Goal: Task Accomplishment & Management: Use online tool/utility

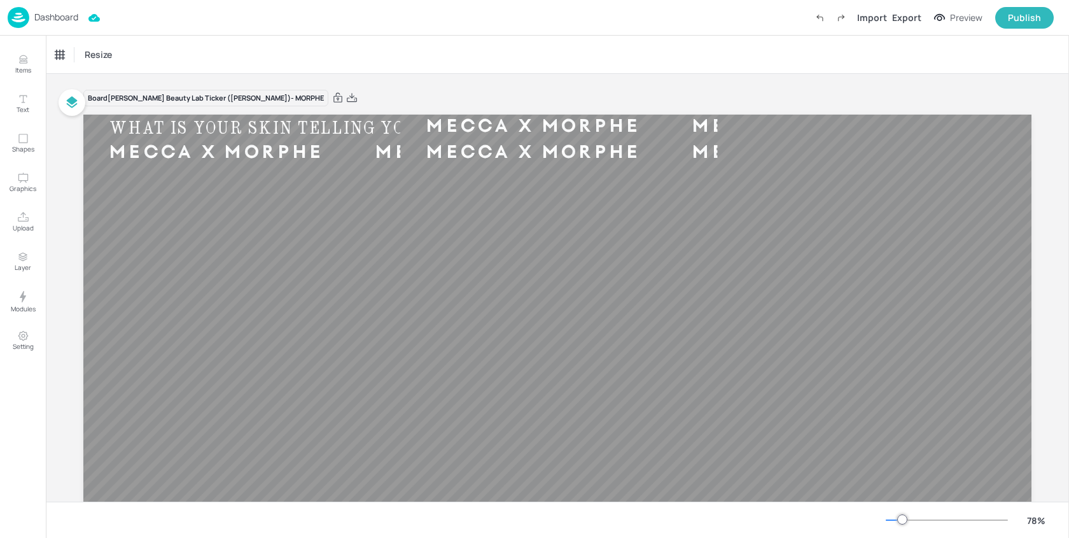
click at [53, 17] on p "Dashboard" at bounding box center [56, 17] width 44 height 9
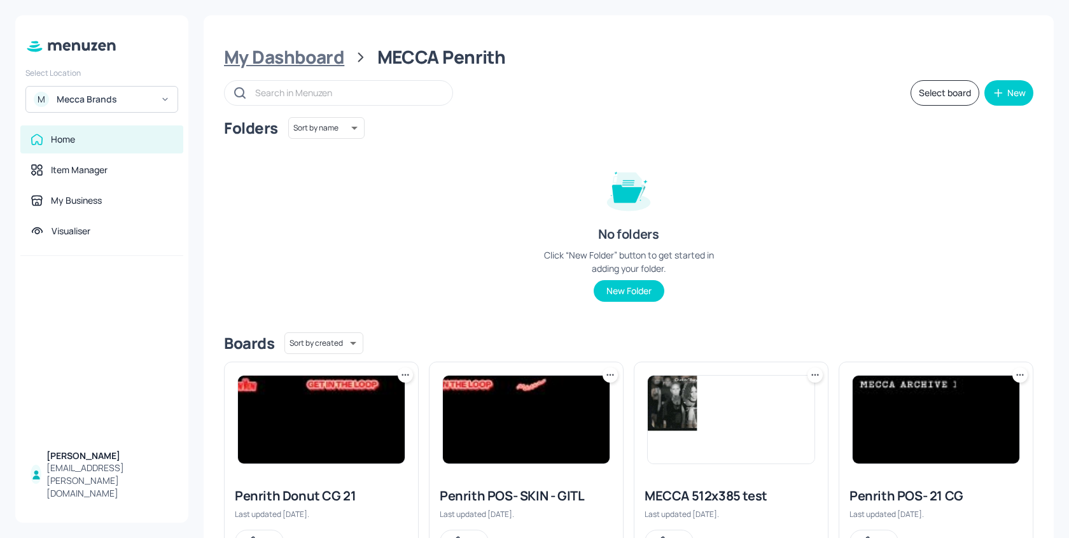
click at [335, 58] on div "My Dashboard" at bounding box center [284, 57] width 120 height 23
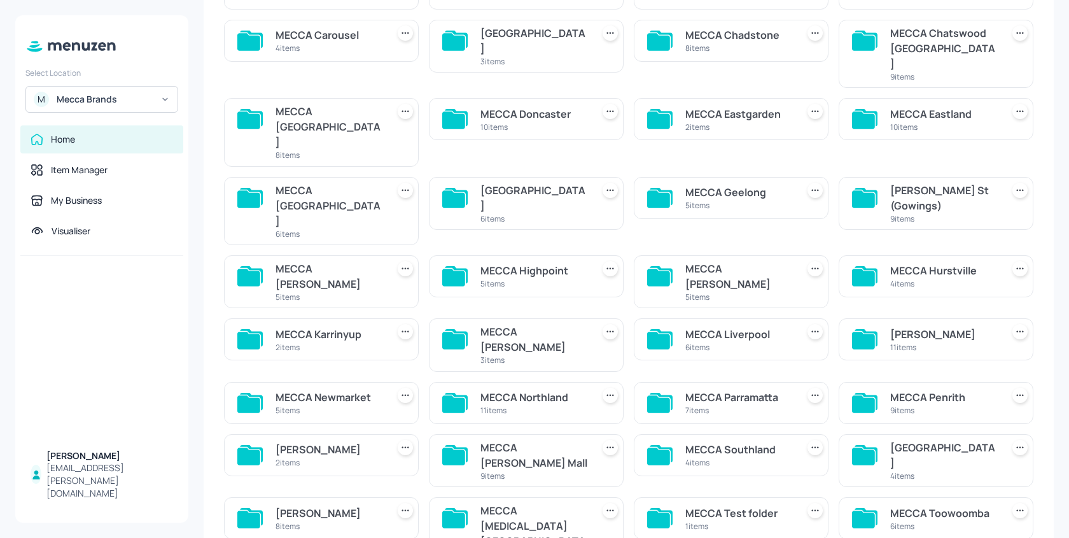
scroll to position [180, 0]
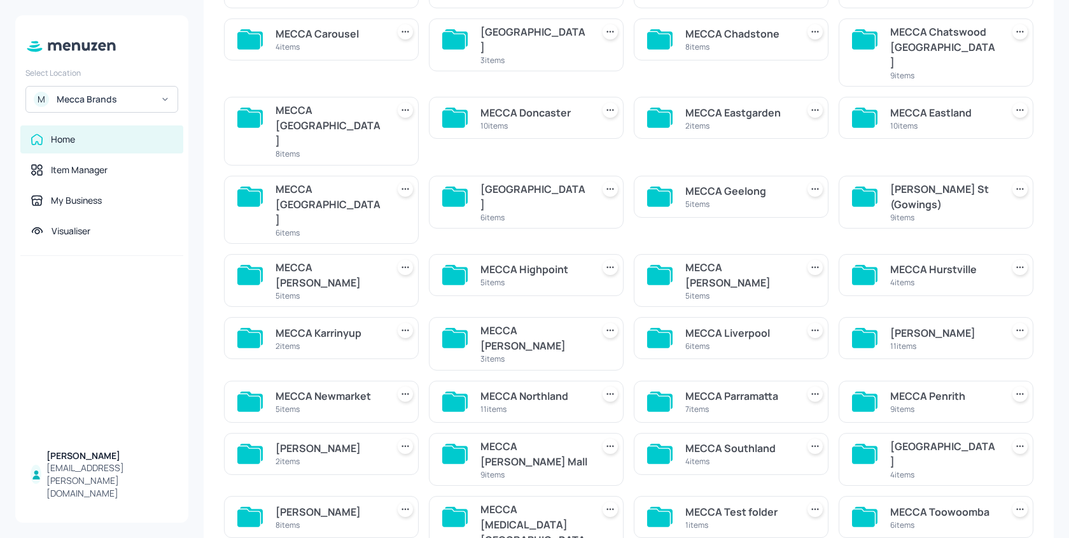
click at [551, 469] on div "9 items" at bounding box center [534, 474] width 107 height 11
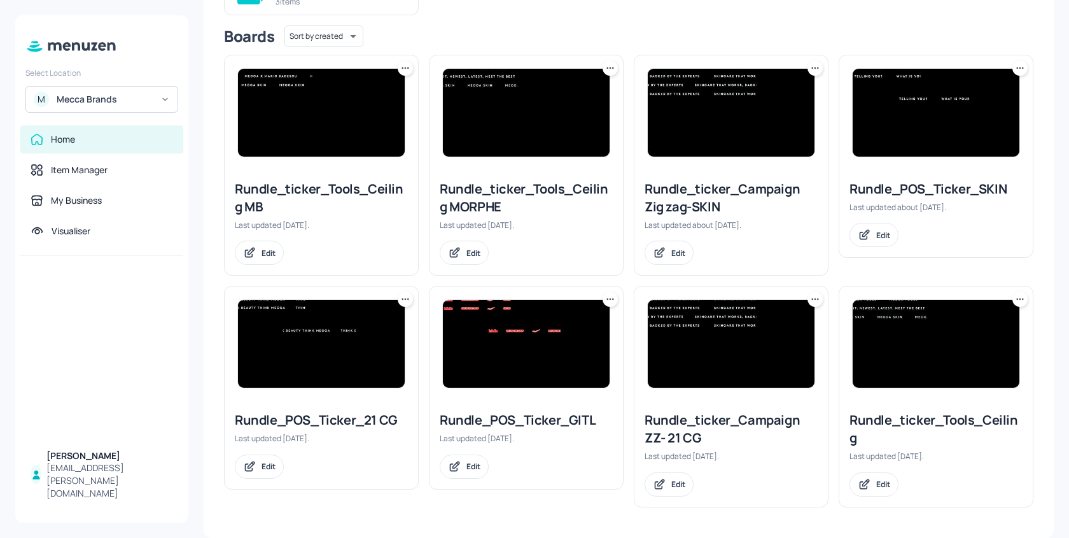
click at [726, 335] on img at bounding box center [731, 344] width 167 height 88
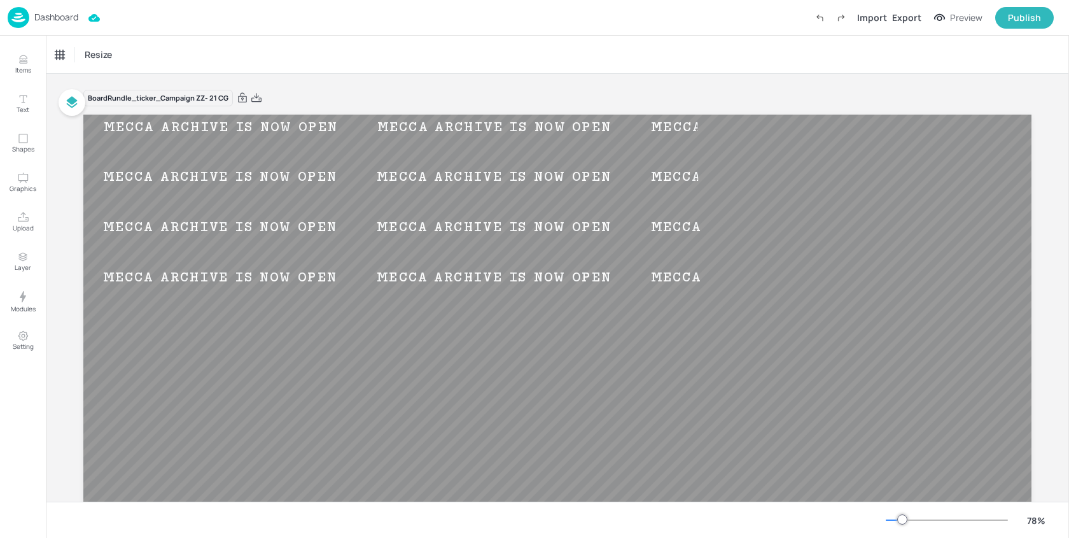
click at [53, 14] on p "Dashboard" at bounding box center [56, 17] width 44 height 9
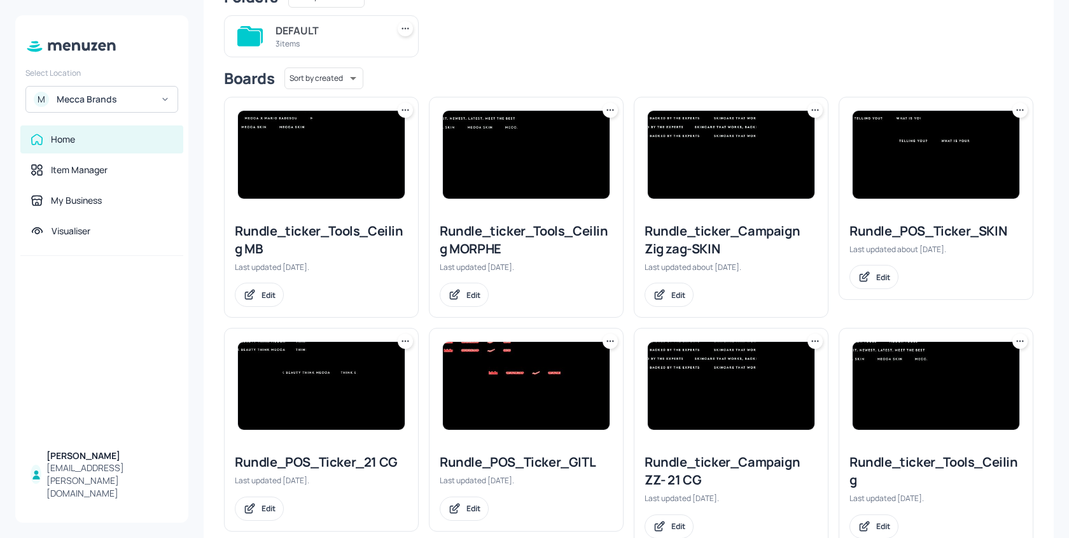
scroll to position [173, 0]
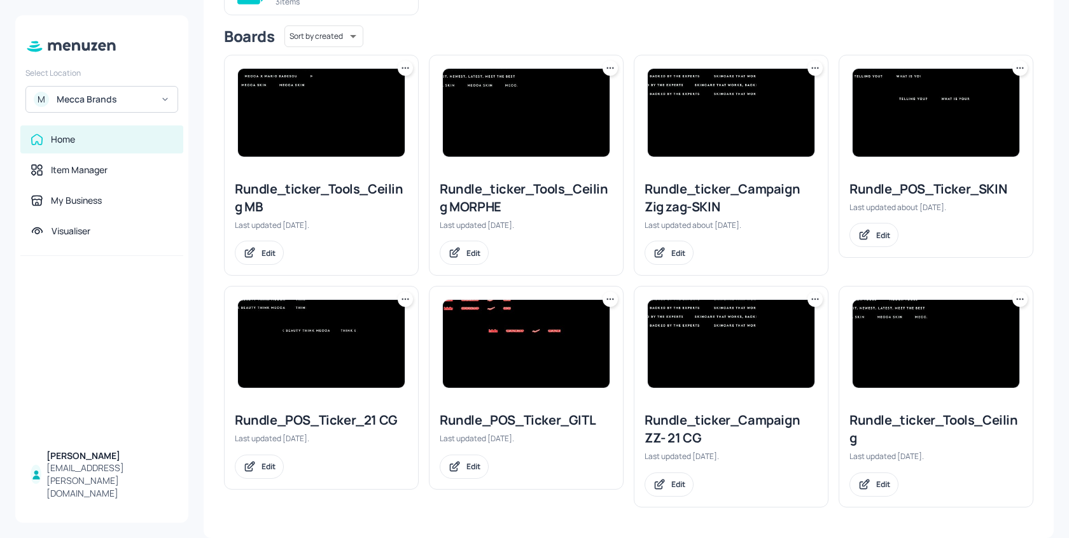
click at [342, 346] on img at bounding box center [321, 344] width 167 height 88
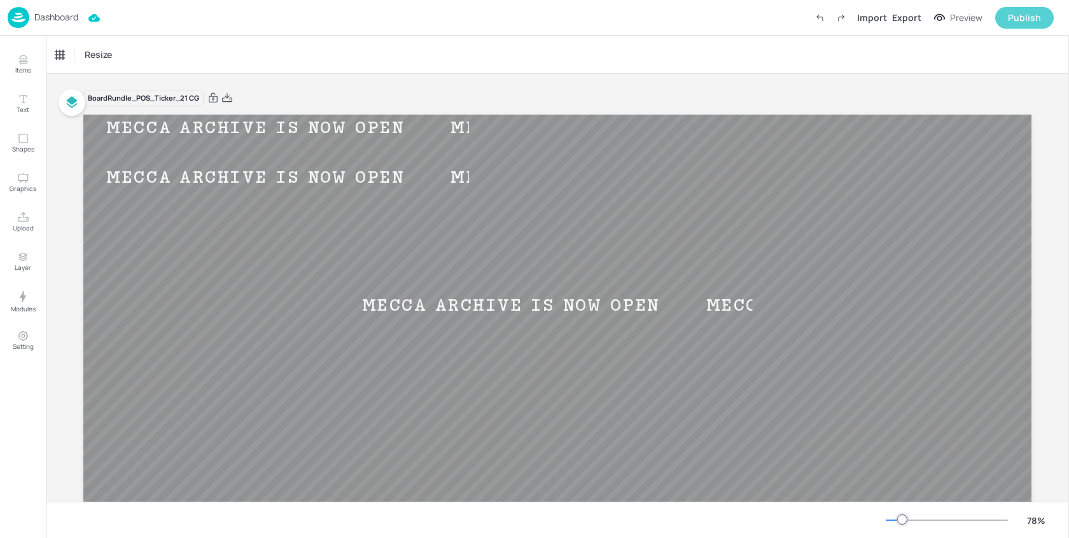
click at [1018, 15] on div "Publish" at bounding box center [1024, 18] width 33 height 14
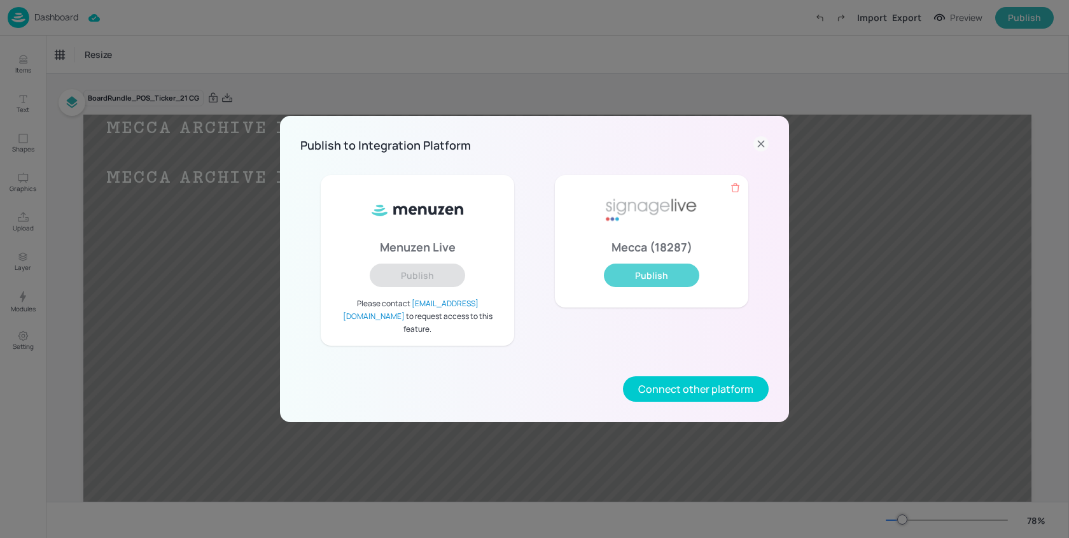
click at [666, 283] on button "Publish" at bounding box center [651, 275] width 95 height 24
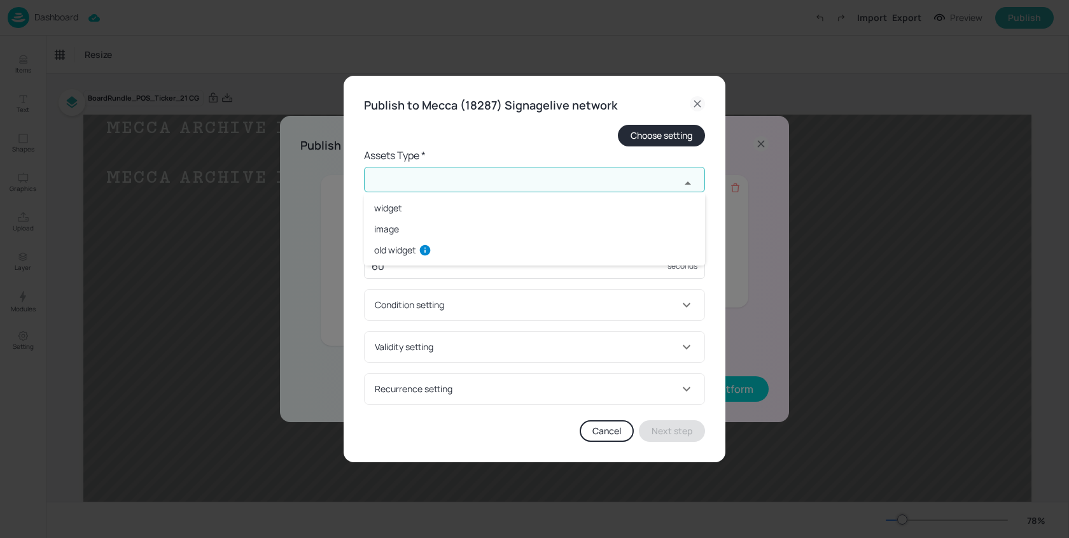
click at [430, 182] on input "text" at bounding box center [522, 179] width 316 height 25
click at [419, 211] on li "widget" at bounding box center [534, 207] width 341 height 21
type input "widget"
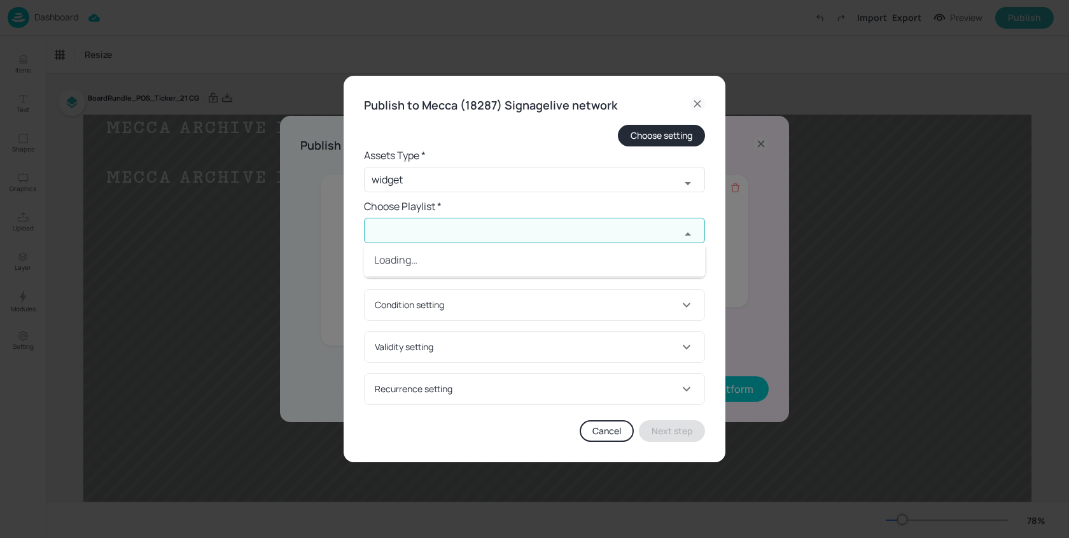
click at [442, 224] on input "text" at bounding box center [522, 230] width 316 height 25
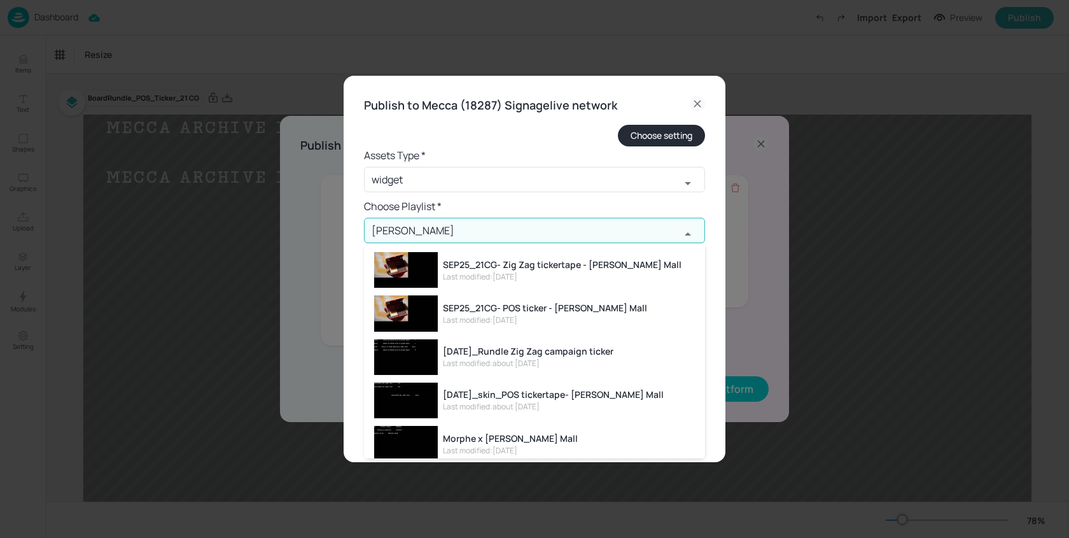
click at [565, 313] on div "SEP25_21CG- POS ticker - [PERSON_NAME] Mall" at bounding box center [545, 307] width 204 height 13
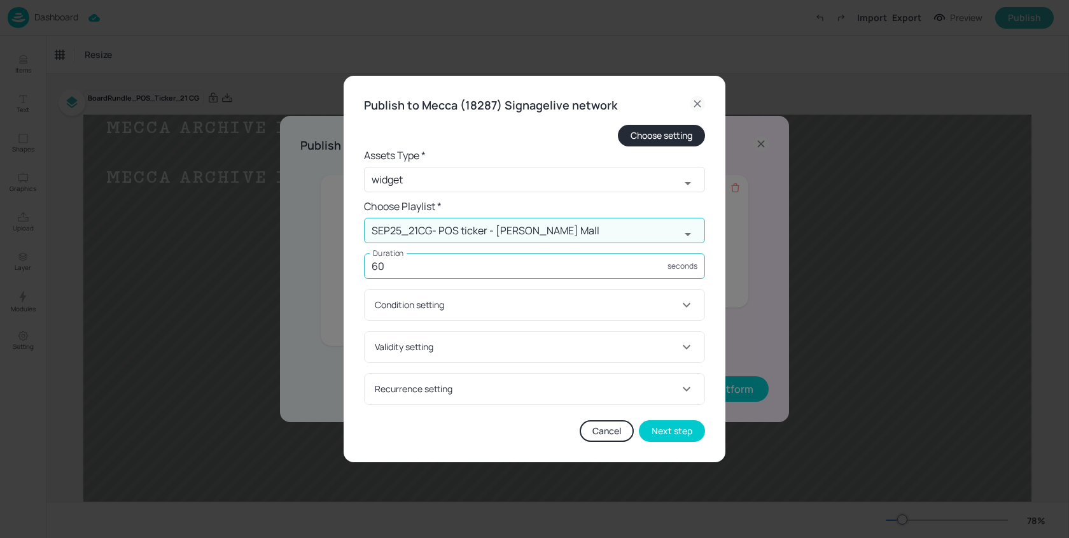
type input "SEP25_21CG- POS ticker - [PERSON_NAME] Mall"
click at [436, 277] on input "60" at bounding box center [516, 265] width 304 height 25
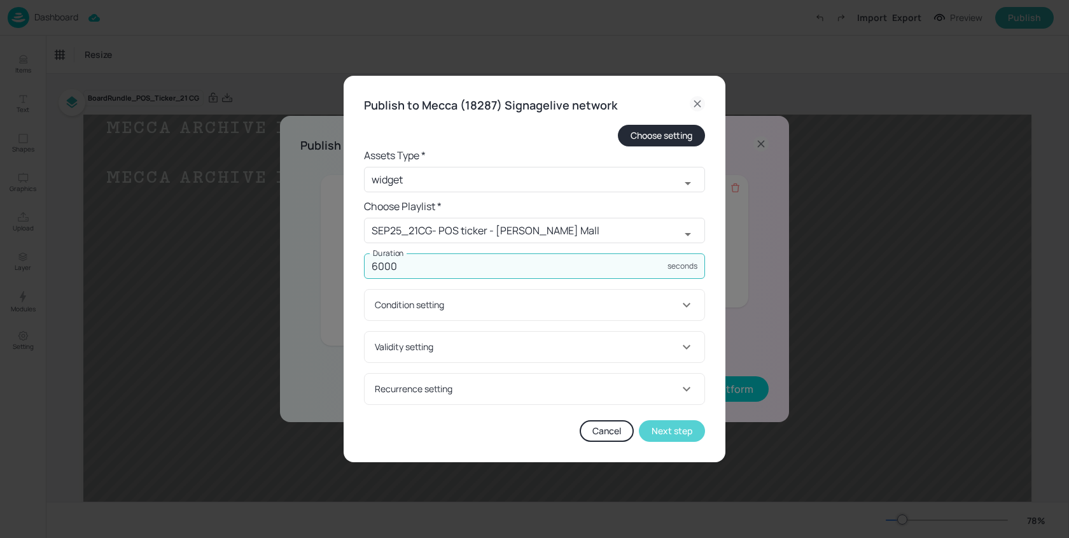
click at [666, 433] on button "Next step" at bounding box center [672, 431] width 66 height 22
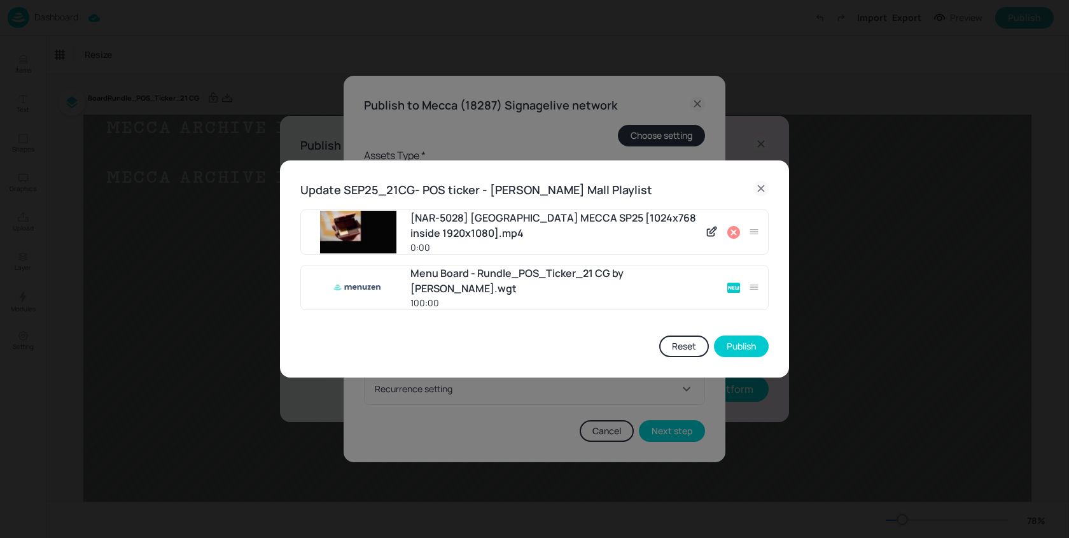
click at [730, 234] on icon at bounding box center [733, 232] width 13 height 13
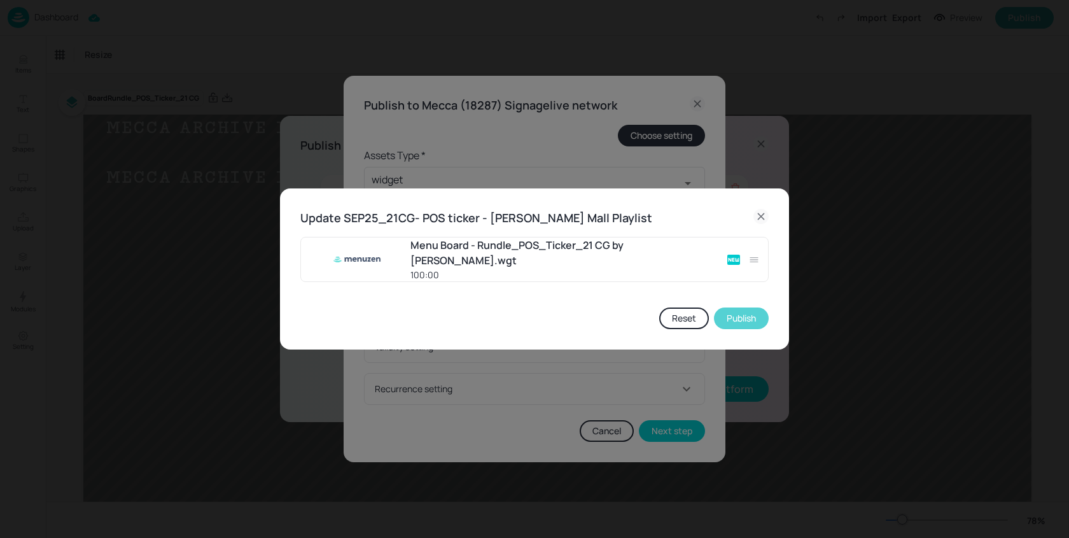
click at [750, 316] on button "Publish" at bounding box center [741, 318] width 55 height 22
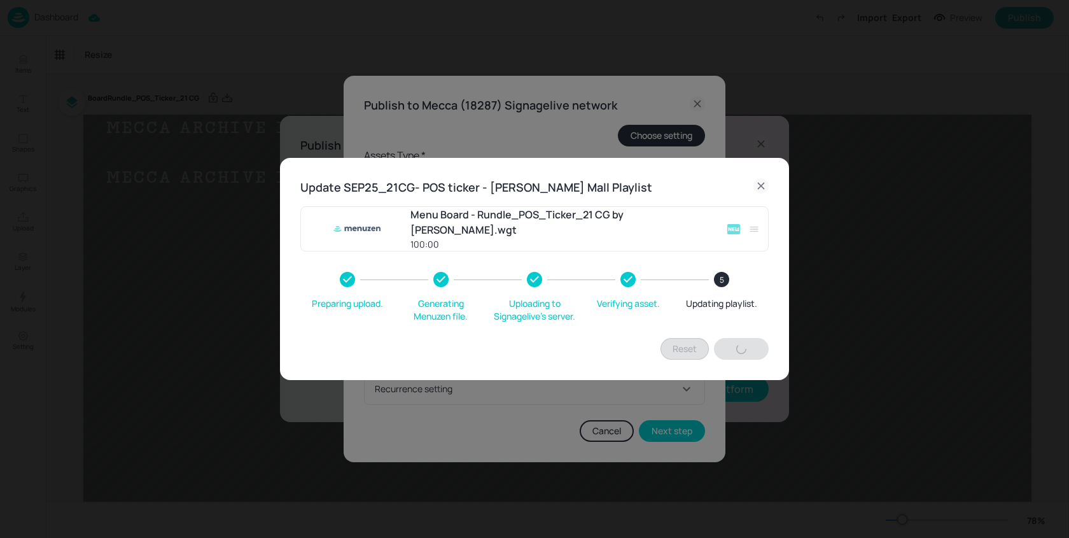
type input "60"
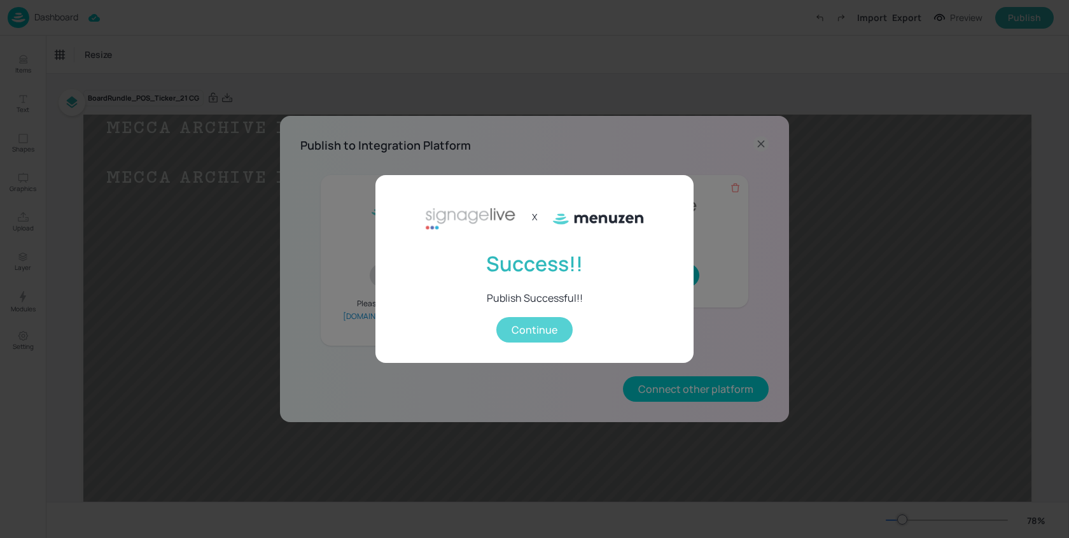
click at [550, 339] on button "Continue" at bounding box center [534, 329] width 76 height 25
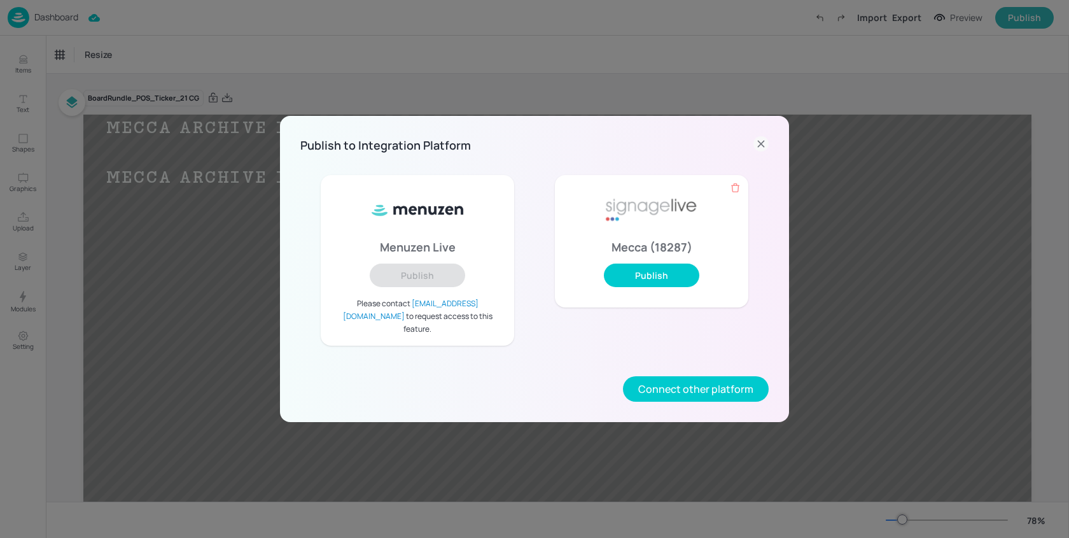
drag, startPoint x: 763, startPoint y: 147, endPoint x: 498, endPoint y: 102, distance: 269.1
click at [763, 147] on icon at bounding box center [761, 143] width 15 height 15
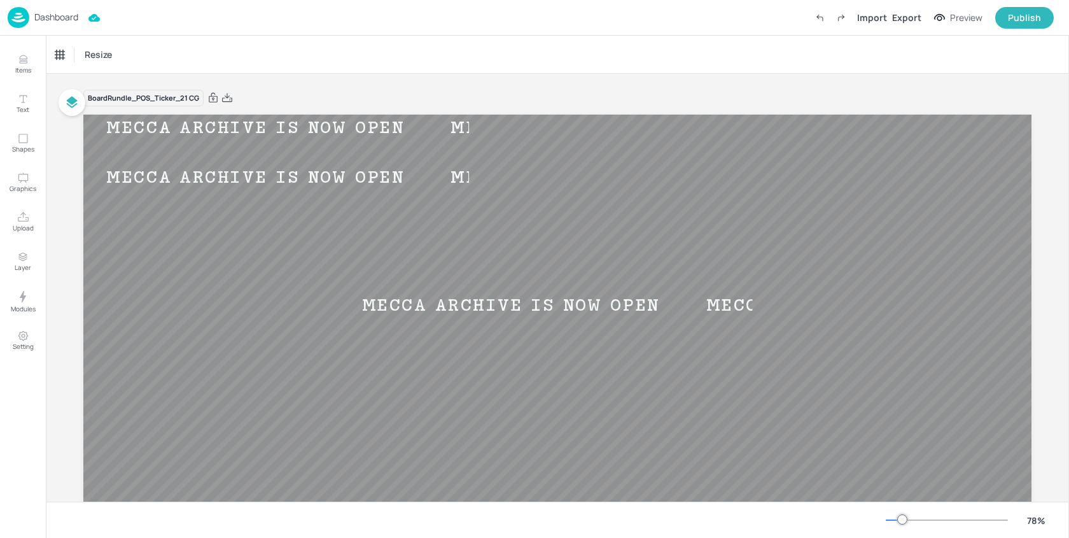
click at [48, 17] on p "Dashboard" at bounding box center [56, 17] width 44 height 9
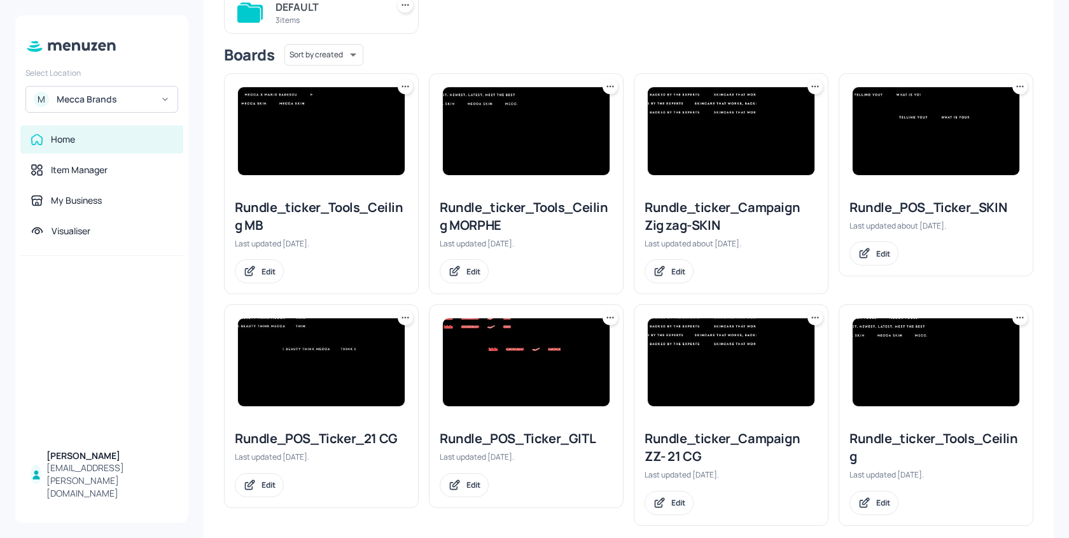
scroll to position [173, 0]
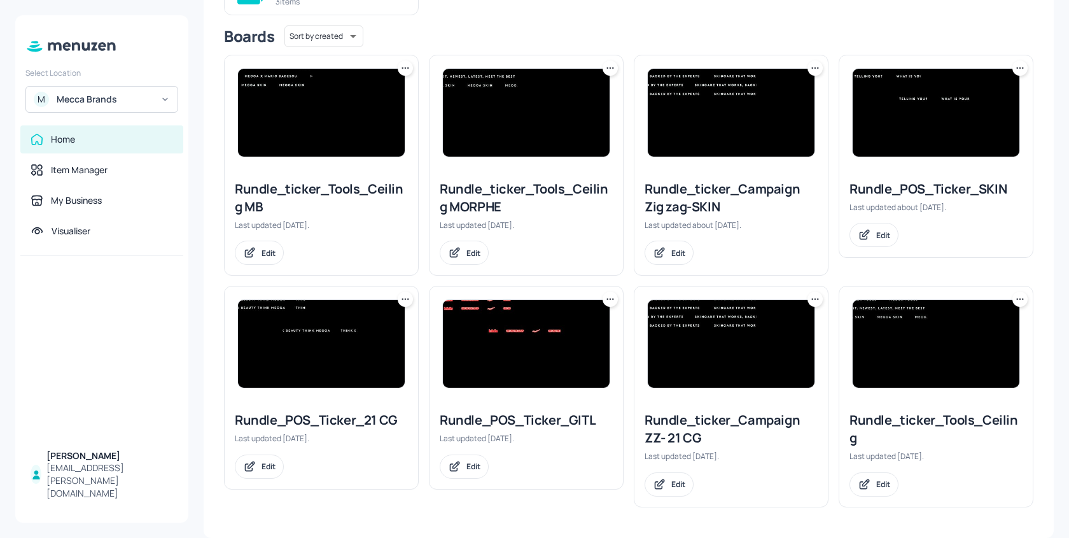
click at [733, 338] on img at bounding box center [731, 344] width 167 height 88
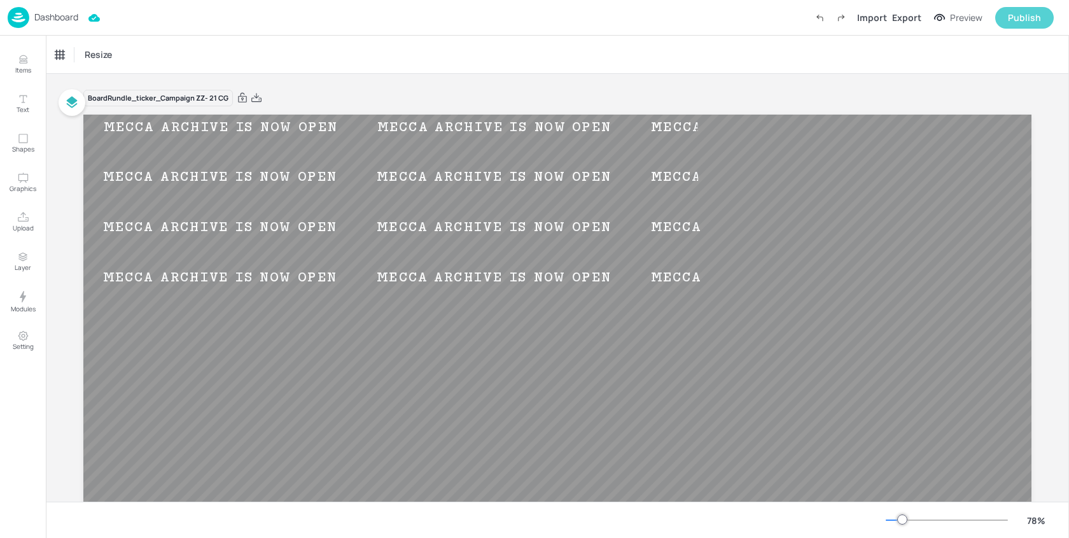
click at [1025, 13] on div "Publish" at bounding box center [1024, 18] width 33 height 14
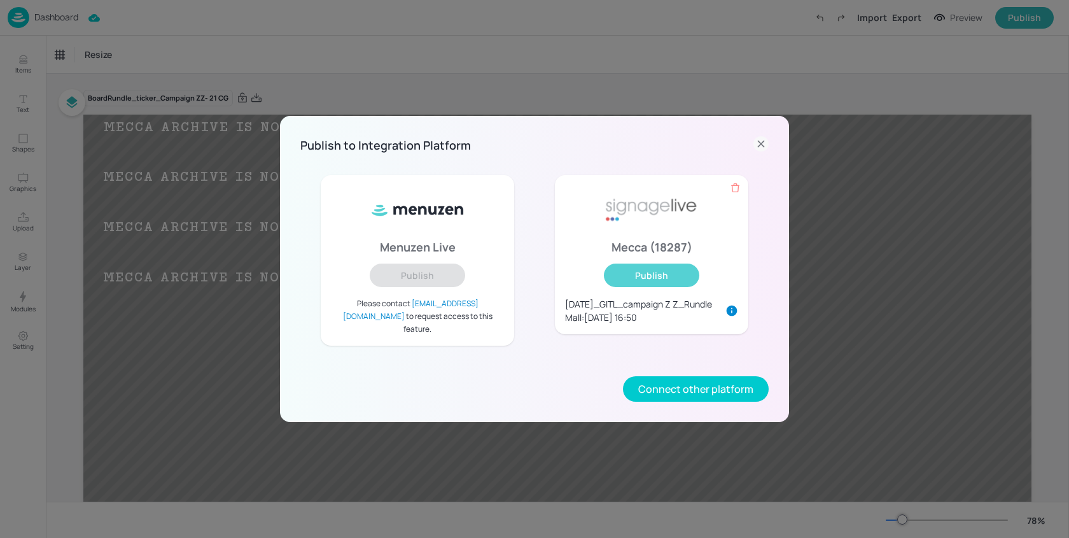
click at [642, 281] on button "Publish" at bounding box center [651, 275] width 95 height 24
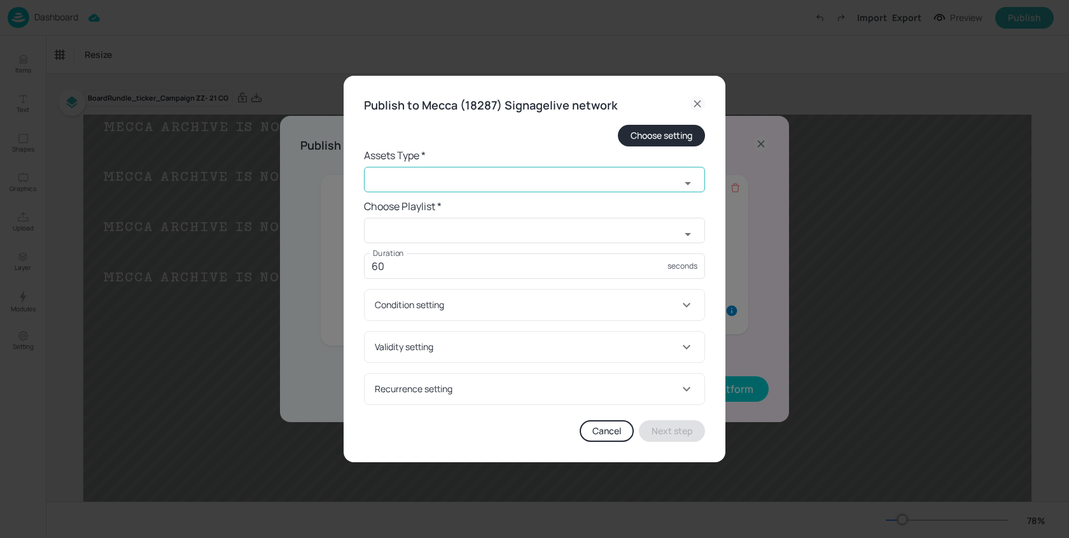
click at [389, 171] on input "text" at bounding box center [522, 179] width 316 height 25
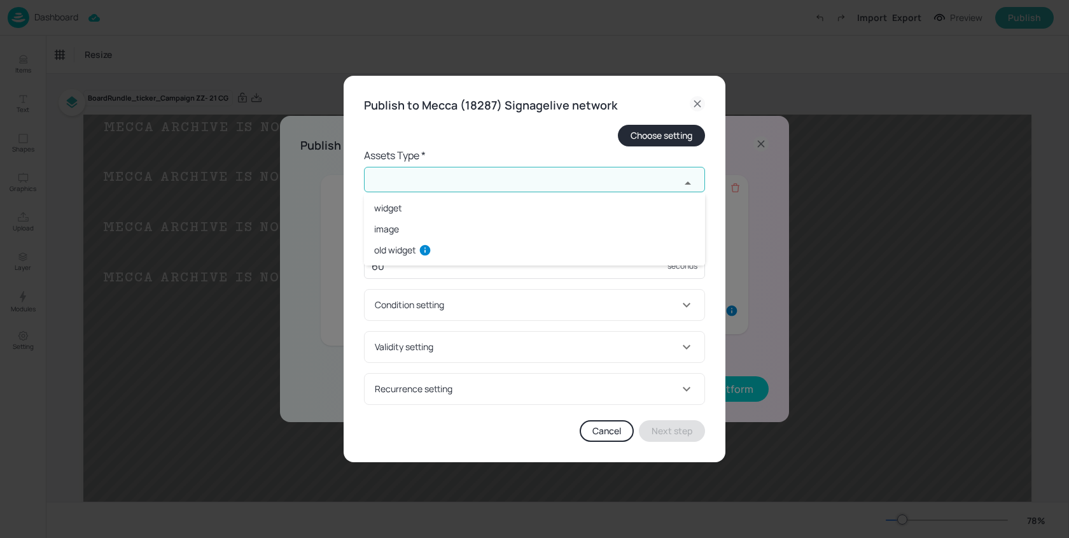
click at [391, 204] on li "widget" at bounding box center [534, 207] width 341 height 21
type input "widget"
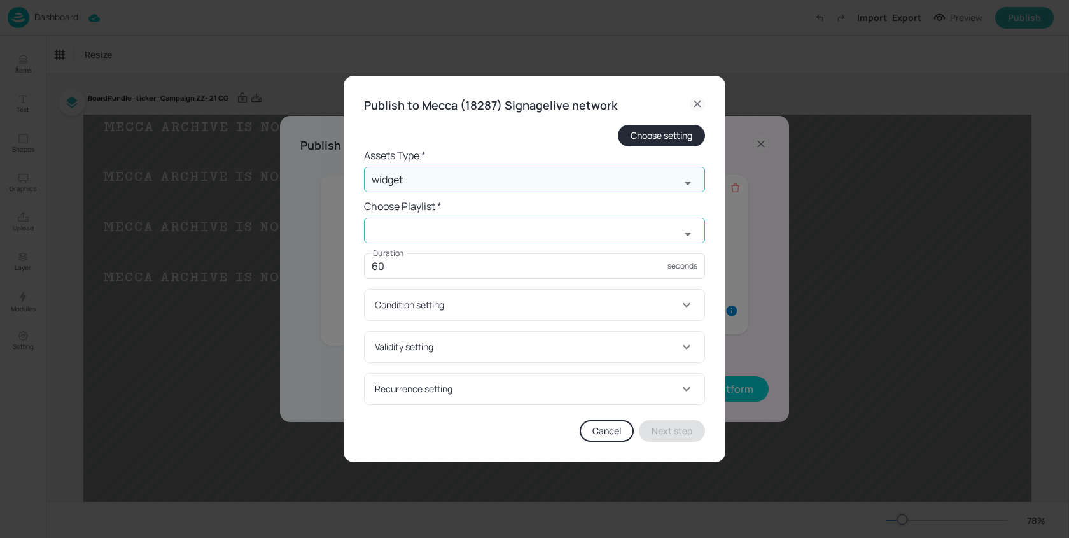
click at [418, 231] on input "text" at bounding box center [522, 230] width 316 height 25
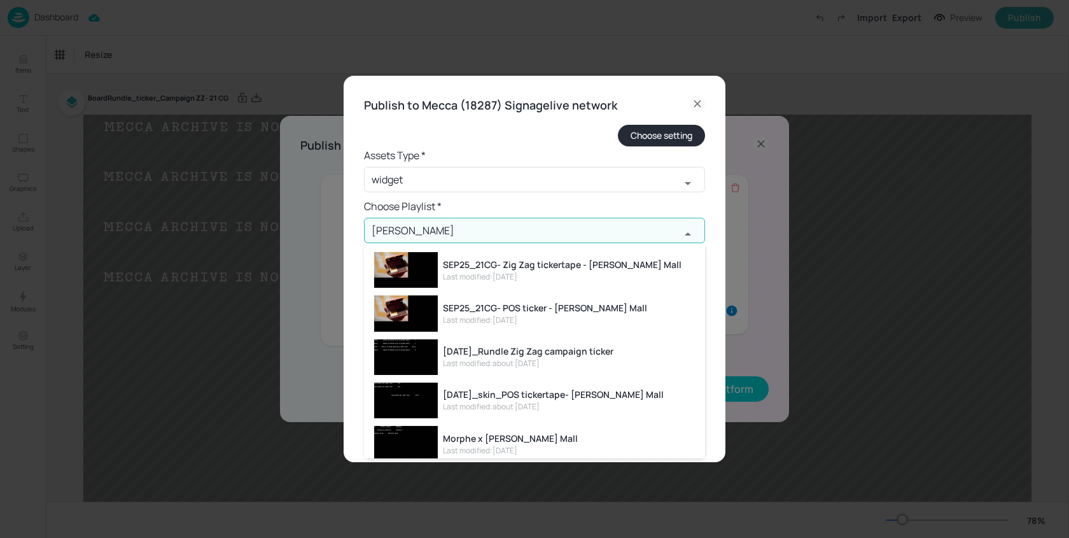
click at [487, 263] on div "SEP25_21CG- Zig Zag tickertape - [PERSON_NAME] Mall" at bounding box center [562, 264] width 239 height 13
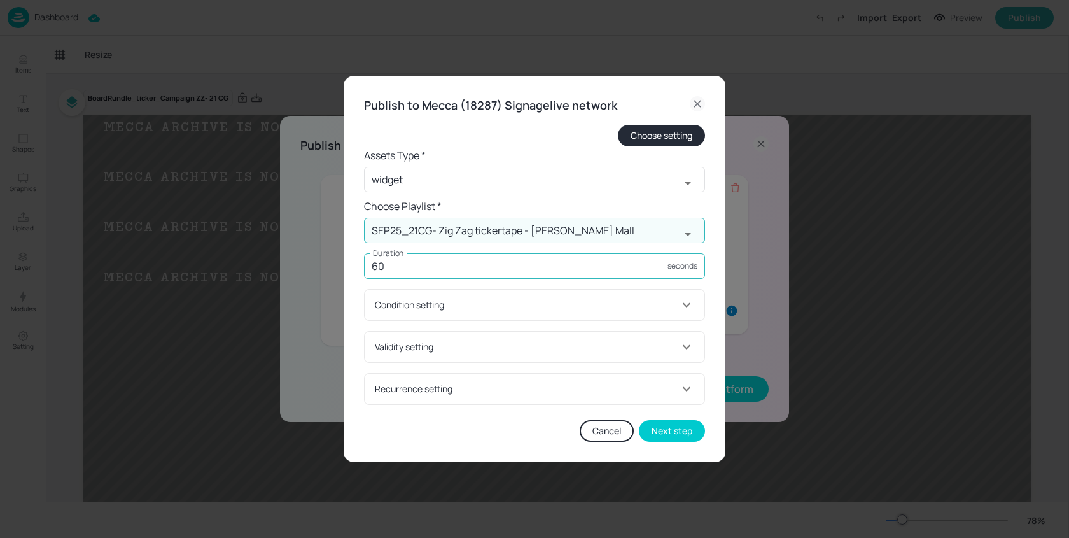
type input "SEP25_21CG- Zig Zag tickertape - [PERSON_NAME] Mall"
click at [428, 274] on input "60" at bounding box center [516, 265] width 304 height 25
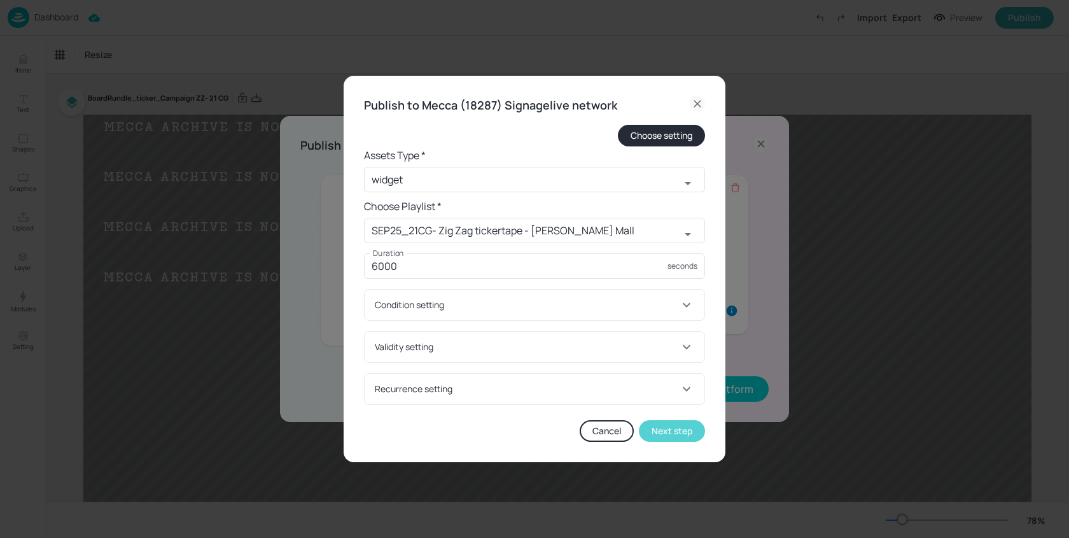
click at [685, 435] on button "Next step" at bounding box center [672, 431] width 66 height 22
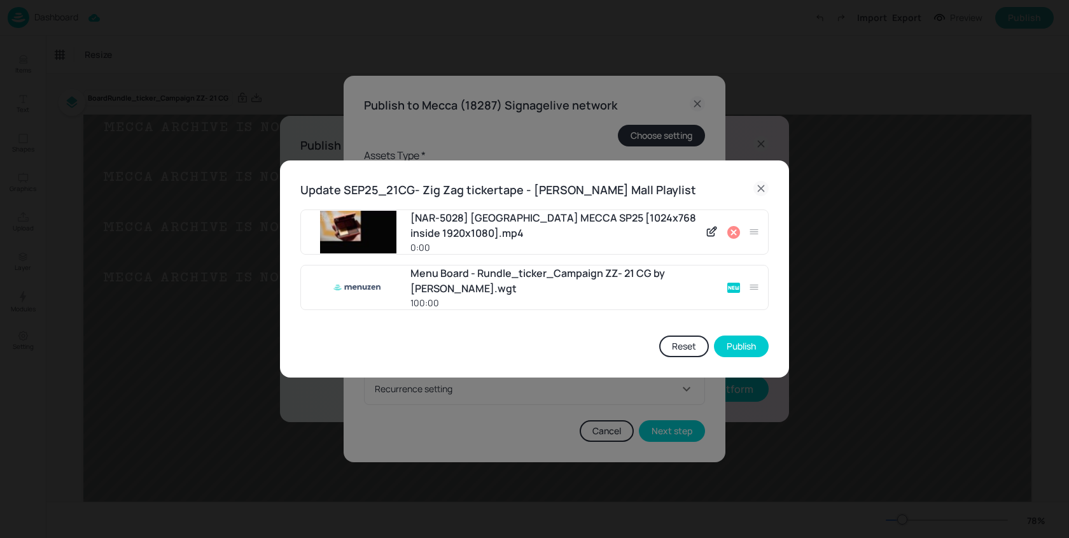
click at [733, 227] on icon at bounding box center [733, 232] width 13 height 13
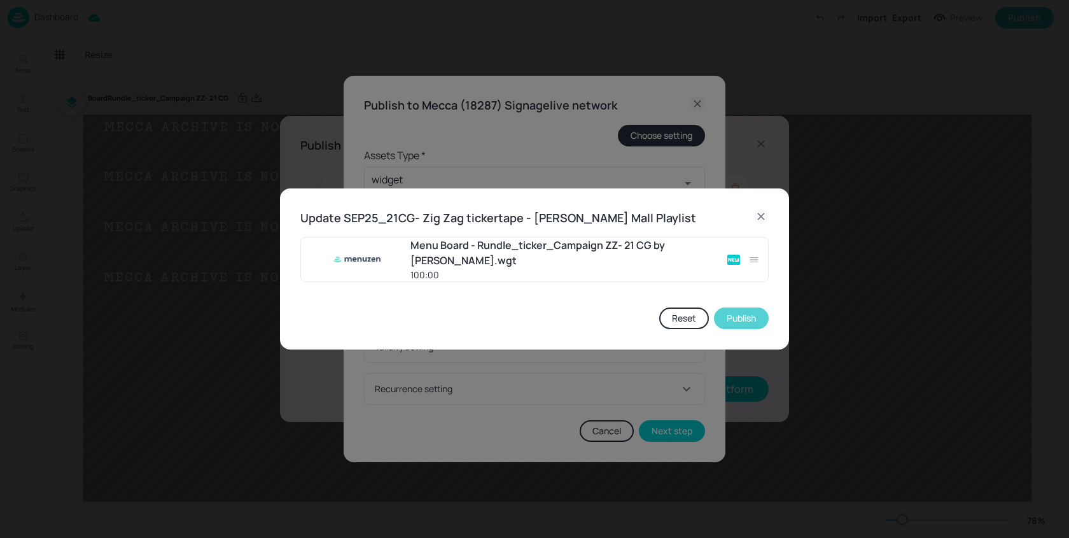
click at [753, 326] on button "Publish" at bounding box center [741, 318] width 55 height 22
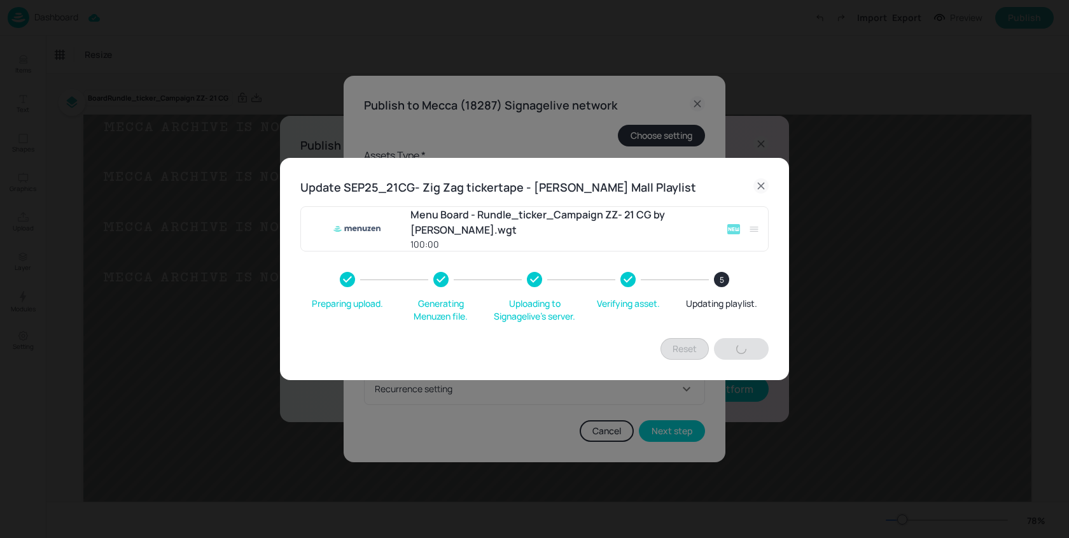
type input "60"
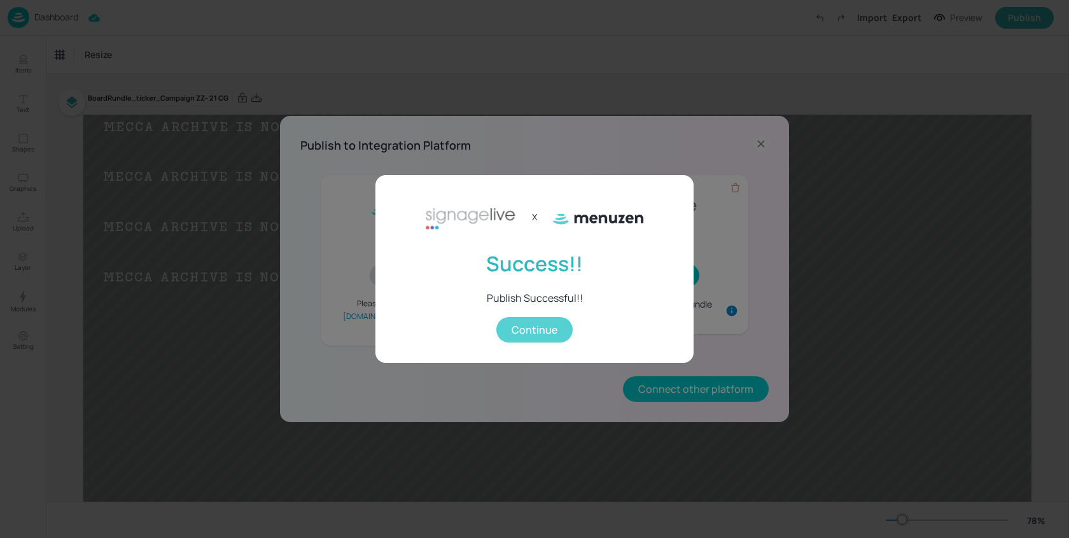
click at [552, 334] on button "Continue" at bounding box center [534, 329] width 76 height 25
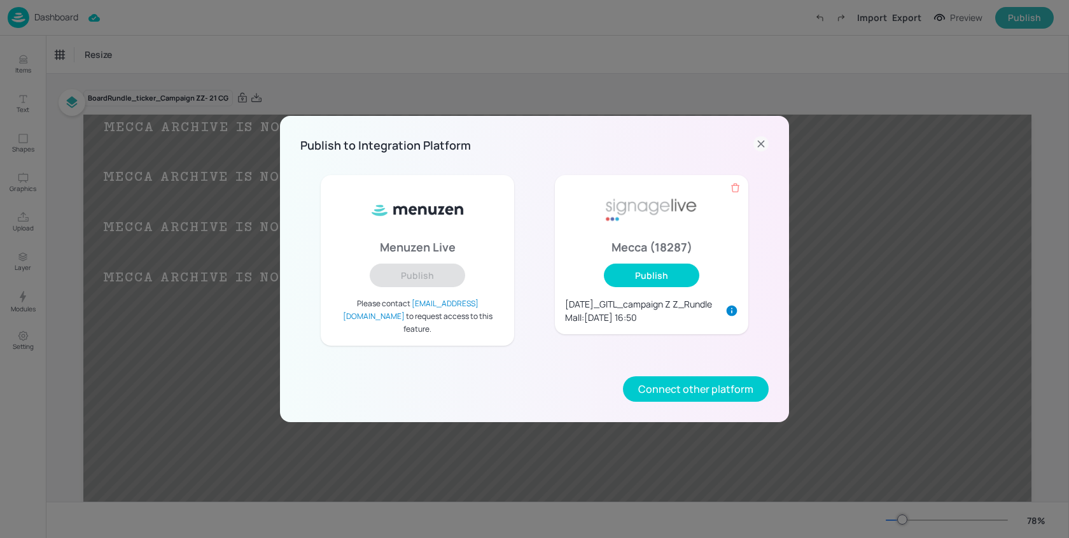
click at [761, 151] on icon at bounding box center [761, 143] width 15 height 15
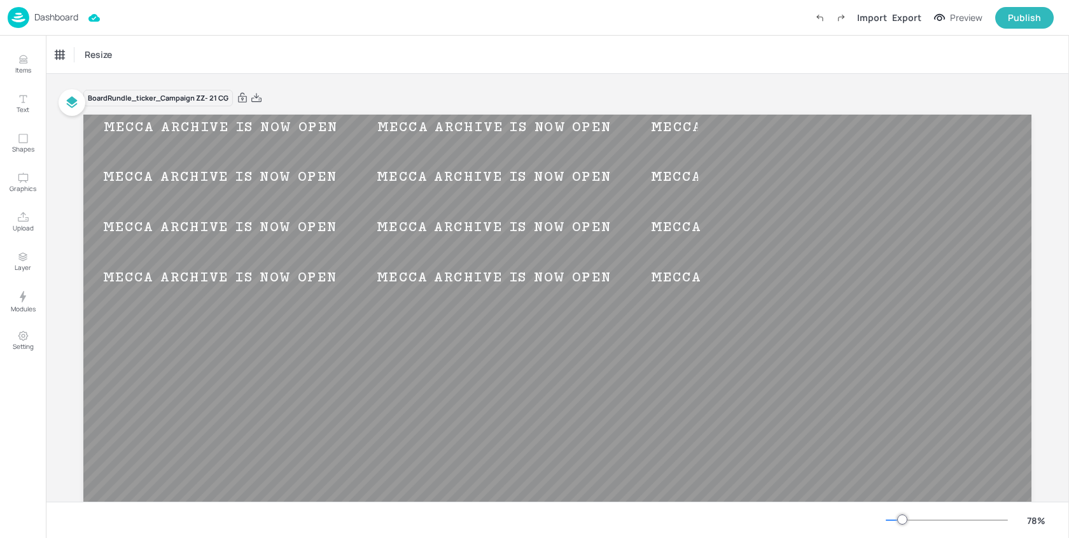
click at [51, 17] on p "Dashboard" at bounding box center [56, 17] width 44 height 9
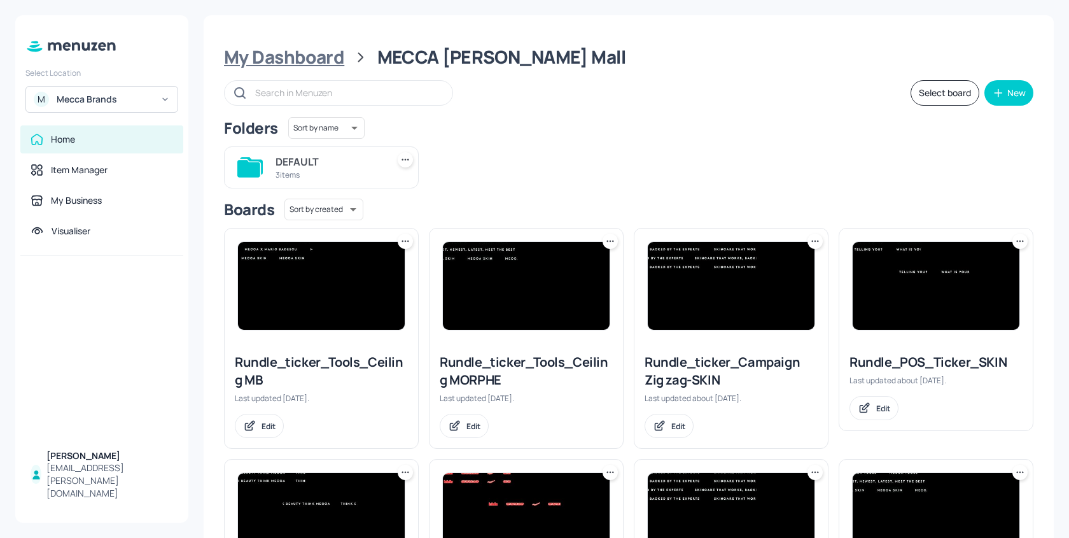
click at [284, 48] on div "My Dashboard" at bounding box center [284, 57] width 120 height 23
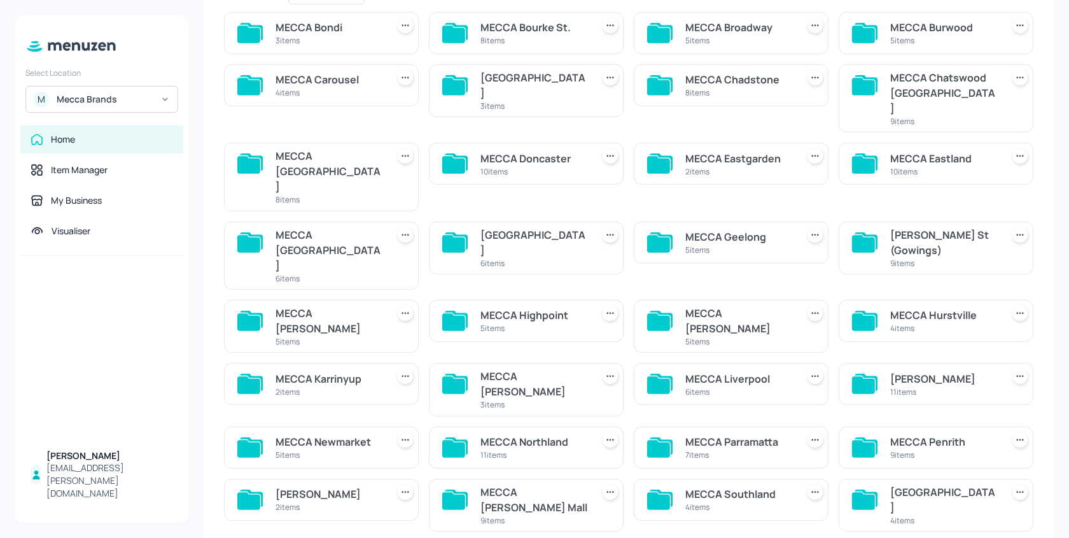
scroll to position [142, 0]
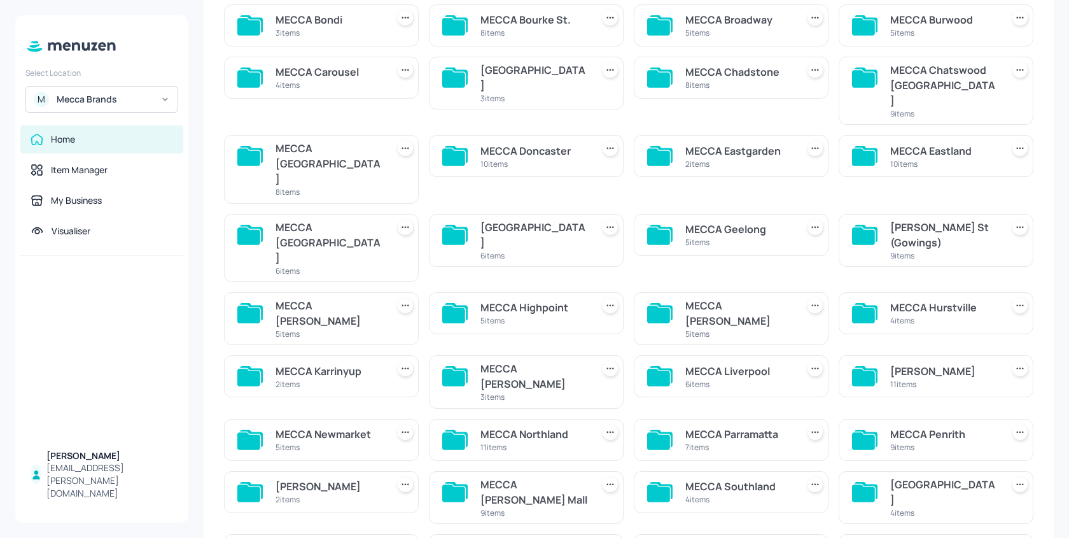
click at [933, 477] on div "[GEOGRAPHIC_DATA]" at bounding box center [943, 492] width 107 height 31
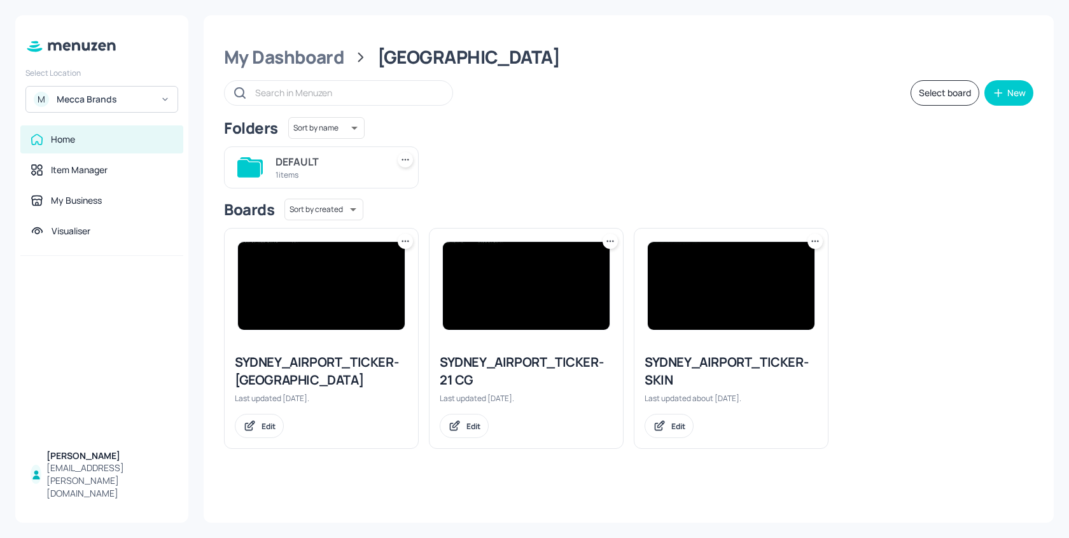
scroll to position [0, 0]
click at [519, 273] on img at bounding box center [526, 286] width 167 height 88
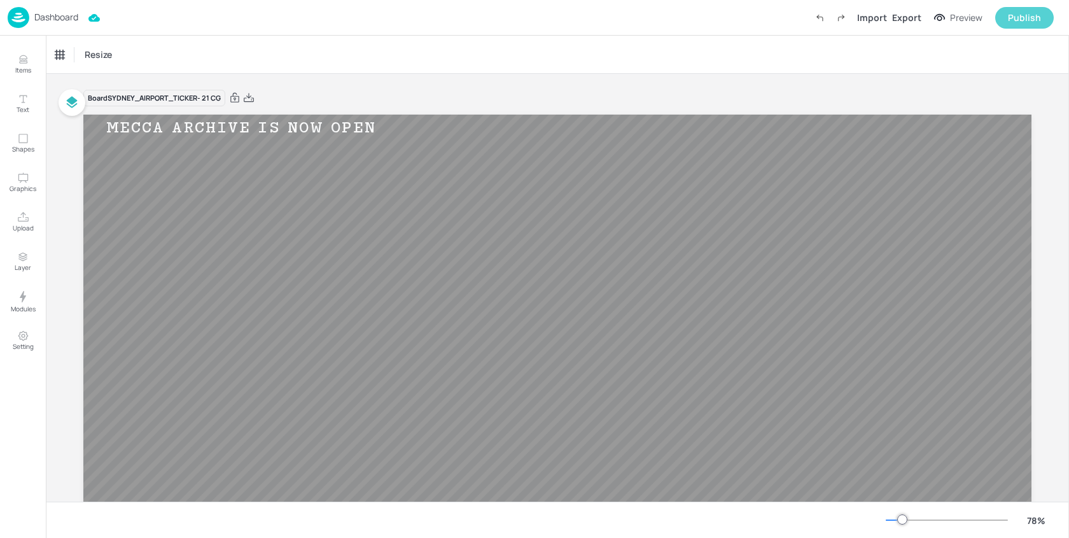
click at [1022, 12] on div "Publish" at bounding box center [1024, 18] width 33 height 14
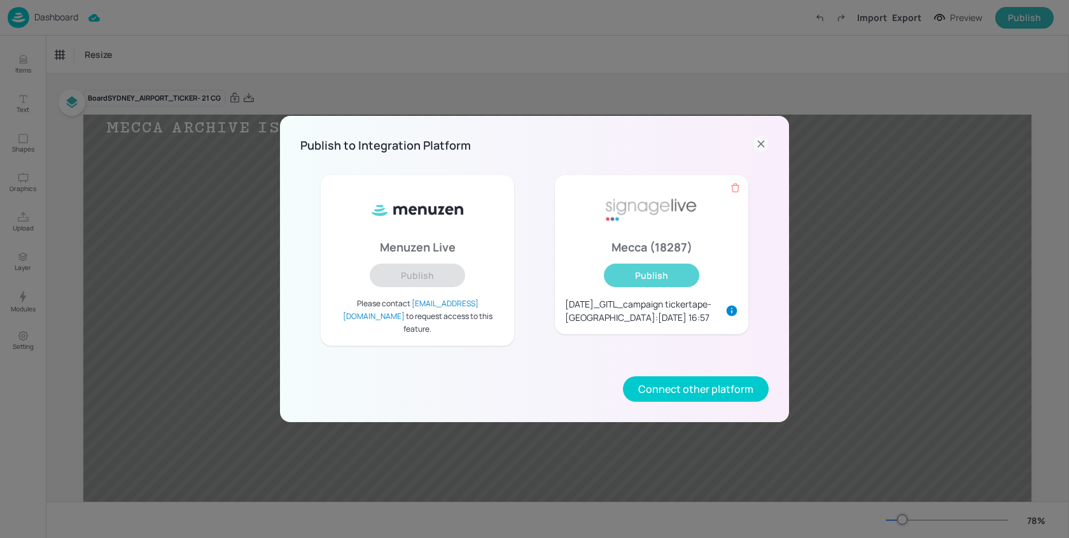
click at [642, 279] on button "Publish" at bounding box center [651, 275] width 95 height 24
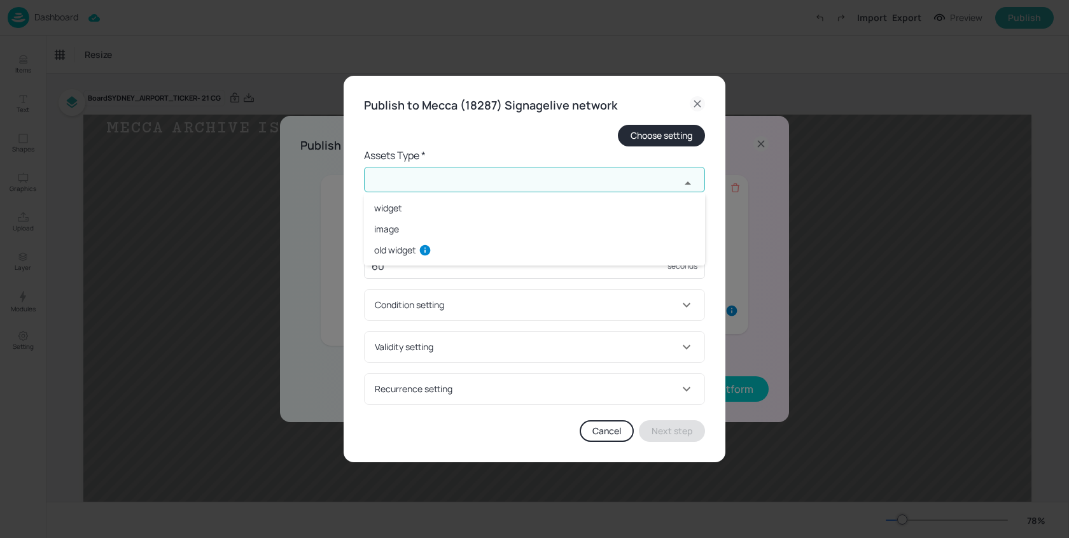
click at [409, 189] on input "text" at bounding box center [522, 179] width 316 height 25
click at [411, 213] on li "widget" at bounding box center [534, 207] width 341 height 21
type input "widget"
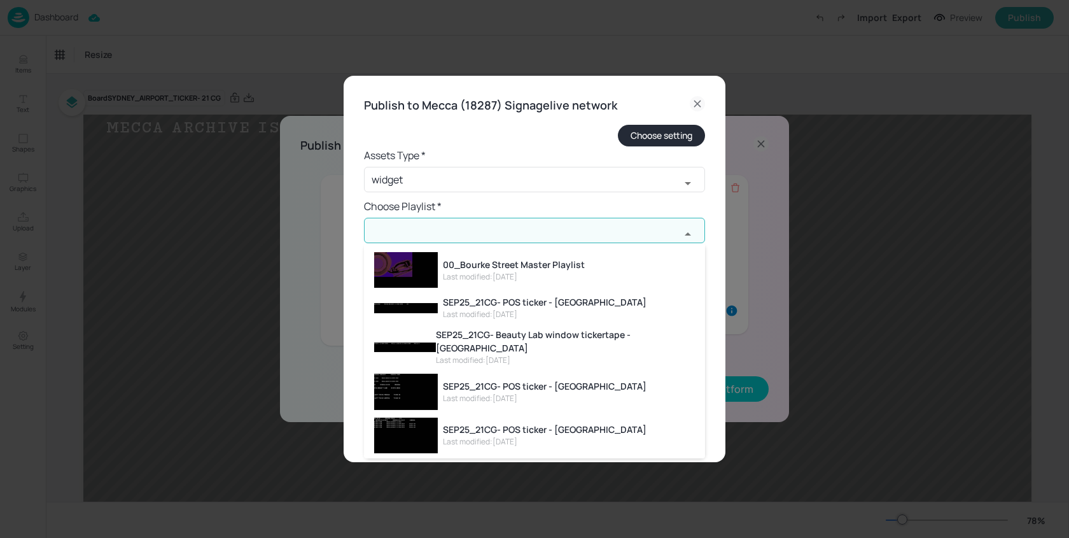
click at [438, 240] on input "text" at bounding box center [522, 230] width 316 height 25
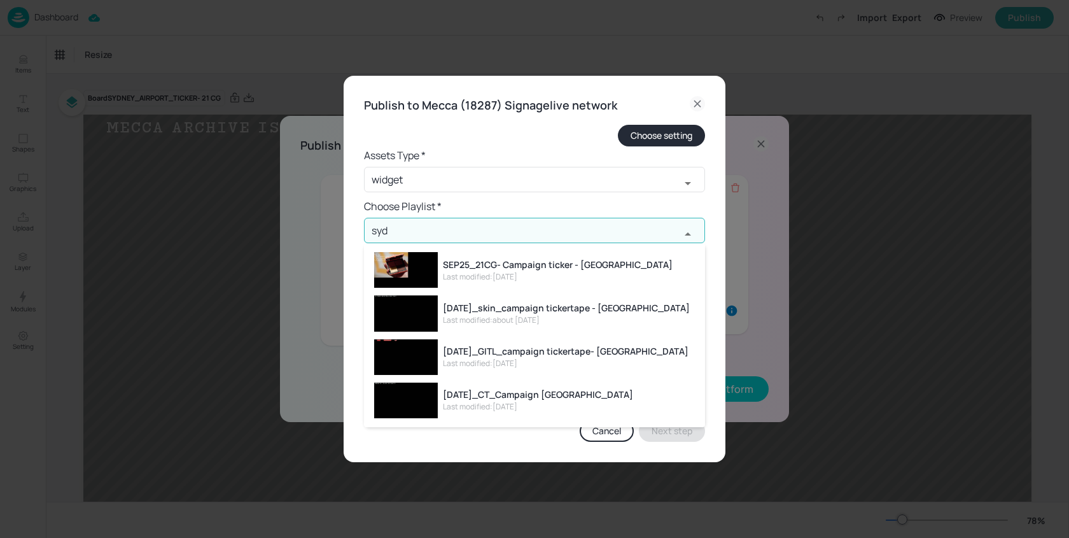
click at [554, 266] on div "SEP25_21CG- Campaign ticker - [GEOGRAPHIC_DATA]" at bounding box center [558, 264] width 230 height 13
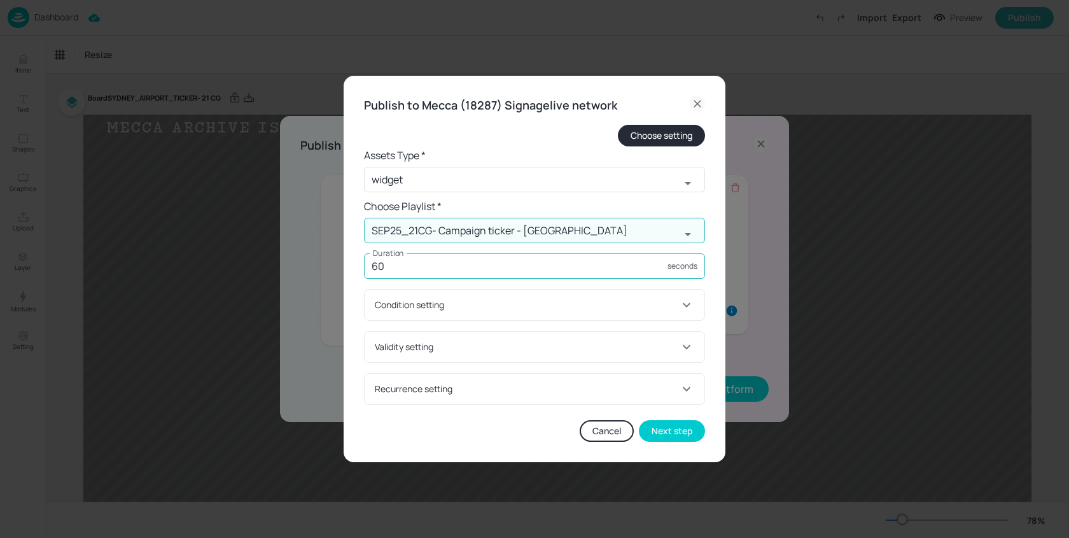
type input "SEP25_21CG- Campaign ticker - [GEOGRAPHIC_DATA]"
click at [486, 263] on input "60" at bounding box center [516, 265] width 304 height 25
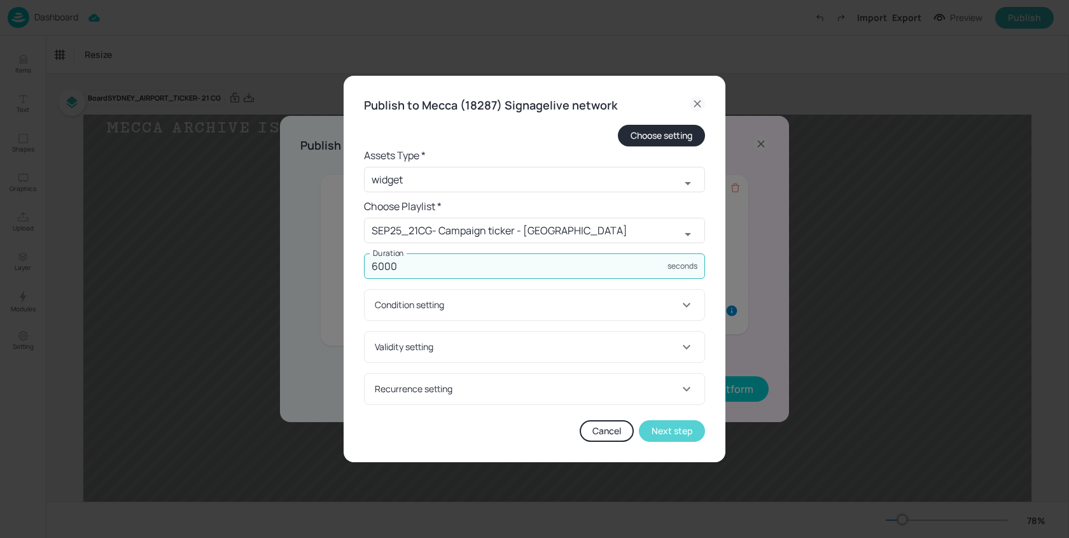
click at [698, 433] on button "Next step" at bounding box center [672, 431] width 66 height 22
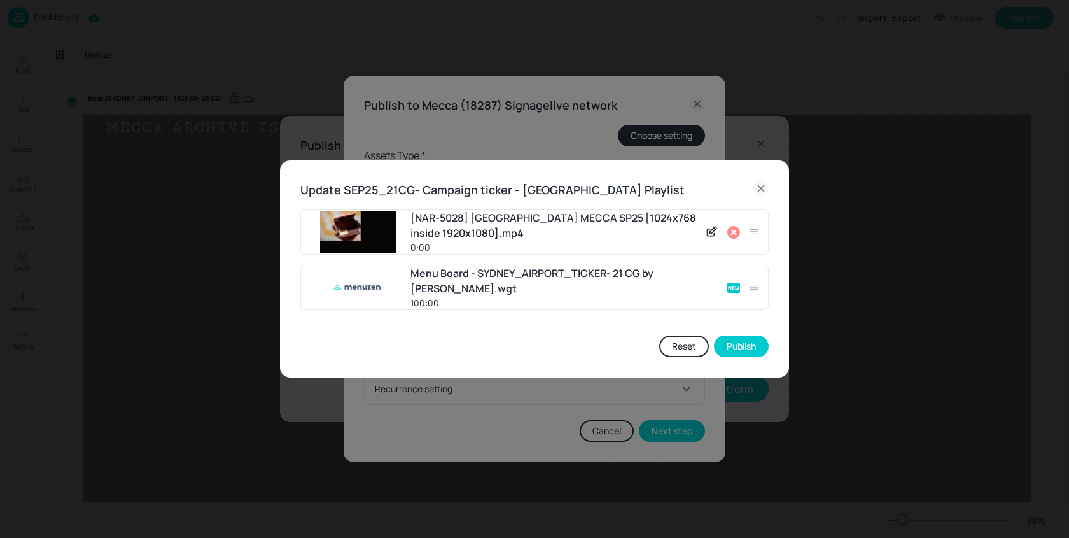
click at [738, 234] on icon at bounding box center [733, 232] width 13 height 13
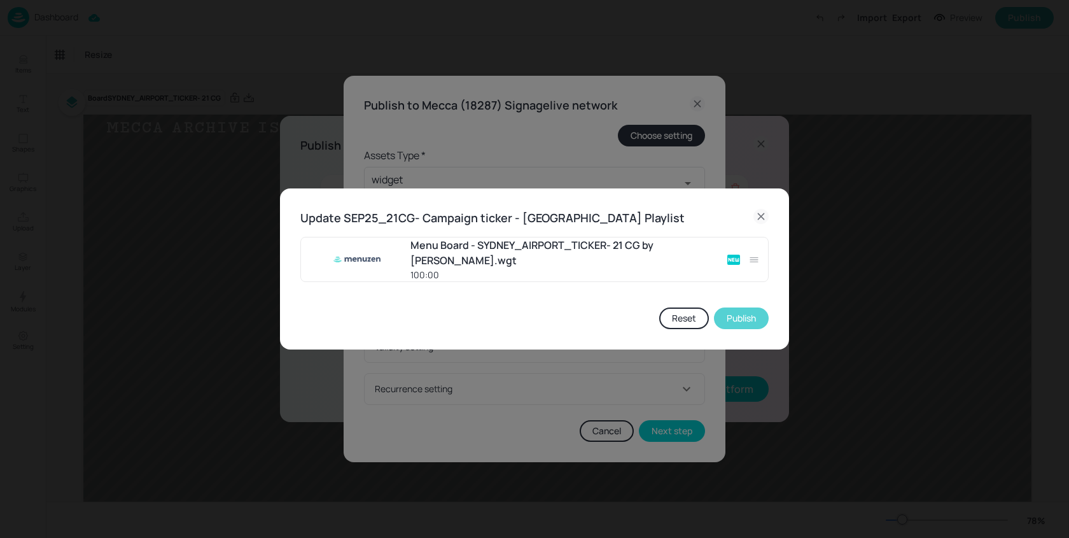
click at [740, 311] on button "Publish" at bounding box center [741, 318] width 55 height 22
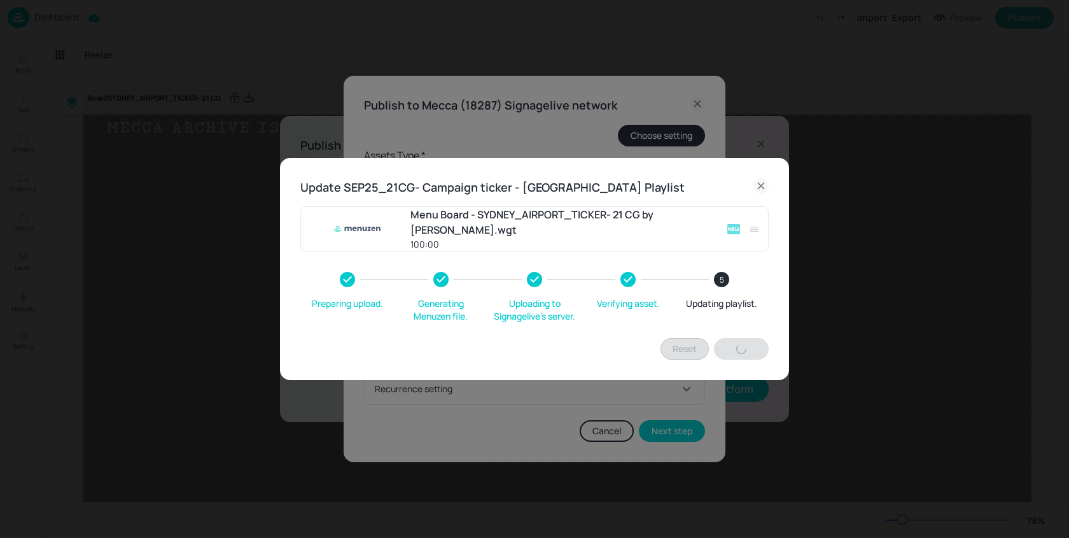
type input "60"
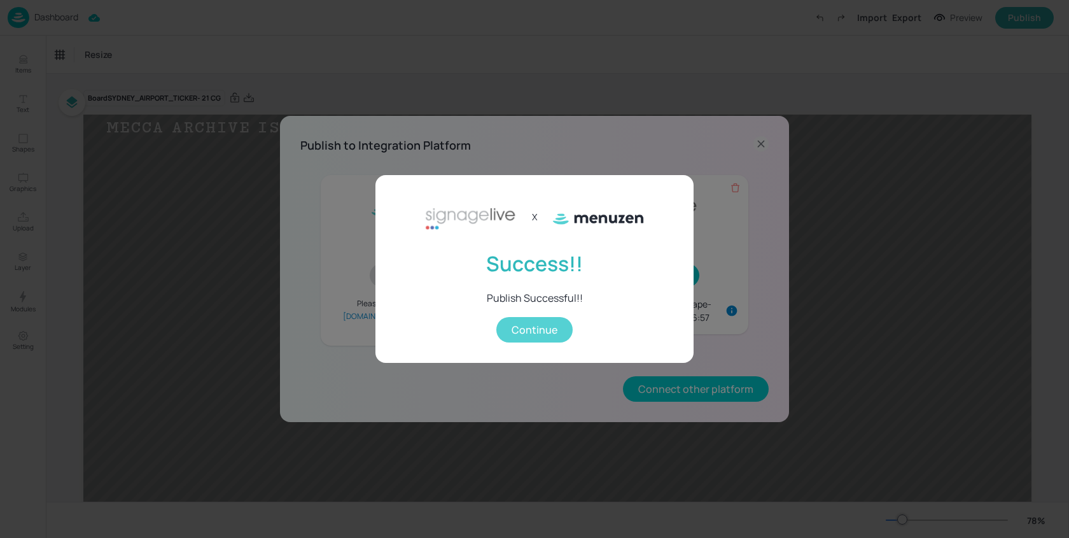
click at [549, 329] on button "Continue" at bounding box center [534, 329] width 76 height 25
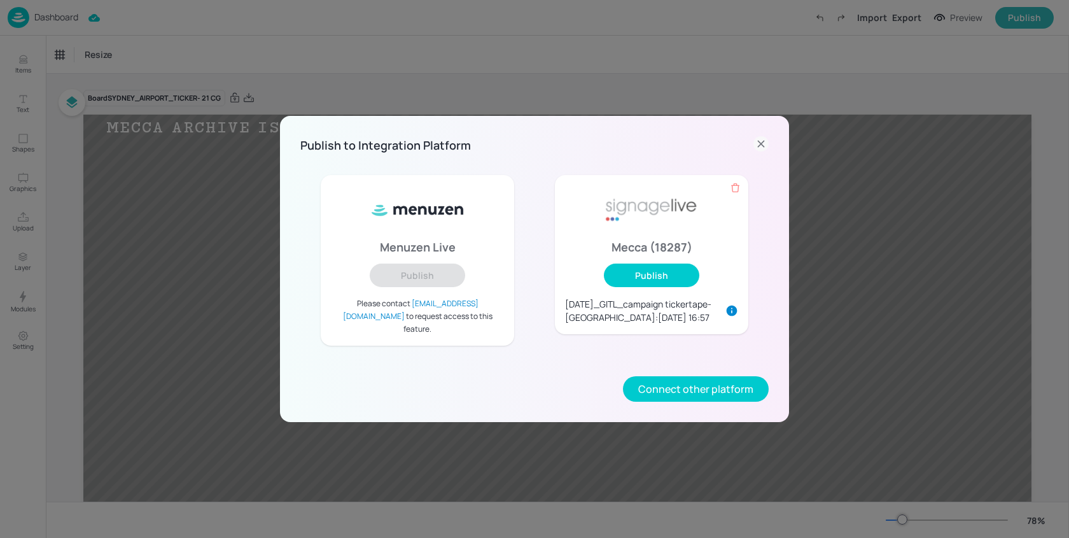
click at [761, 151] on icon at bounding box center [761, 143] width 15 height 15
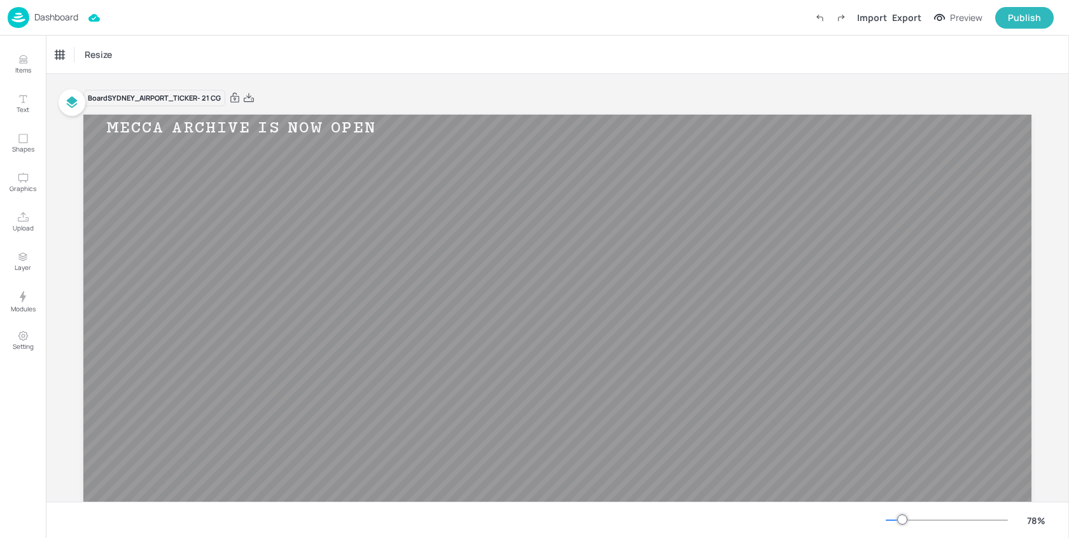
click at [64, 18] on p "Dashboard" at bounding box center [56, 17] width 44 height 9
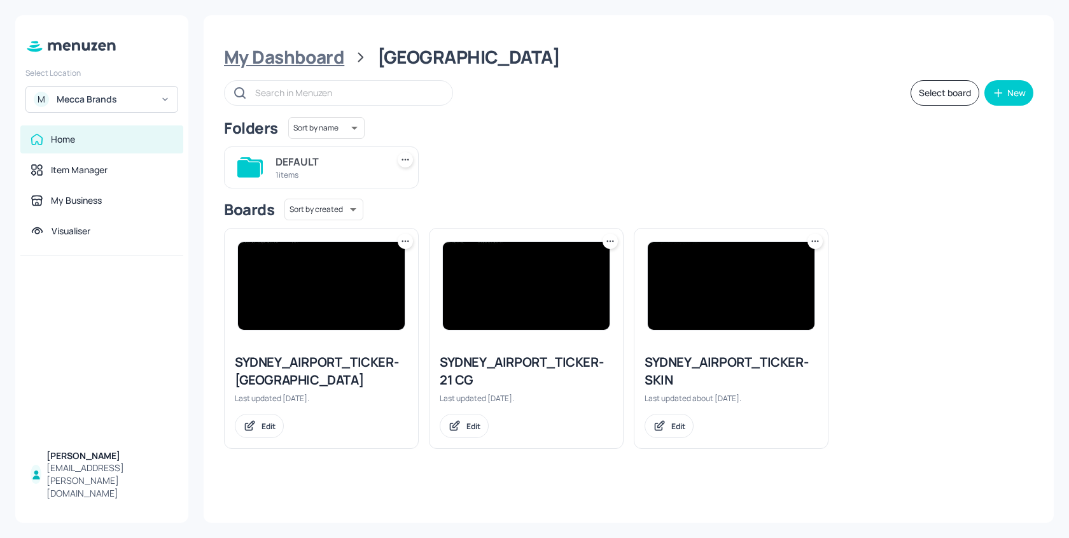
click at [323, 62] on div "My Dashboard" at bounding box center [284, 57] width 120 height 23
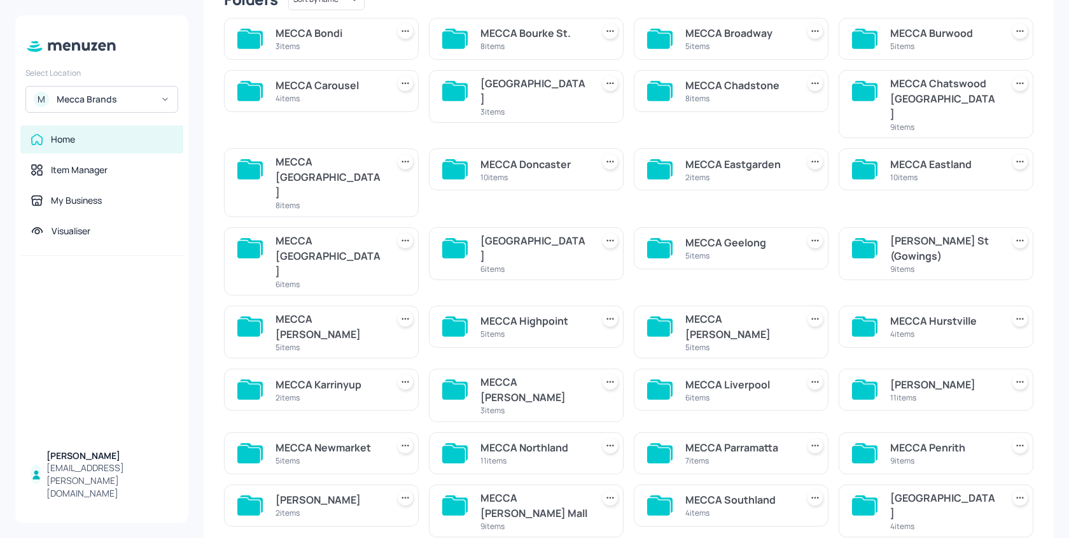
scroll to position [135, 0]
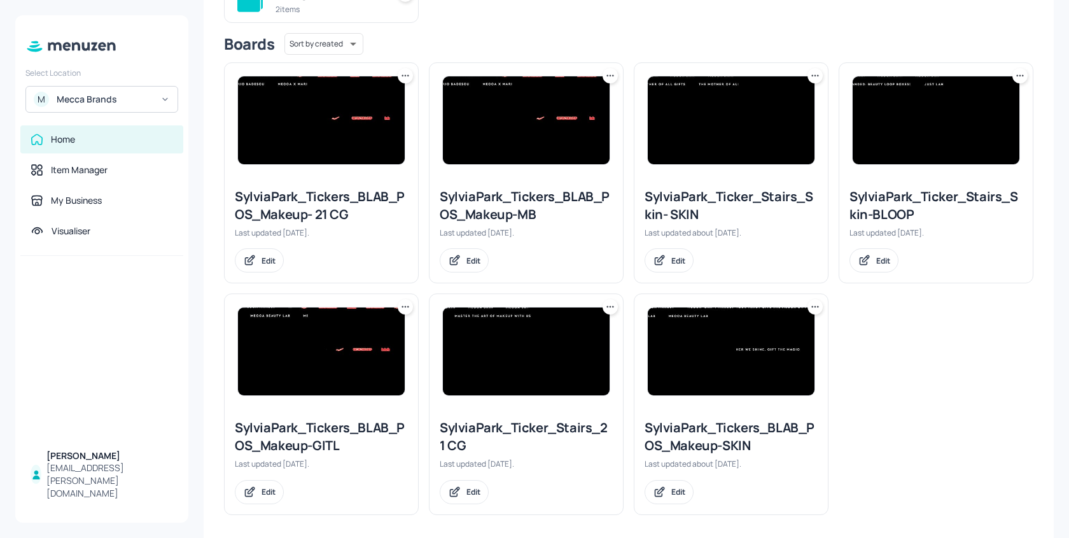
scroll to position [173, 0]
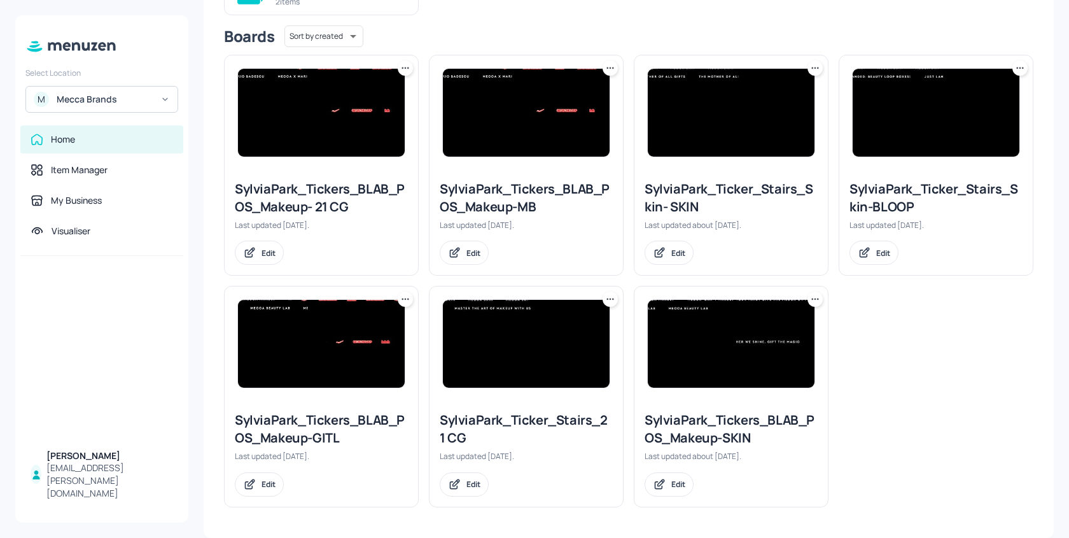
click at [545, 342] on img at bounding box center [526, 344] width 167 height 88
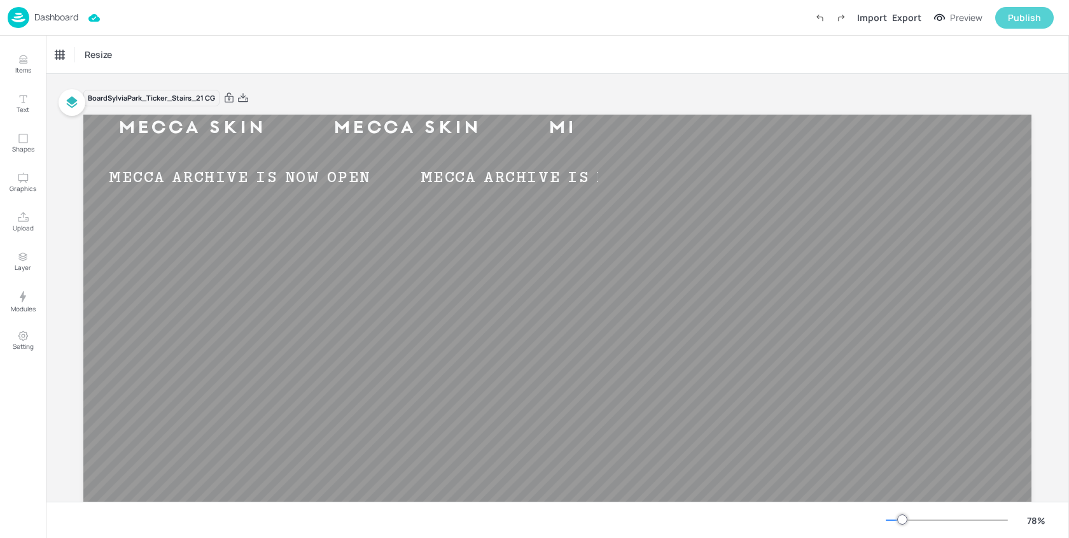
click at [1022, 20] on div "Publish" at bounding box center [1024, 18] width 33 height 14
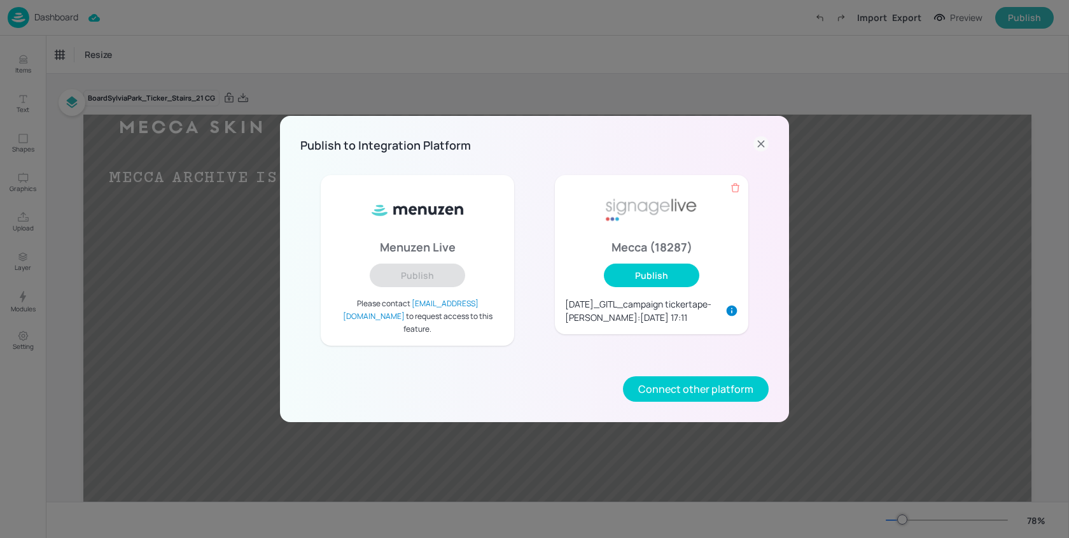
drag, startPoint x: 761, startPoint y: 152, endPoint x: 608, endPoint y: 57, distance: 179.8
click at [757, 151] on icon at bounding box center [761, 143] width 15 height 15
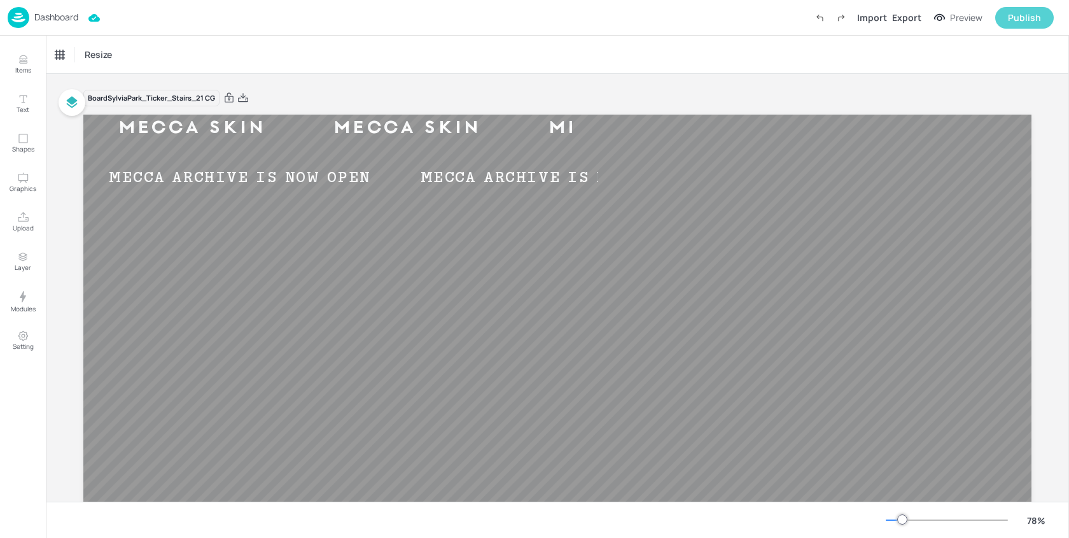
click at [1029, 19] on div "Publish" at bounding box center [1024, 18] width 33 height 14
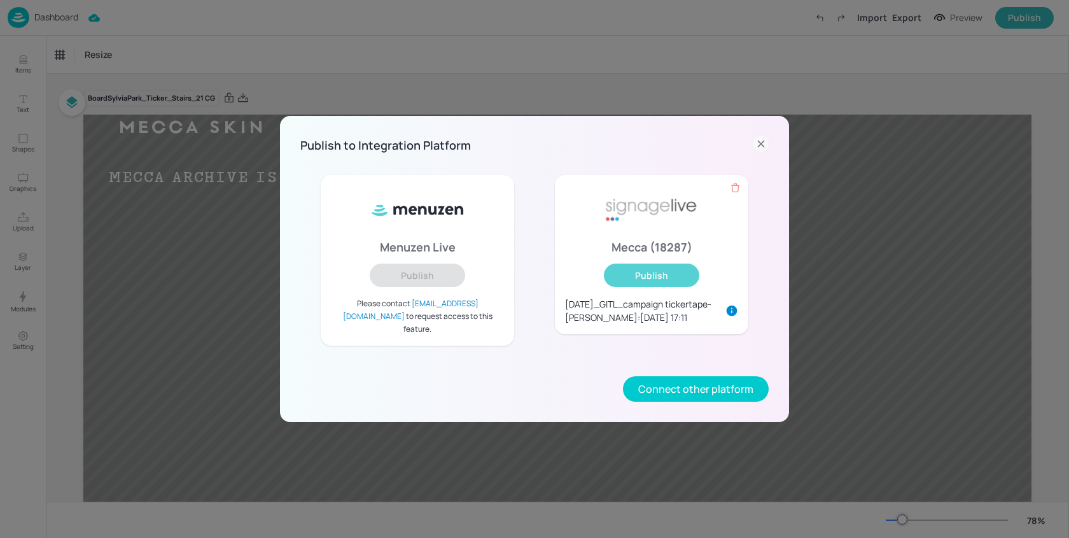
click at [648, 287] on button "Publish" at bounding box center [651, 275] width 95 height 24
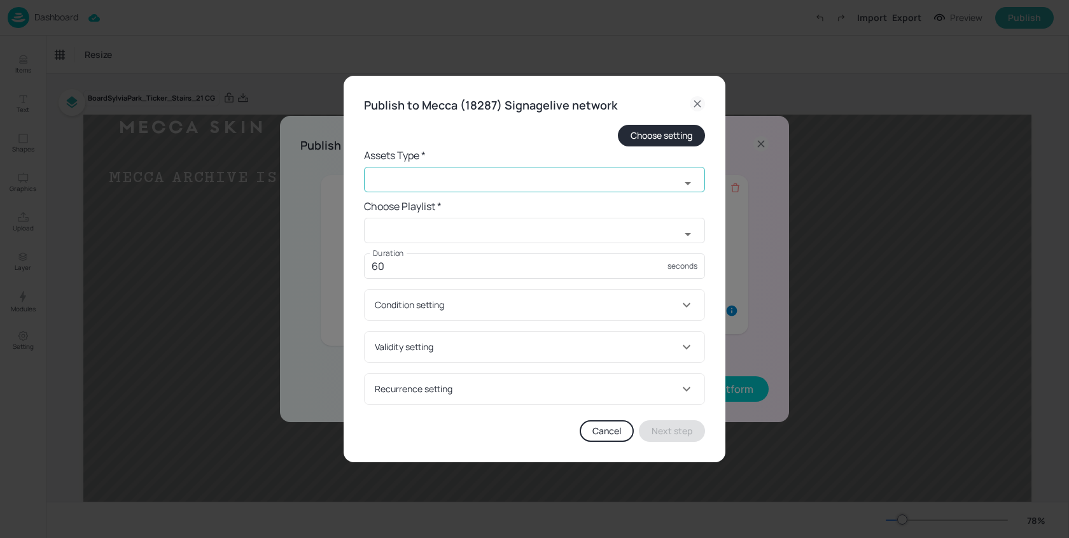
click at [461, 181] on input "text" at bounding box center [522, 179] width 316 height 25
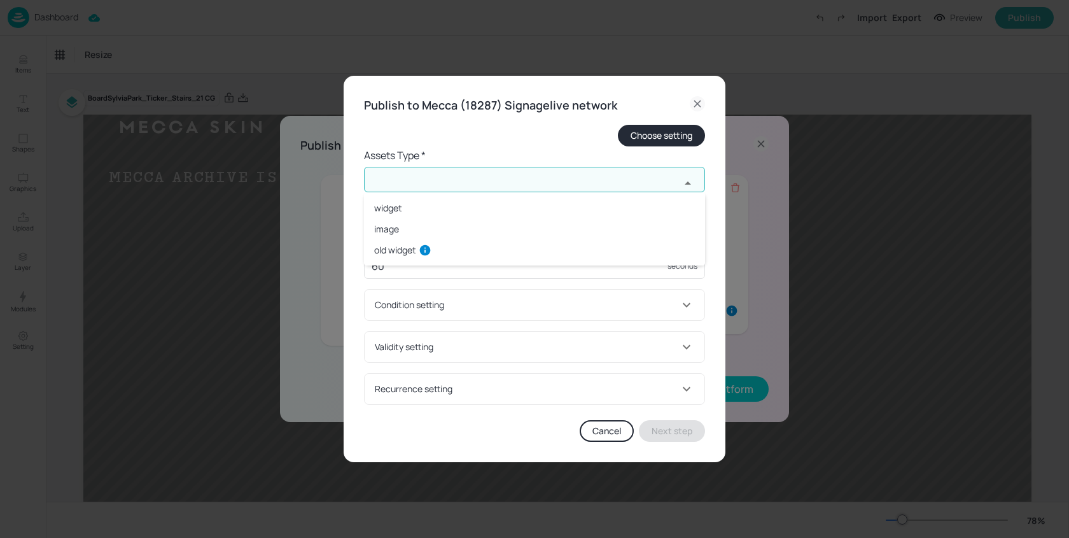
click at [404, 214] on li "widget" at bounding box center [534, 207] width 341 height 21
type input "widget"
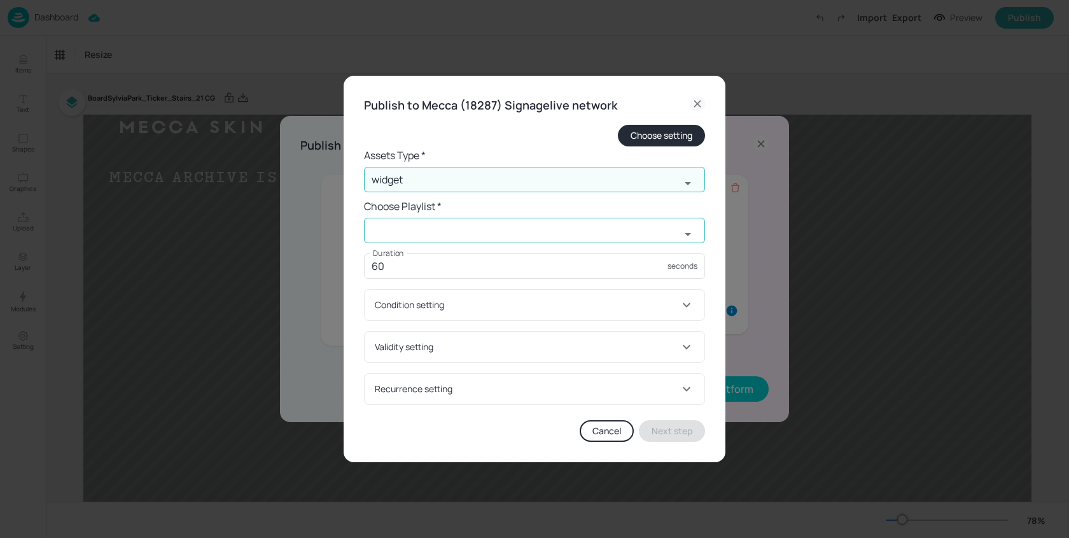
click at [441, 235] on input "text" at bounding box center [522, 230] width 316 height 25
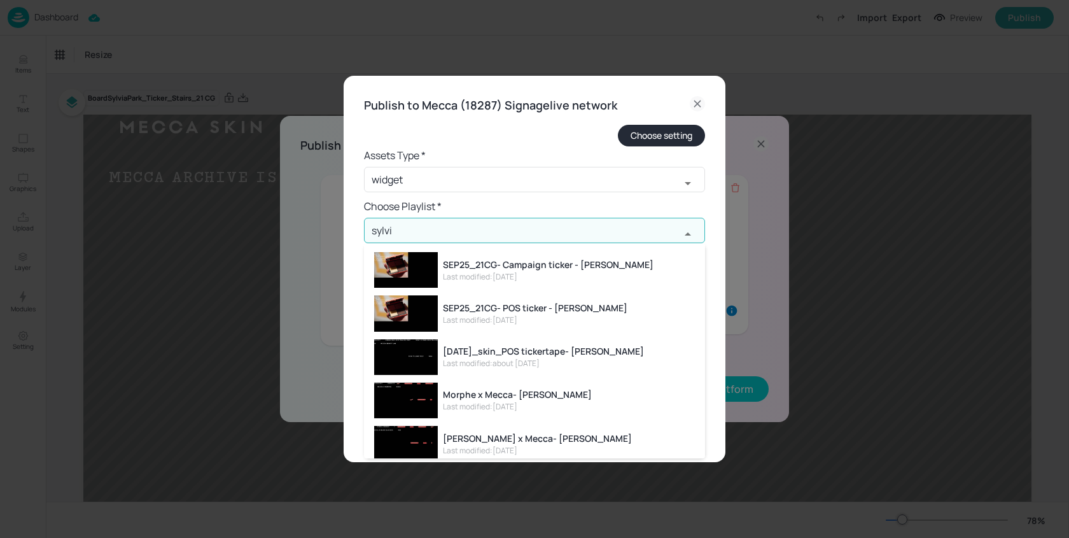
click at [615, 264] on div "SEP25_21CG- Campaign ticker - [PERSON_NAME]" at bounding box center [548, 264] width 211 height 13
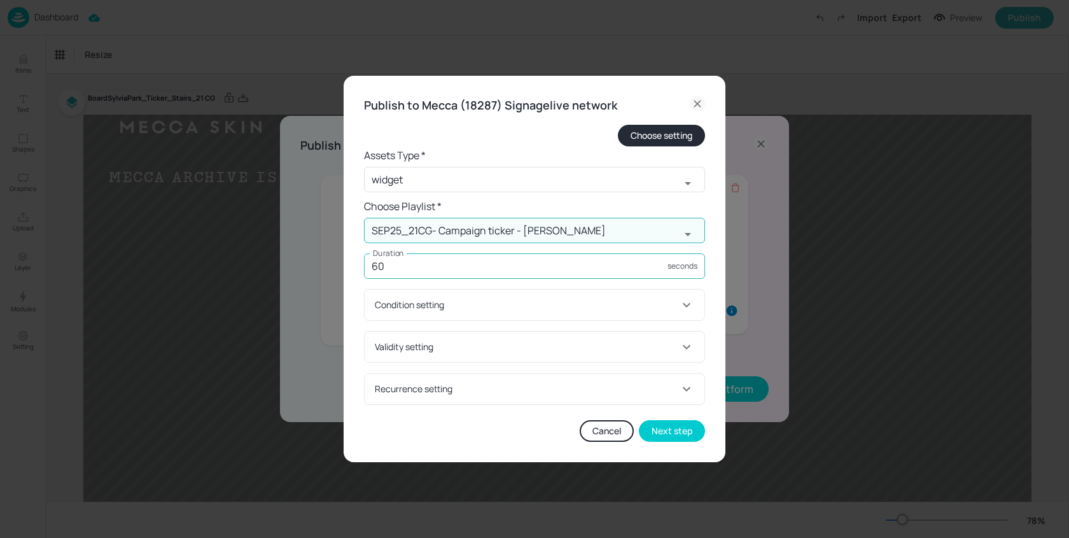
type input "SEP25_21CG- Campaign ticker - [PERSON_NAME]"
click at [593, 270] on input "60" at bounding box center [516, 265] width 304 height 25
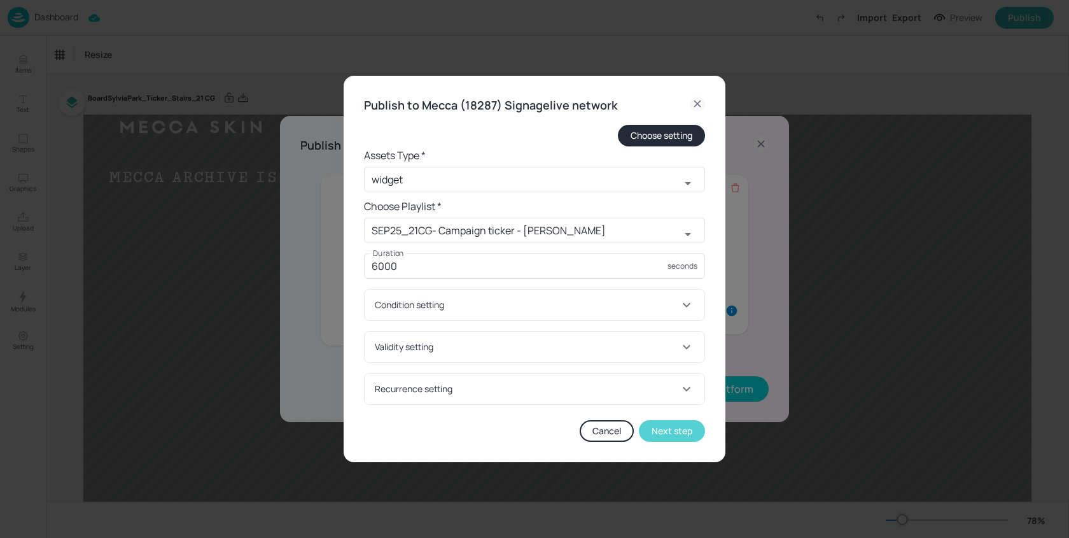
click at [675, 433] on button "Next step" at bounding box center [672, 431] width 66 height 22
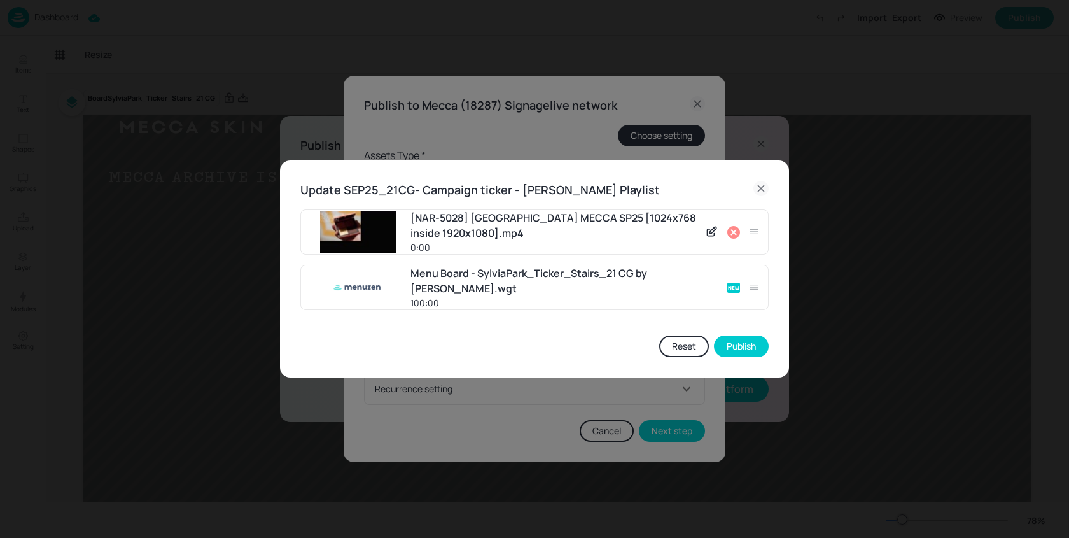
click at [741, 232] on div at bounding box center [732, 231] width 62 height 19
click at [738, 232] on icon at bounding box center [733, 232] width 13 height 13
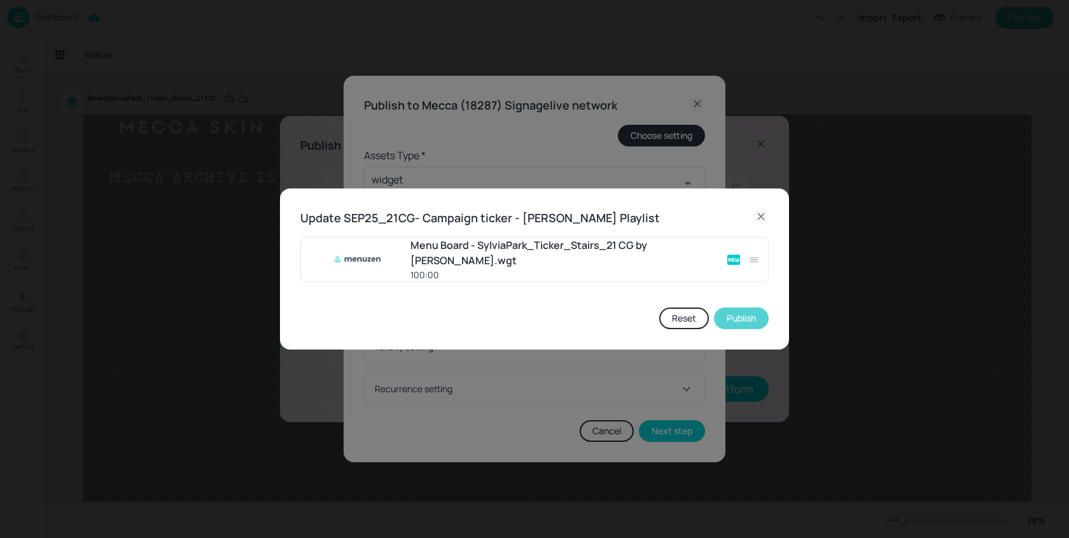
click at [745, 313] on button "Publish" at bounding box center [741, 318] width 55 height 22
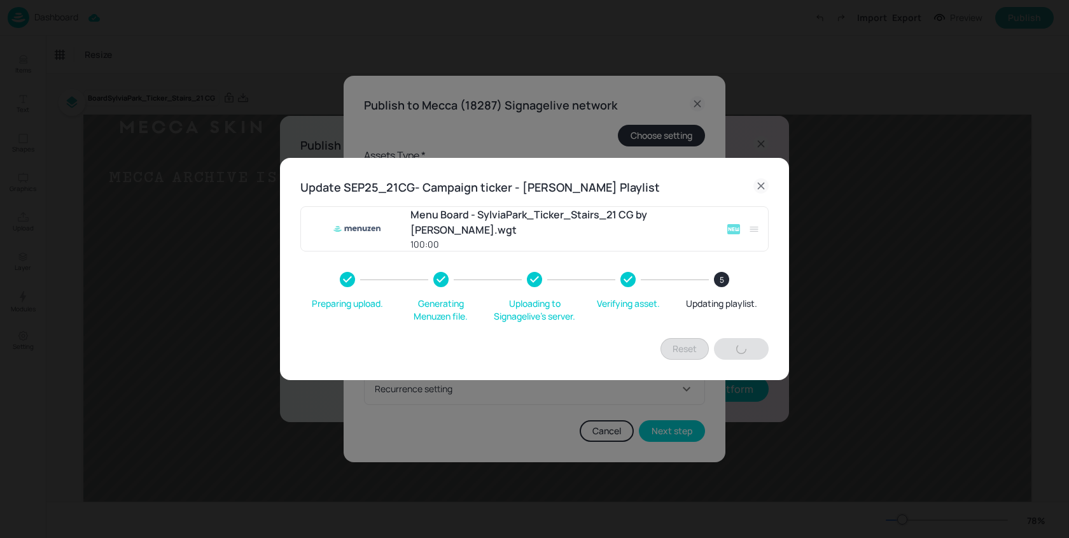
type input "60"
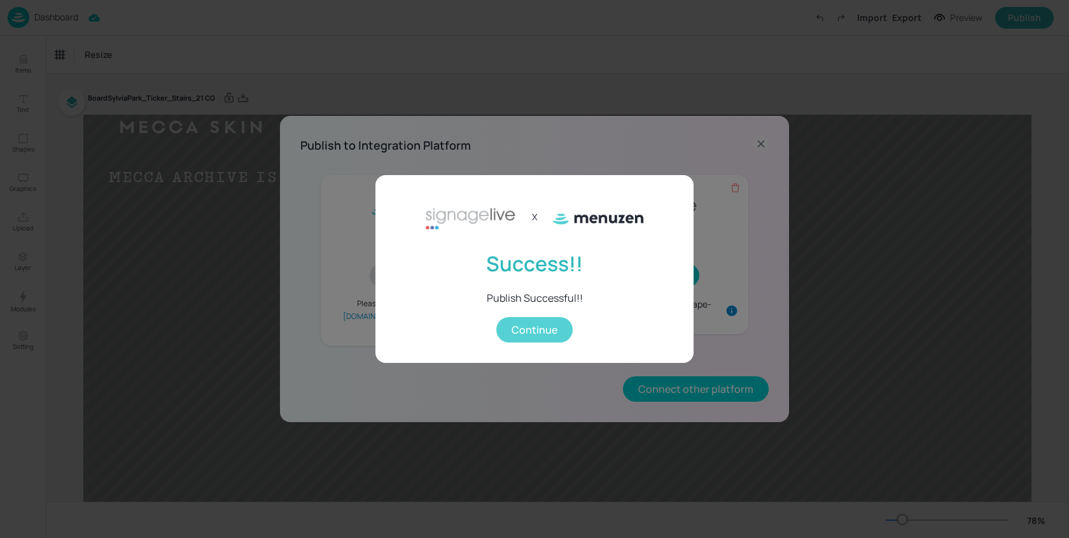
click at [535, 334] on button "Continue" at bounding box center [534, 329] width 76 height 25
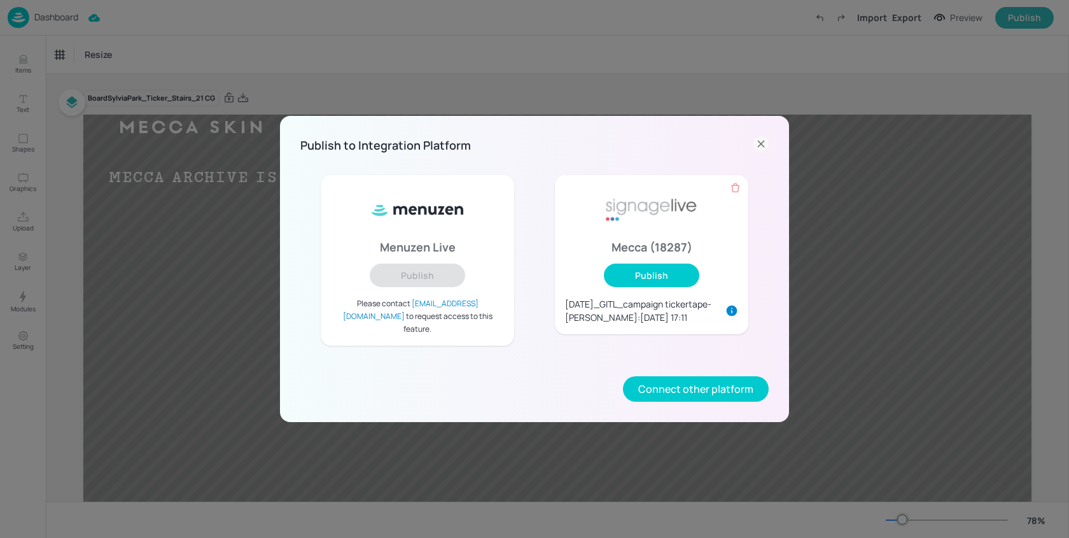
click at [764, 151] on icon at bounding box center [761, 143] width 15 height 15
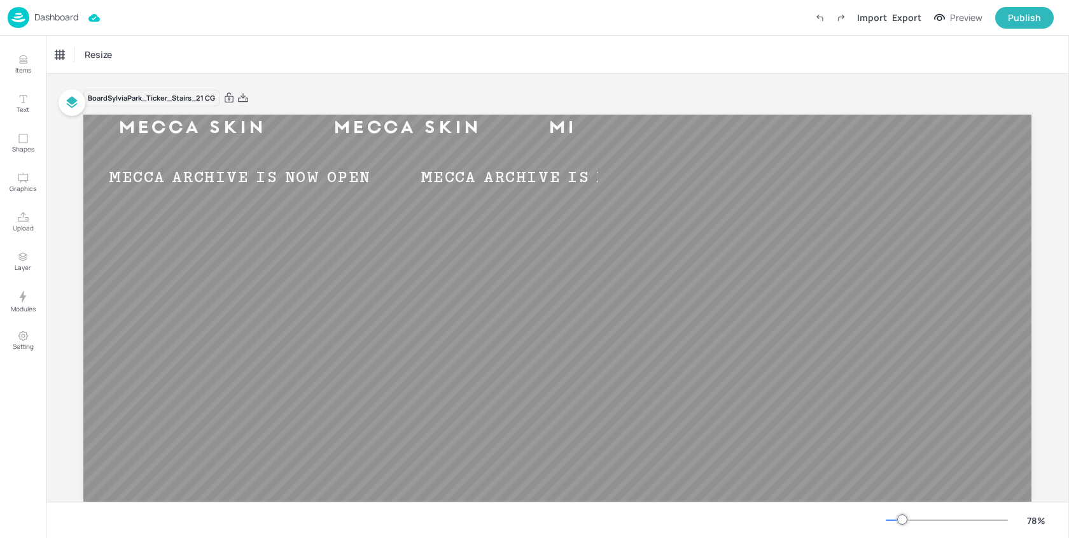
click at [50, 16] on p "Dashboard" at bounding box center [56, 17] width 44 height 9
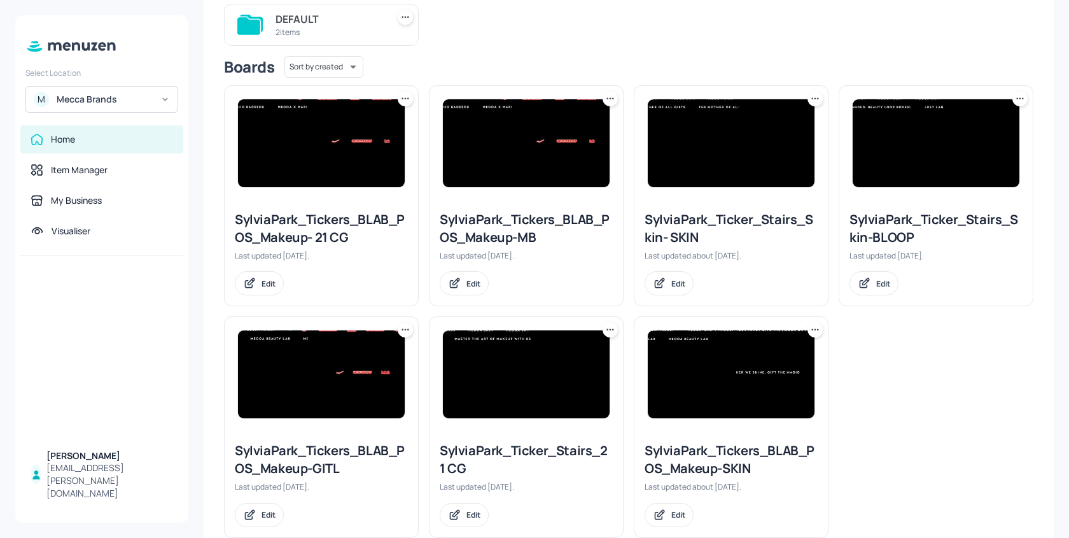
scroll to position [146, 0]
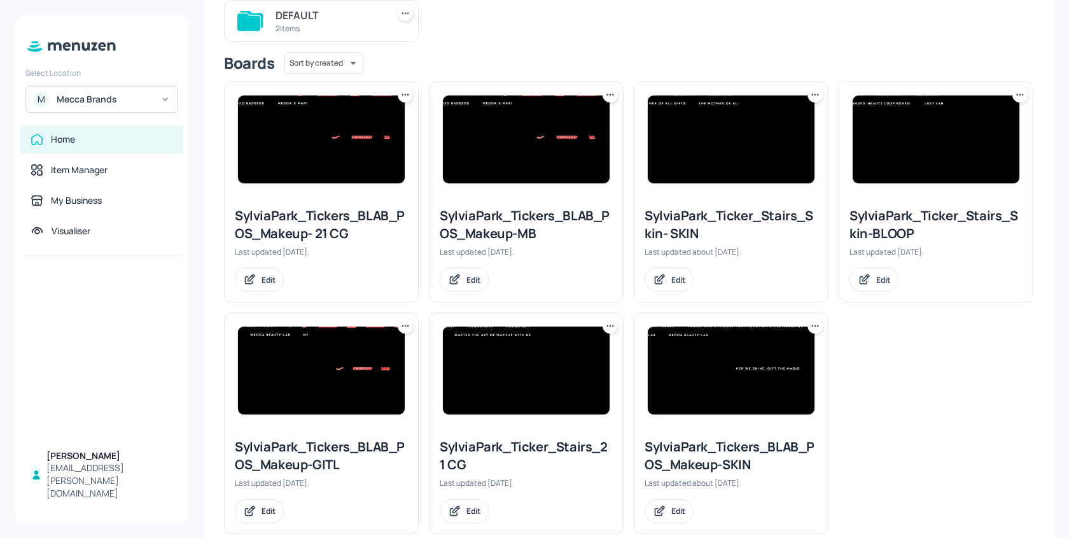
click at [318, 139] on img at bounding box center [321, 139] width 167 height 88
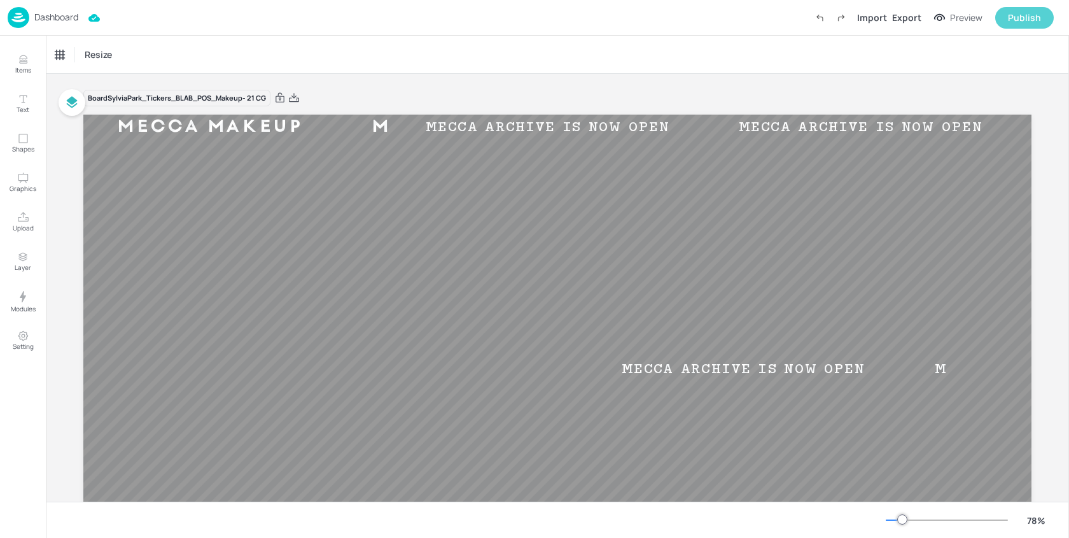
click at [1025, 20] on div "Publish" at bounding box center [1024, 18] width 33 height 14
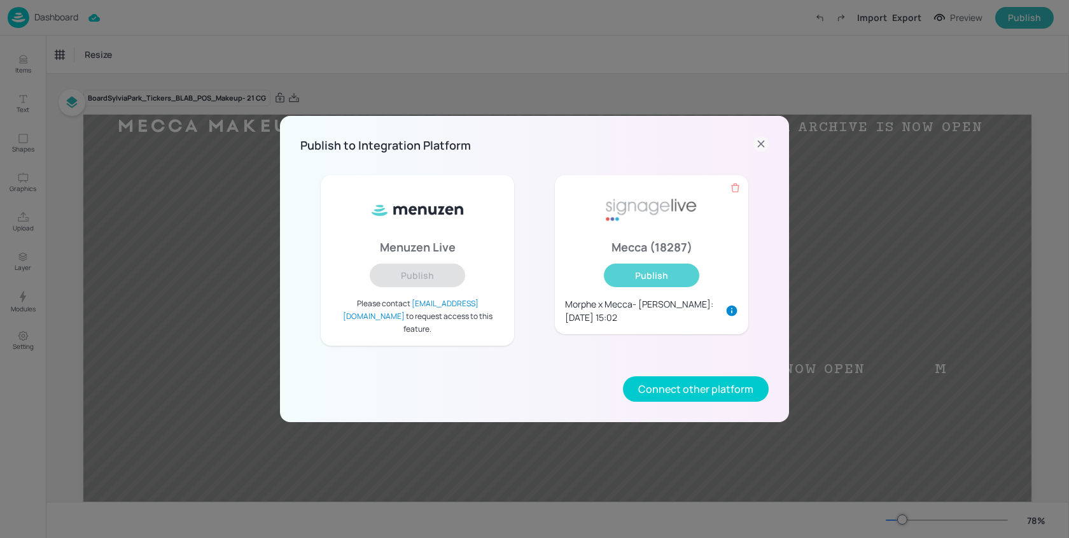
click at [631, 278] on button "Publish" at bounding box center [651, 275] width 95 height 24
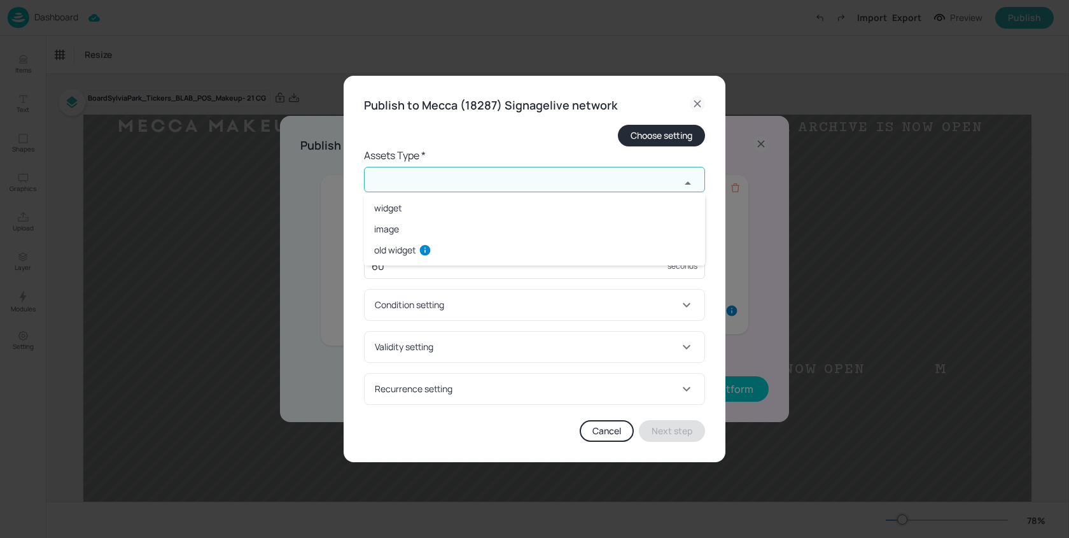
click at [481, 178] on input "text" at bounding box center [522, 179] width 316 height 25
click at [419, 201] on li "widget" at bounding box center [534, 207] width 341 height 21
type input "widget"
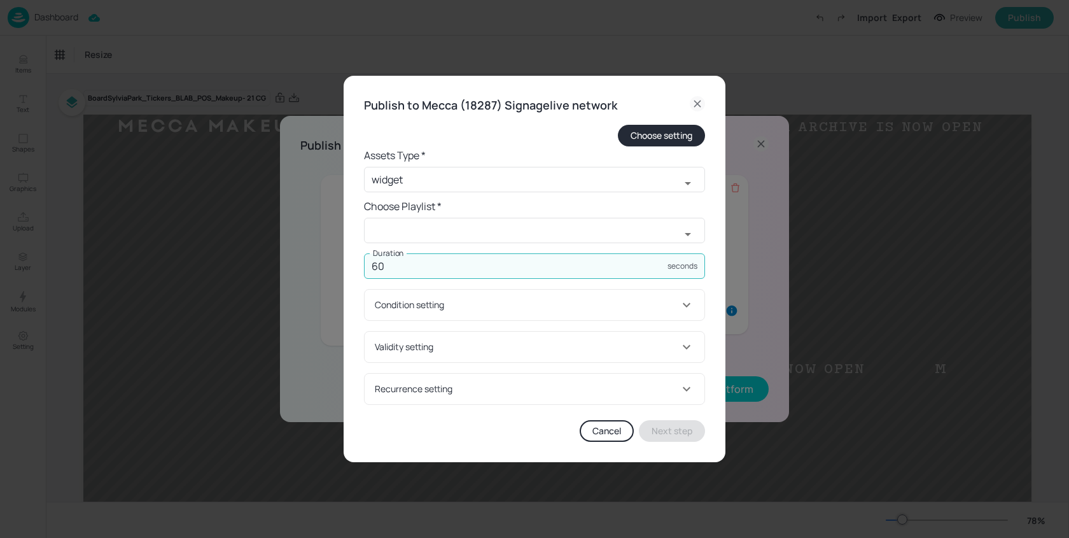
click at [428, 269] on input "60" at bounding box center [516, 265] width 304 height 25
type input "6000"
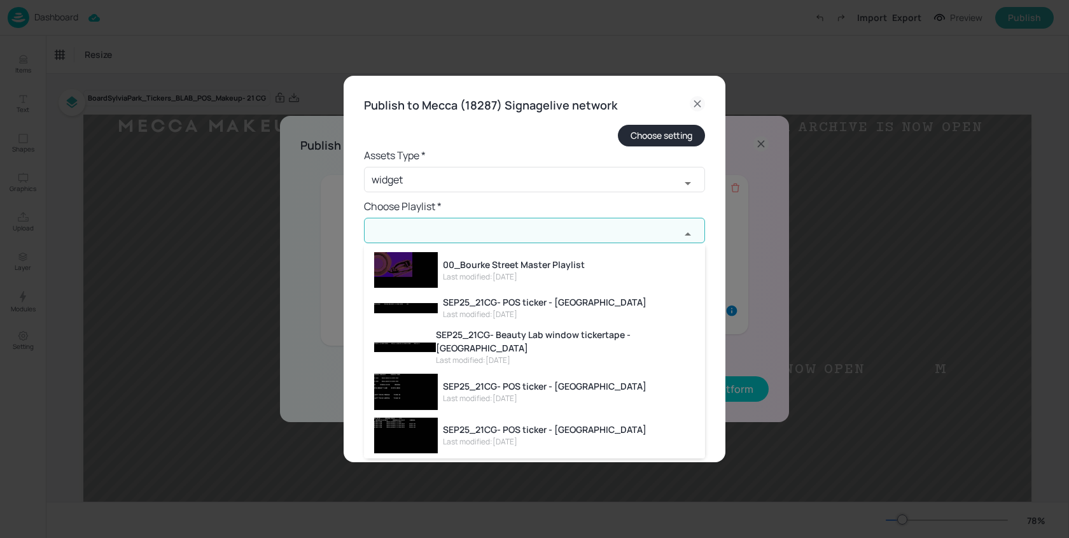
click at [404, 220] on input "text" at bounding box center [522, 230] width 316 height 25
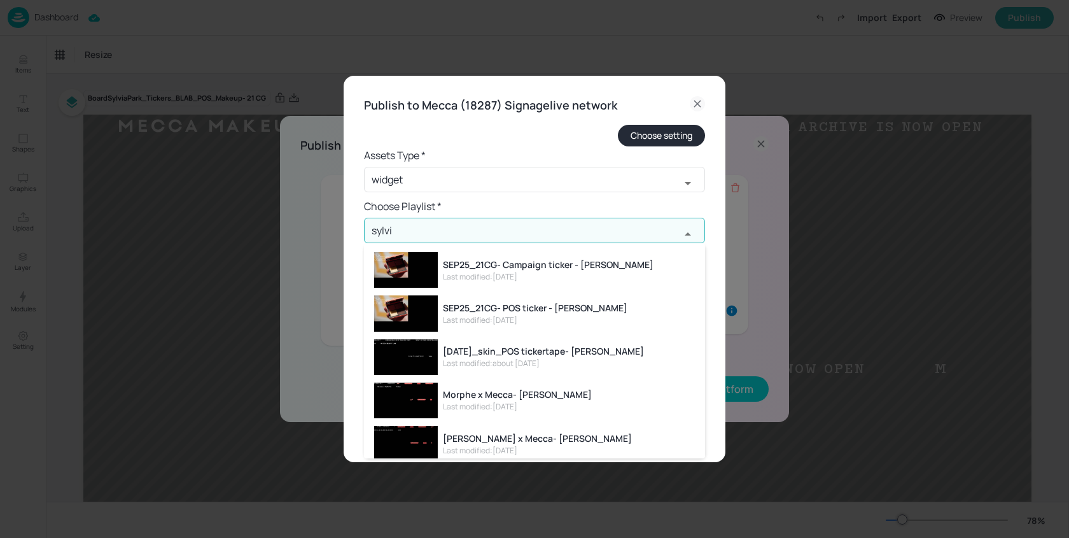
click at [538, 313] on div "SEP25_21CG- POS ticker - [PERSON_NAME]" at bounding box center [535, 307] width 185 height 13
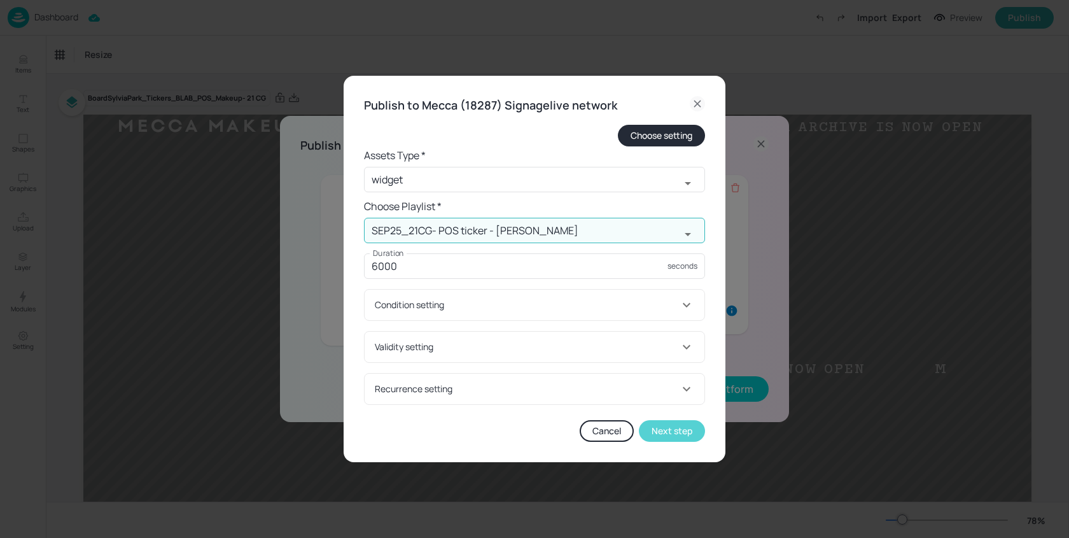
type input "SEP25_21CG- POS ticker - [PERSON_NAME]"
click at [667, 427] on button "Next step" at bounding box center [672, 431] width 66 height 22
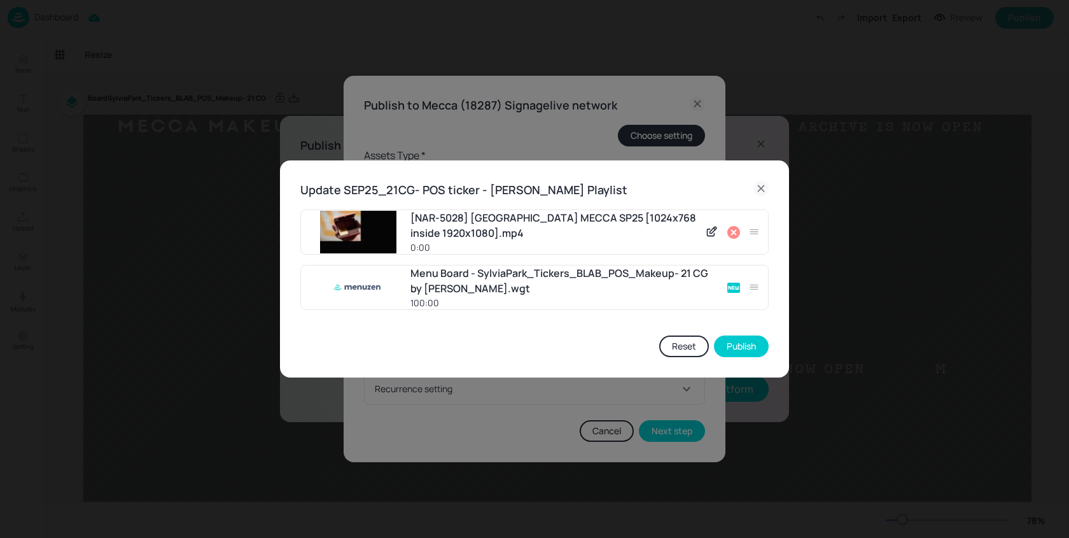
click at [733, 232] on icon at bounding box center [733, 232] width 15 height 15
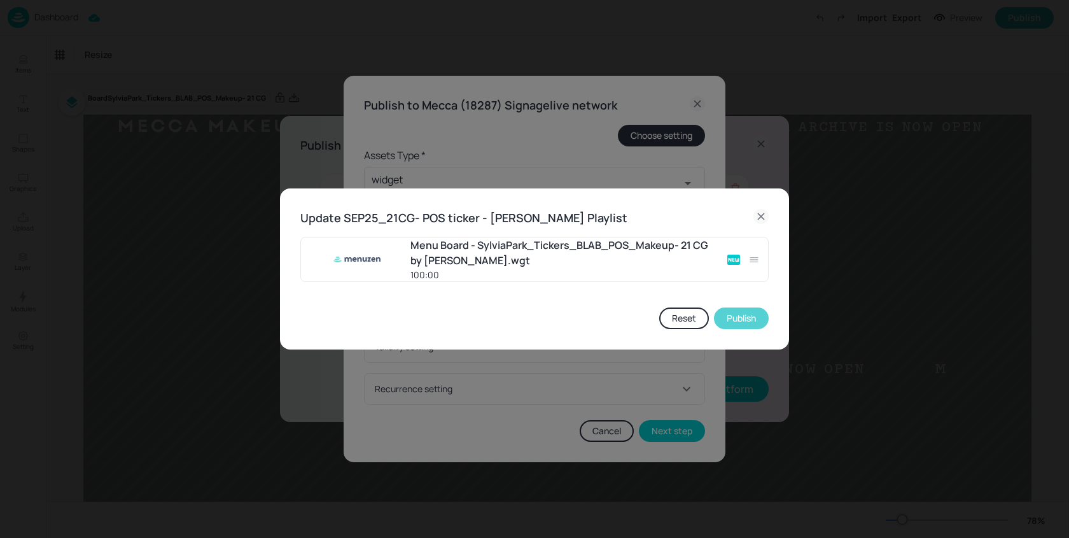
click at [749, 321] on button "Publish" at bounding box center [741, 318] width 55 height 22
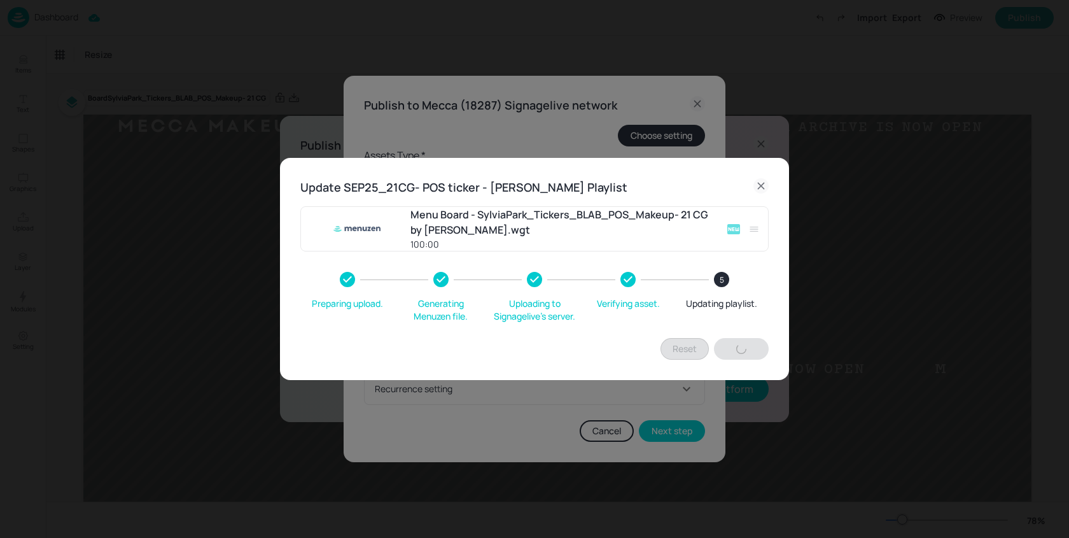
type input "60"
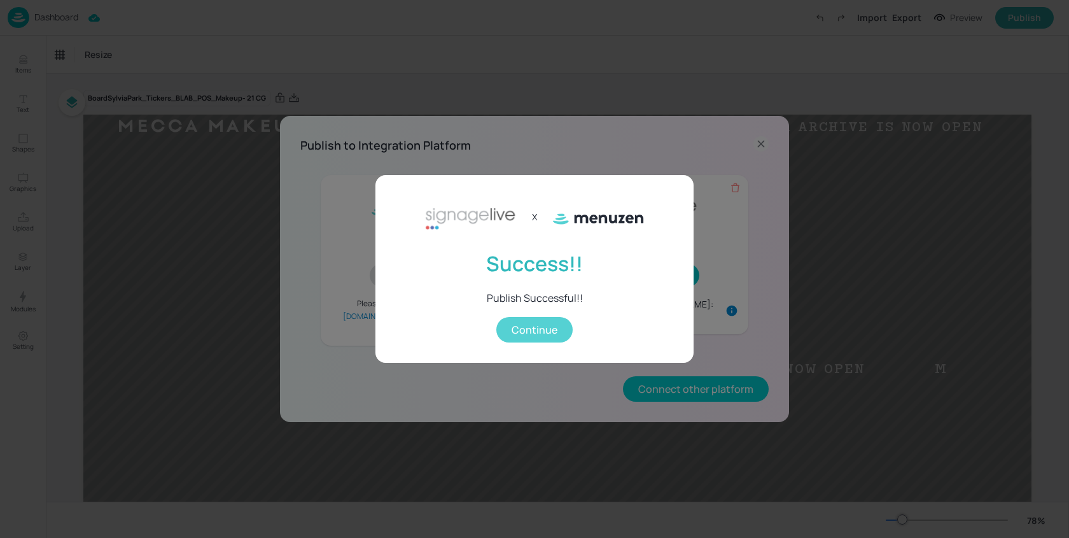
click at [552, 337] on button "Continue" at bounding box center [534, 329] width 76 height 25
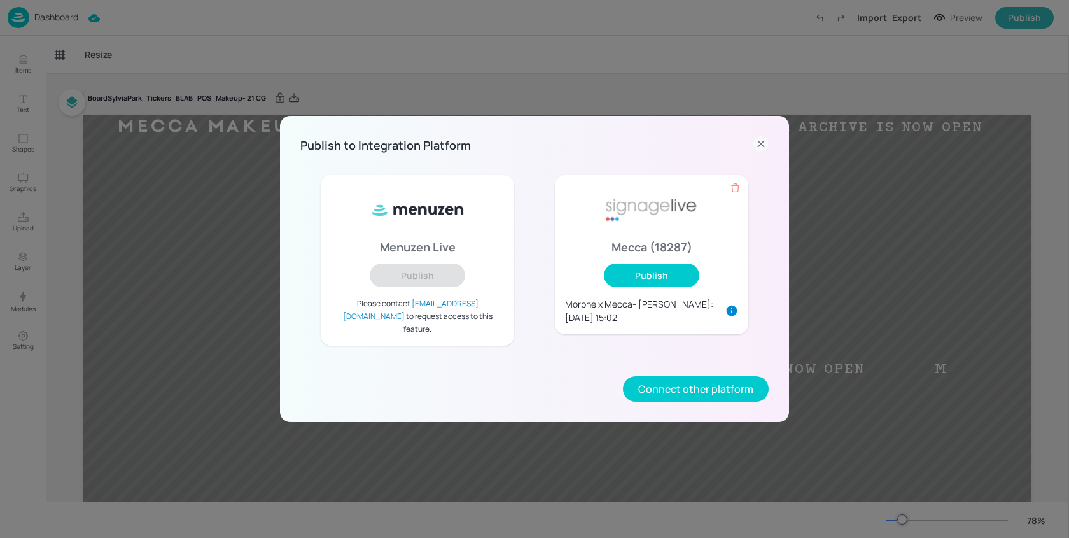
drag, startPoint x: 755, startPoint y: 149, endPoint x: 705, endPoint y: 118, distance: 59.2
click at [755, 149] on icon at bounding box center [761, 143] width 15 height 15
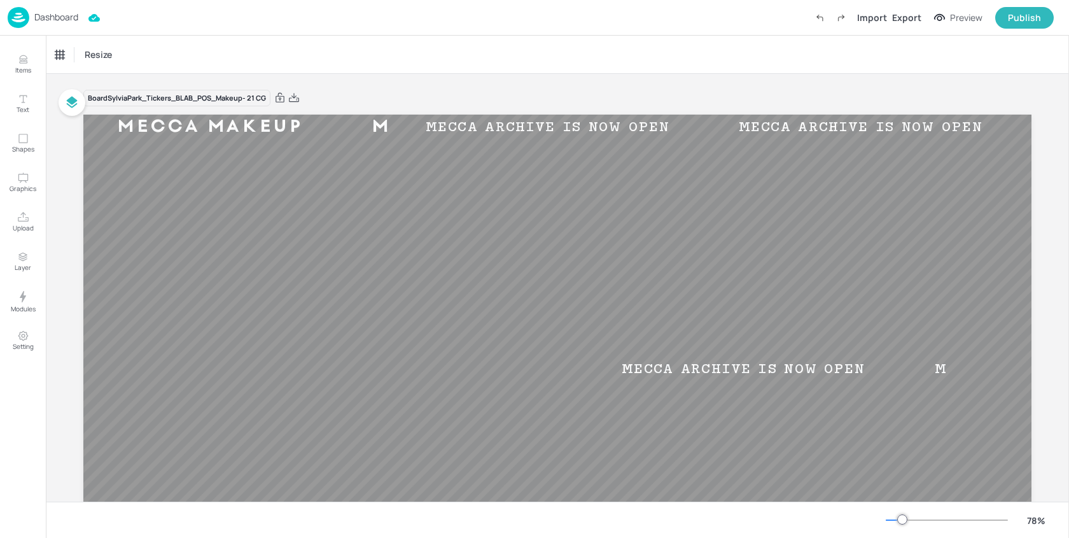
click at [65, 15] on p "Dashboard" at bounding box center [56, 17] width 44 height 9
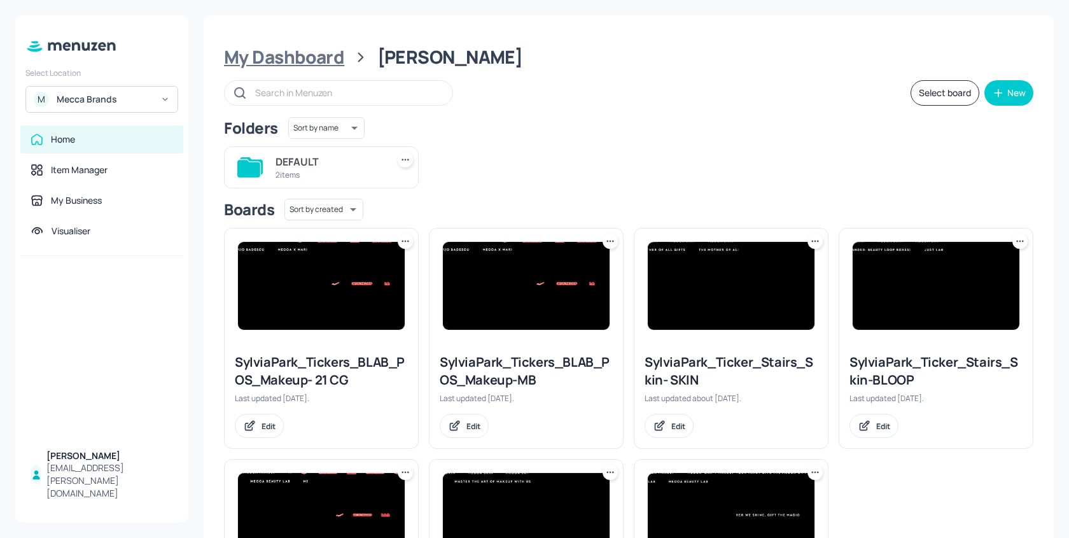
click at [300, 59] on div "My Dashboard" at bounding box center [284, 57] width 120 height 23
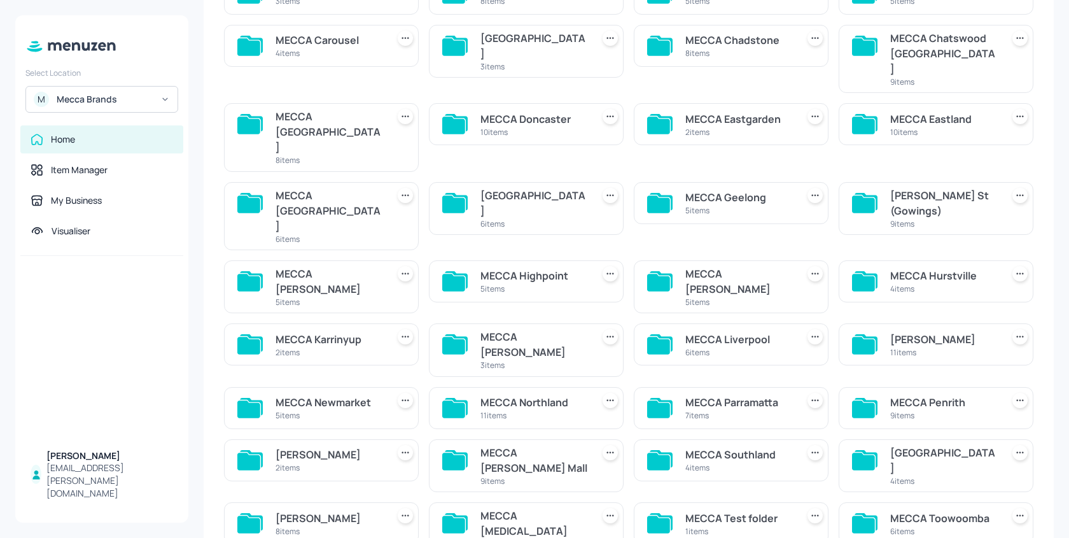
scroll to position [200, 0]
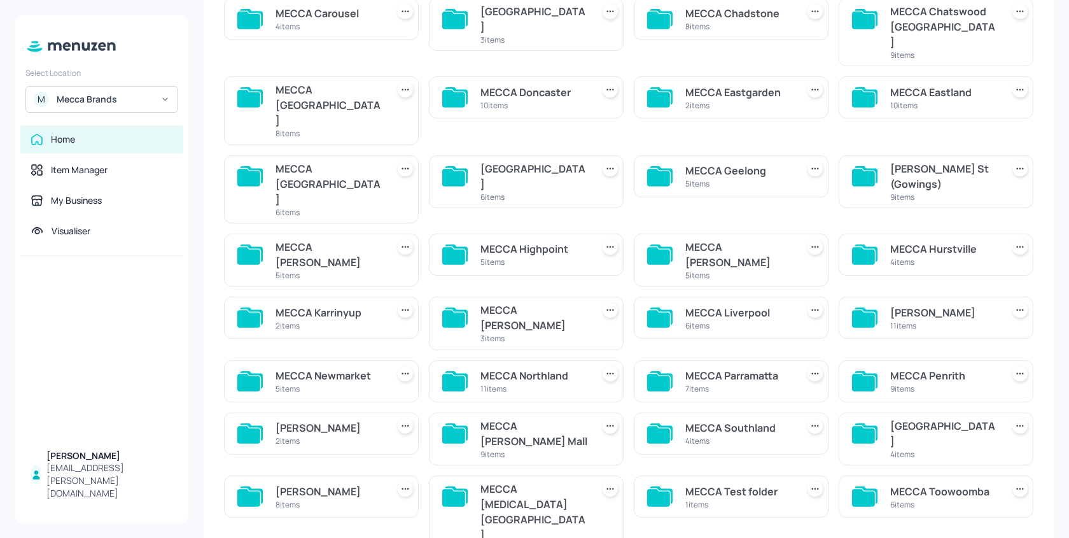
click at [544, 481] on div "MECCA [MEDICAL_DATA][GEOGRAPHIC_DATA]" at bounding box center [534, 511] width 107 height 61
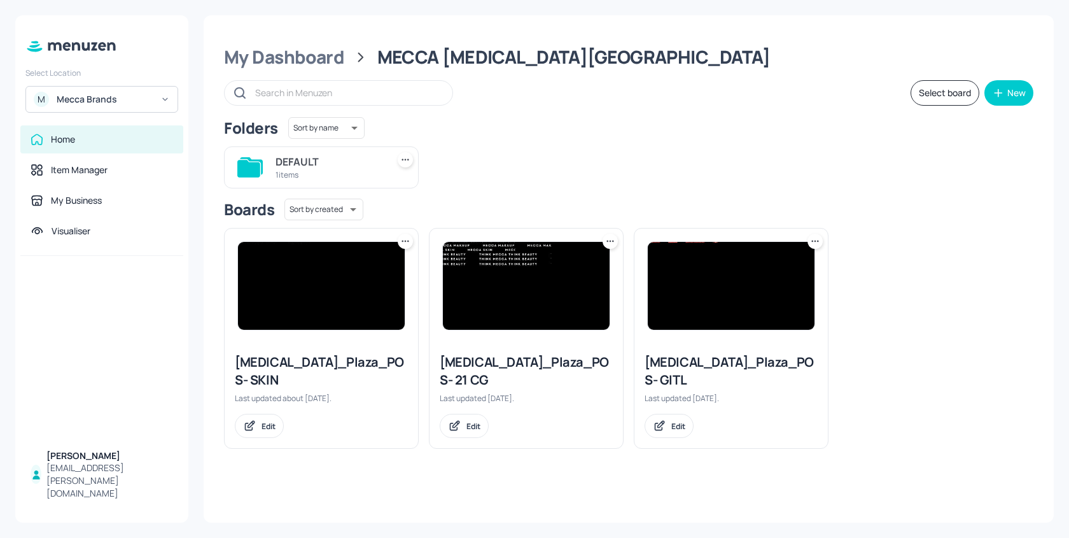
click at [526, 279] on img at bounding box center [526, 286] width 167 height 88
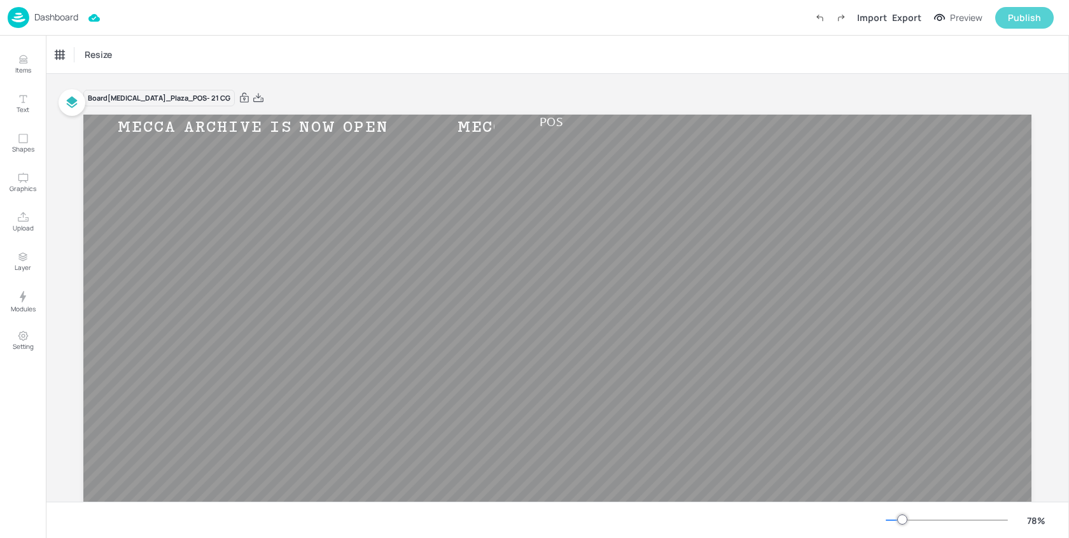
click at [1018, 23] on div "Publish" at bounding box center [1024, 18] width 33 height 14
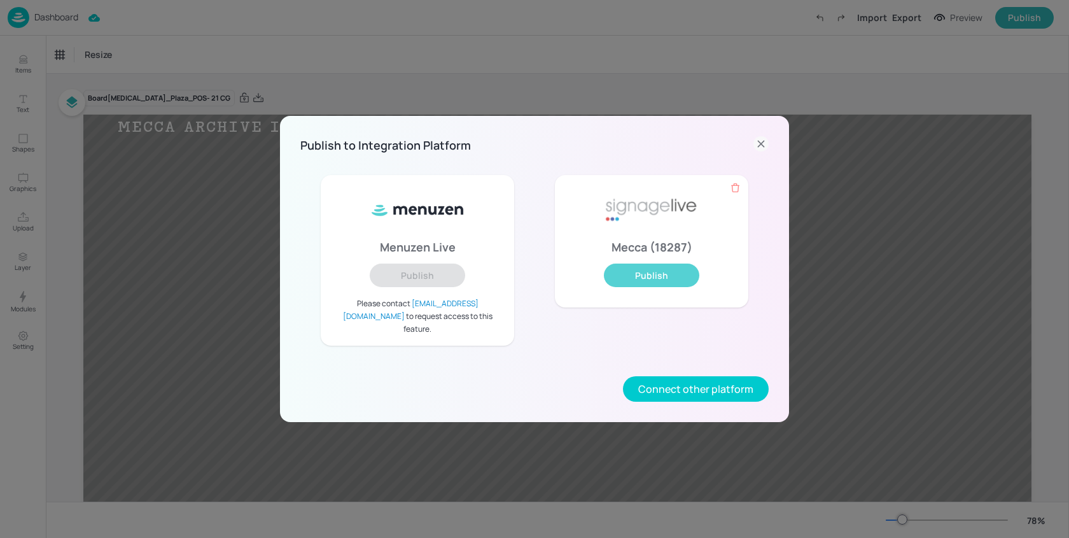
click at [678, 275] on button "Publish" at bounding box center [651, 275] width 95 height 24
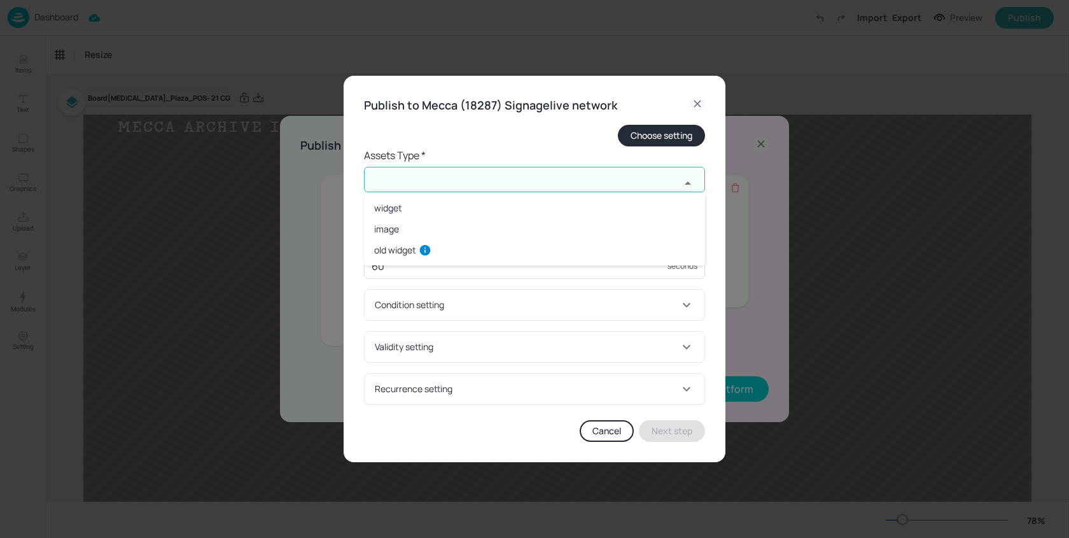
click at [431, 188] on input "text" at bounding box center [522, 179] width 316 height 25
drag, startPoint x: 405, startPoint y: 214, endPoint x: 411, endPoint y: 218, distance: 7.3
click at [405, 214] on li "widget" at bounding box center [534, 207] width 341 height 21
type input "widget"
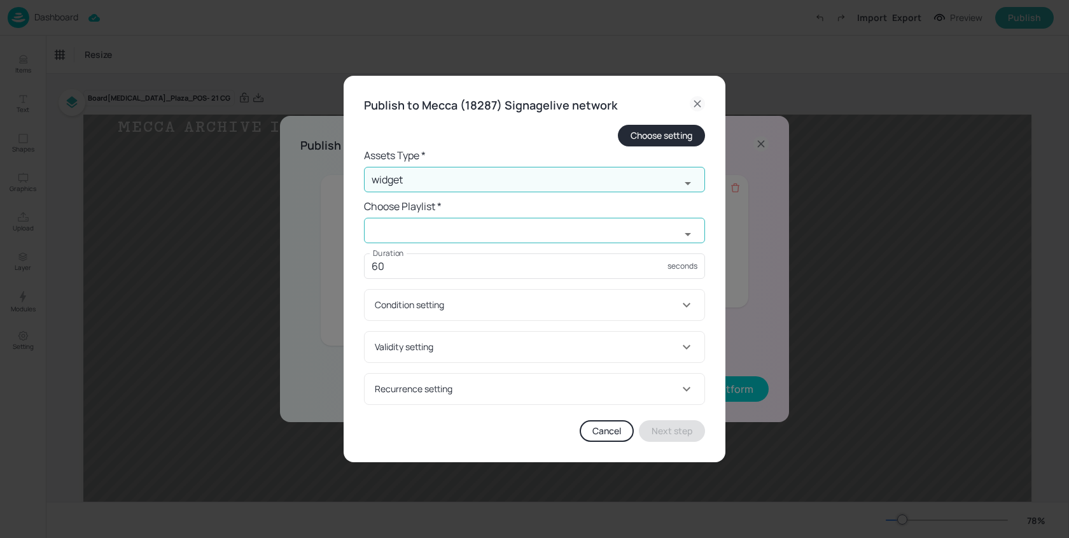
click at [423, 230] on input "text" at bounding box center [522, 230] width 316 height 25
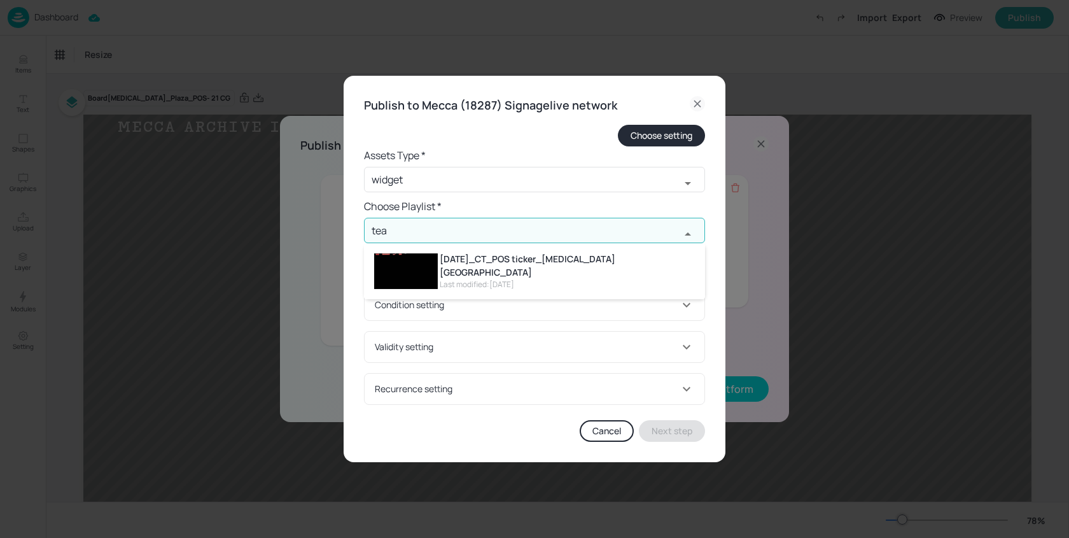
click at [529, 260] on div "[DATE]_CT_POS ticker_[MEDICAL_DATA][GEOGRAPHIC_DATA]" at bounding box center [567, 265] width 255 height 27
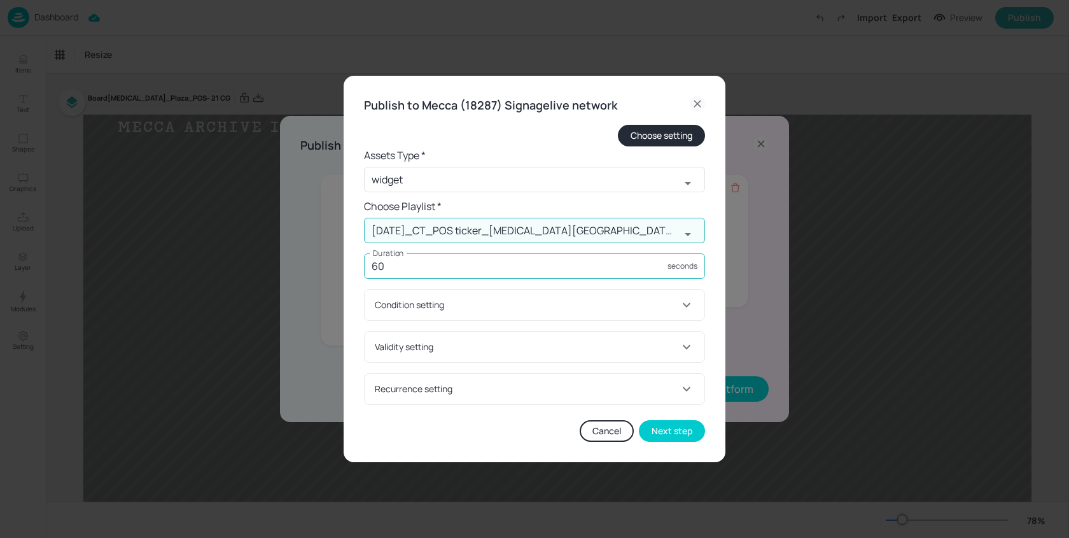
type input "[DATE]_CT_POS ticker_[MEDICAL_DATA][GEOGRAPHIC_DATA]"
click at [509, 270] on input "60" at bounding box center [516, 265] width 304 height 25
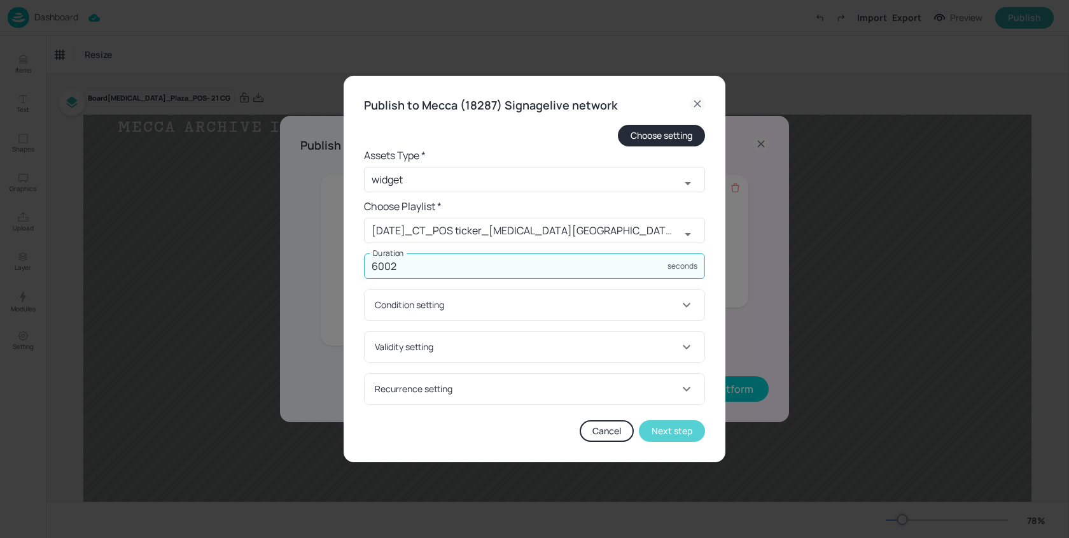
type input "6002"
click at [666, 426] on button "Next step" at bounding box center [672, 431] width 66 height 22
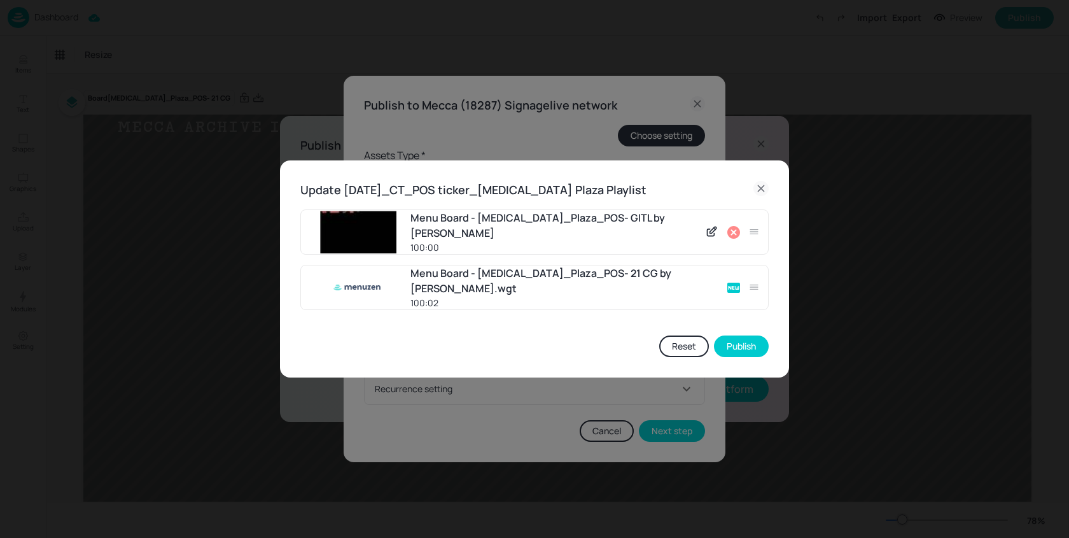
click at [731, 230] on icon at bounding box center [733, 232] width 13 height 13
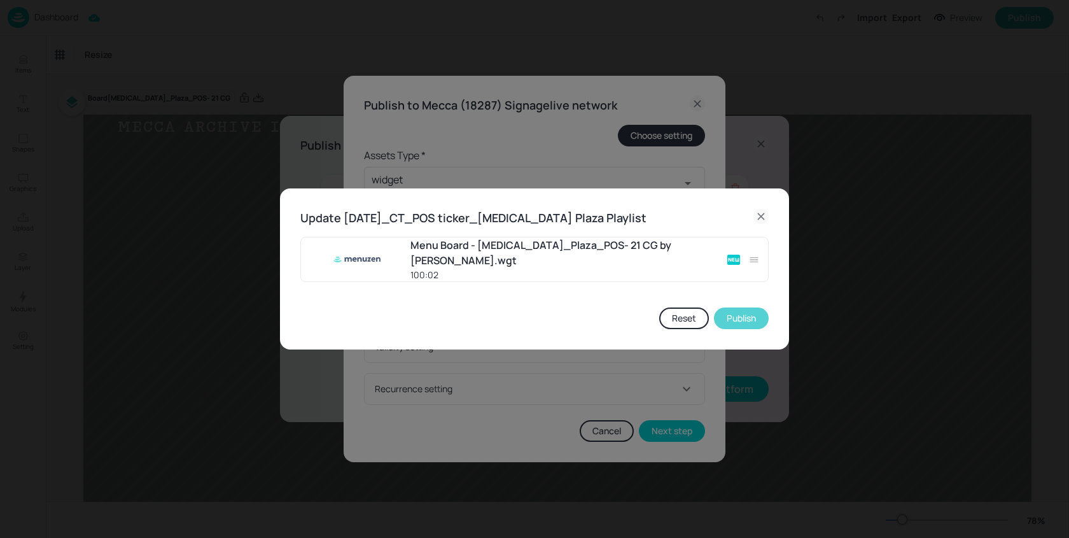
click at [749, 321] on button "Publish" at bounding box center [741, 318] width 55 height 22
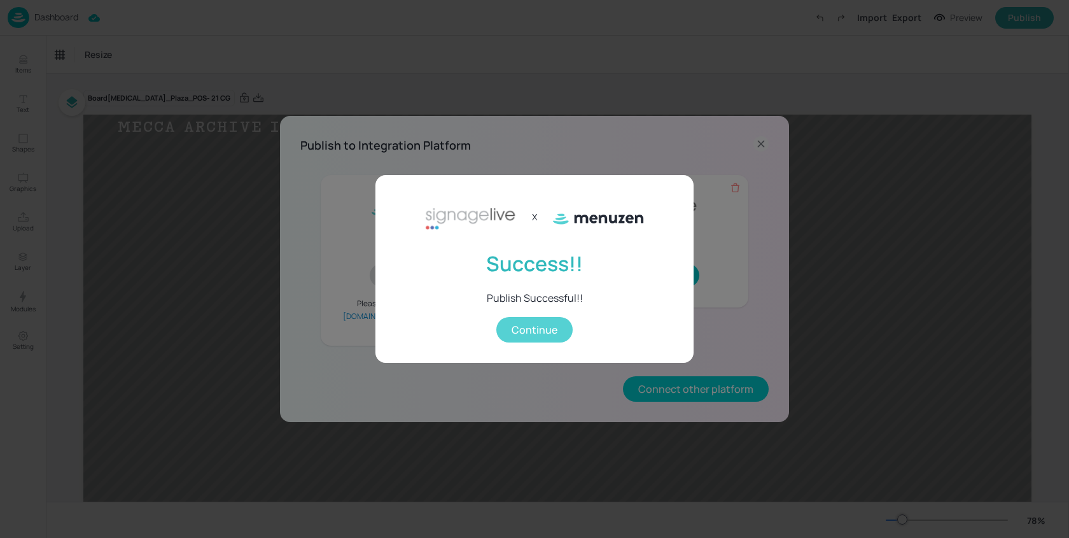
click at [554, 337] on button "Continue" at bounding box center [534, 329] width 76 height 25
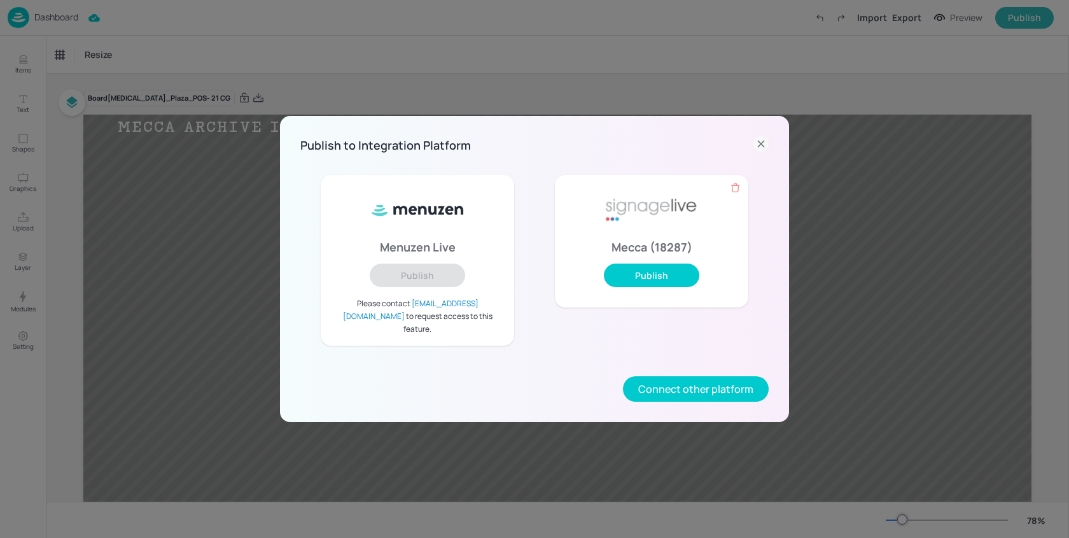
click at [766, 151] on icon at bounding box center [761, 143] width 15 height 15
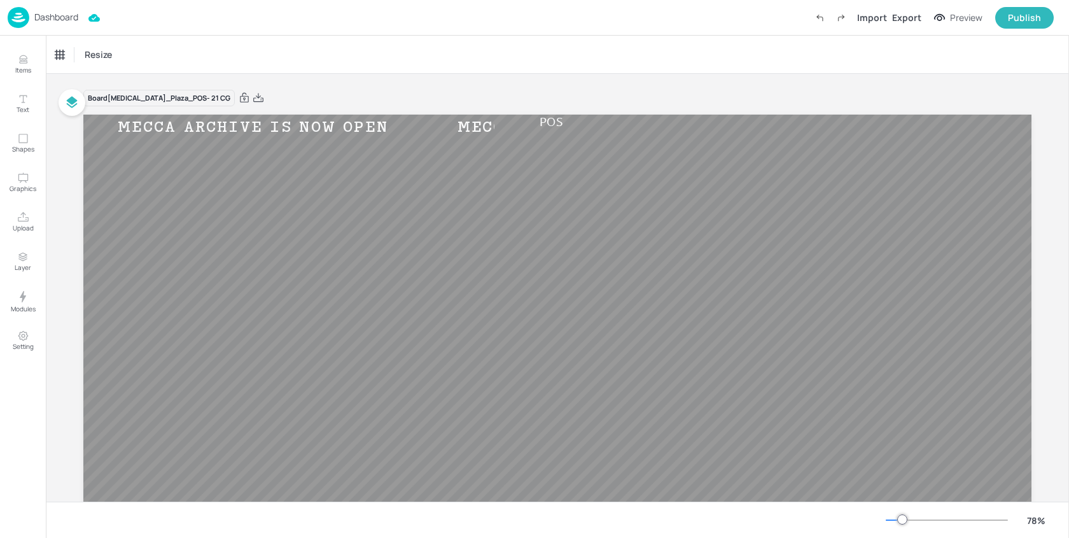
click at [60, 22] on p "Dashboard" at bounding box center [56, 17] width 44 height 9
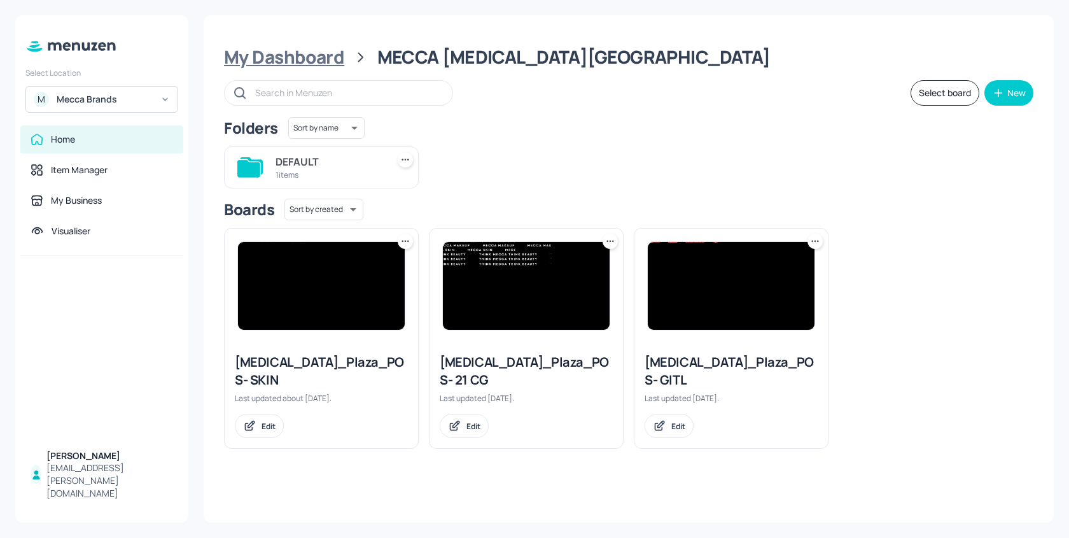
click at [311, 64] on div "My Dashboard" at bounding box center [284, 57] width 120 height 23
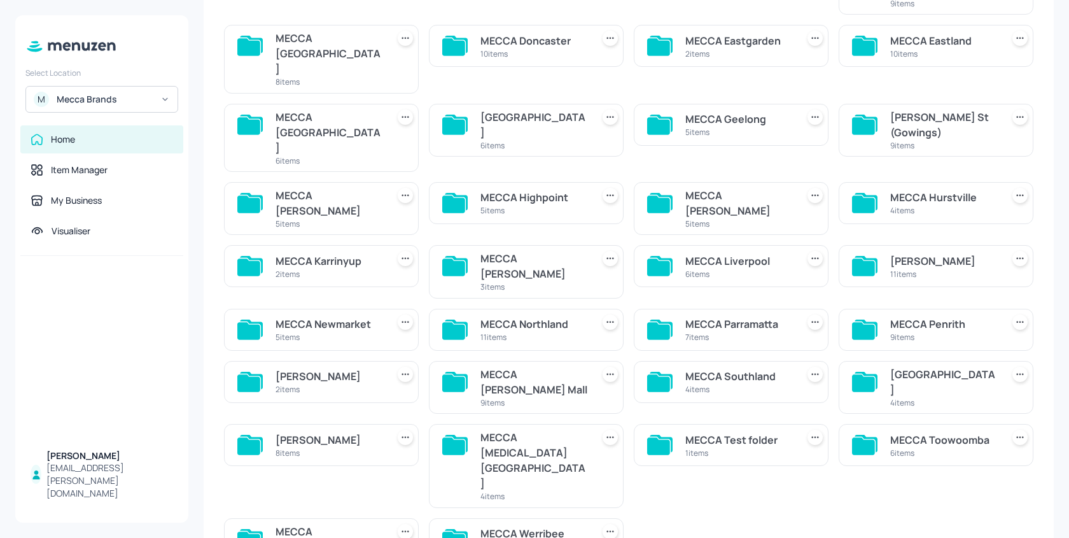
click at [940, 432] on div "MECCA Toowoomba" at bounding box center [943, 439] width 107 height 15
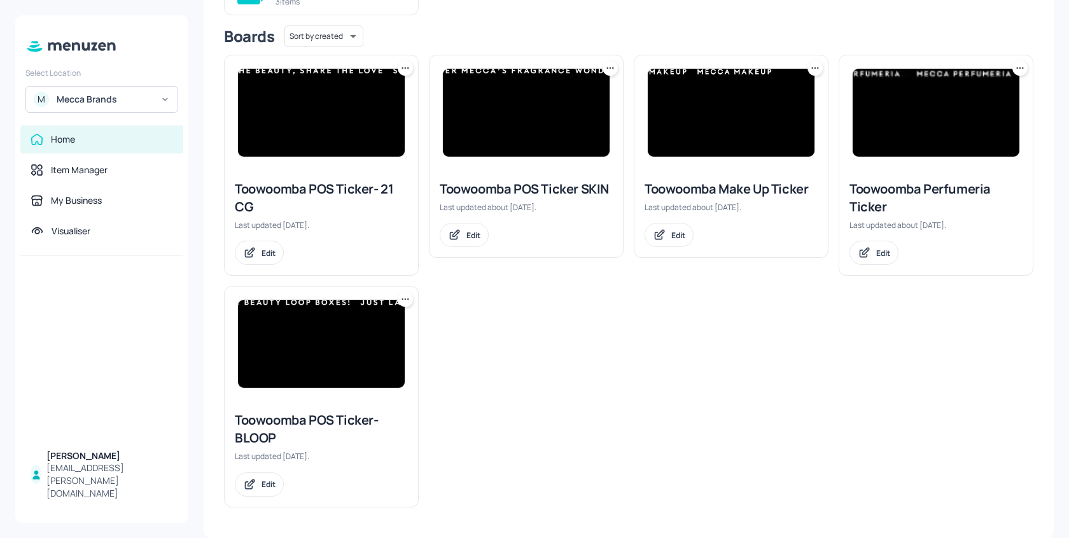
click at [359, 114] on img at bounding box center [321, 113] width 167 height 88
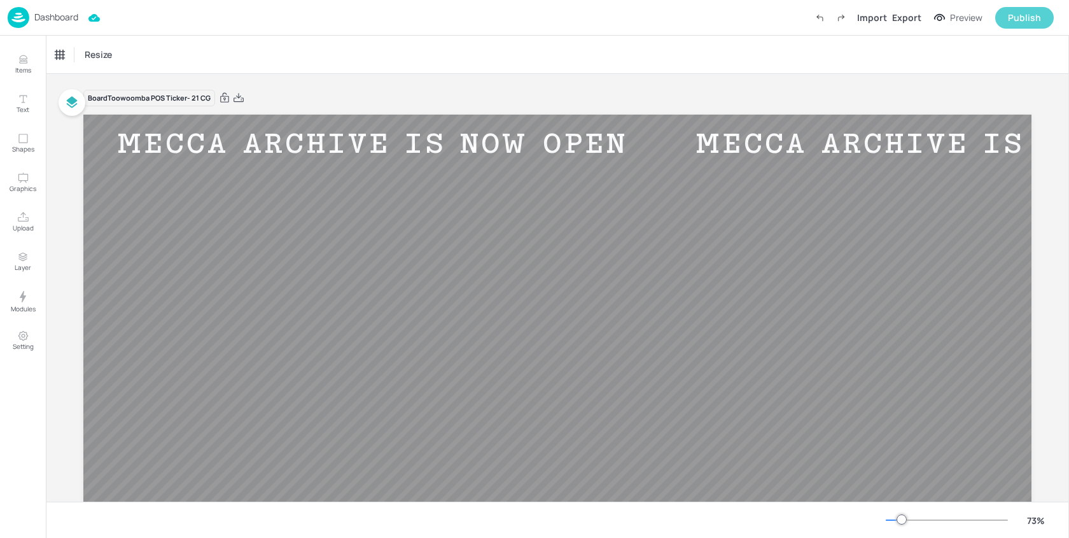
click at [1036, 13] on div "Publish" at bounding box center [1024, 18] width 33 height 14
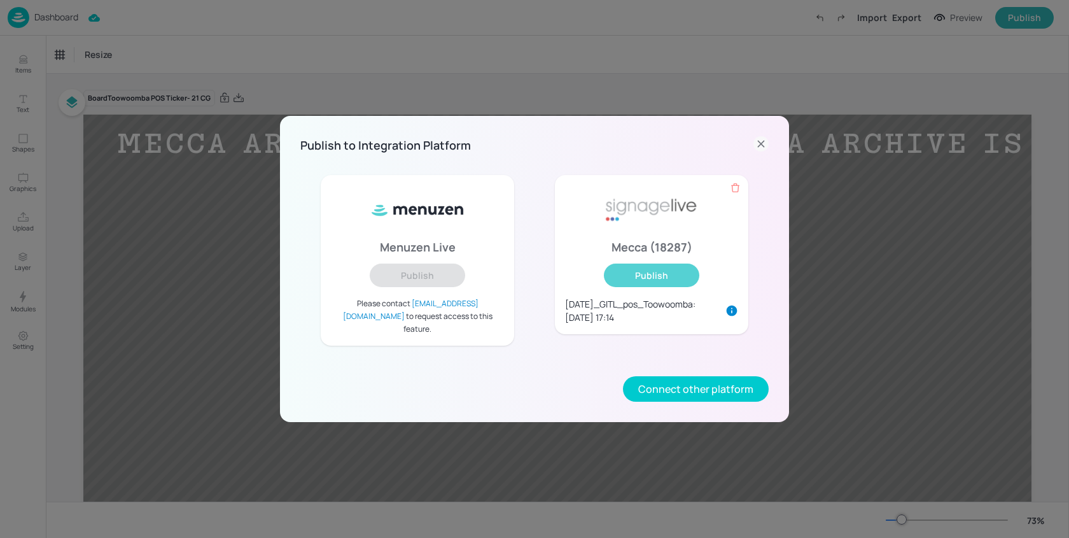
click at [666, 272] on button "Publish" at bounding box center [651, 275] width 95 height 24
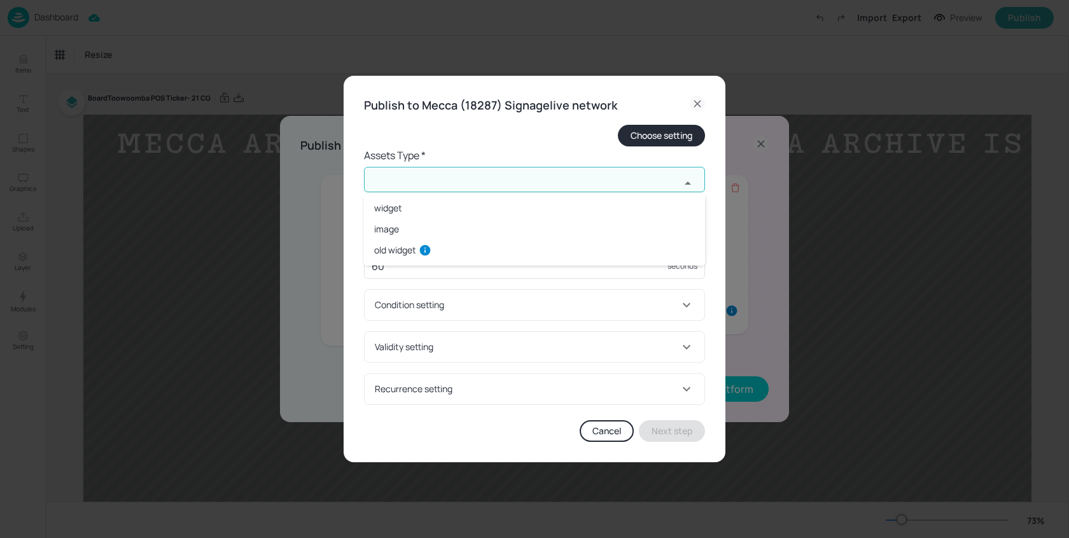
click at [416, 177] on input "text" at bounding box center [522, 179] width 316 height 25
click at [398, 202] on li "widget" at bounding box center [534, 207] width 341 height 21
type input "widget"
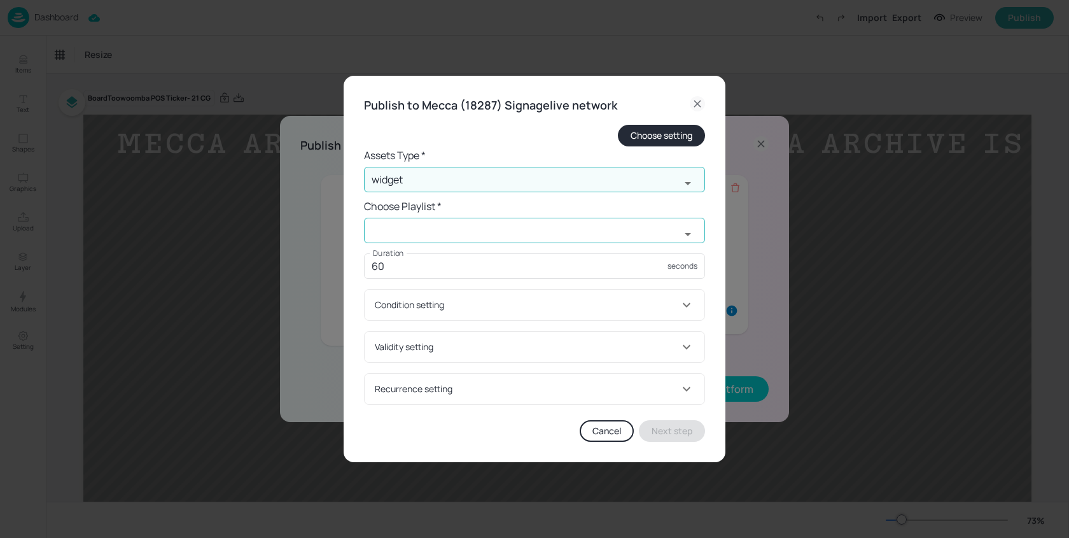
click at [411, 228] on input "text" at bounding box center [522, 230] width 316 height 25
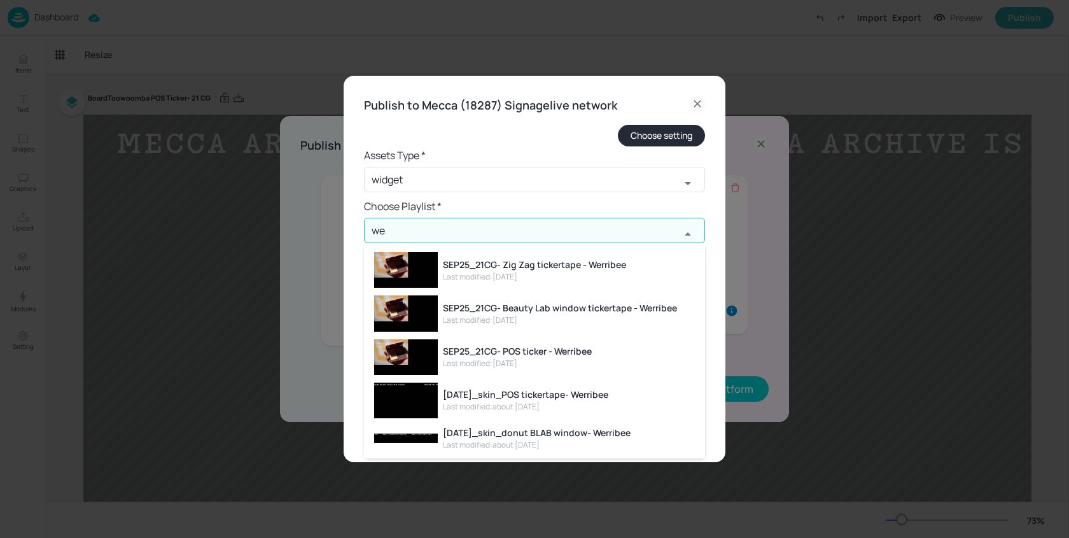
type input "w"
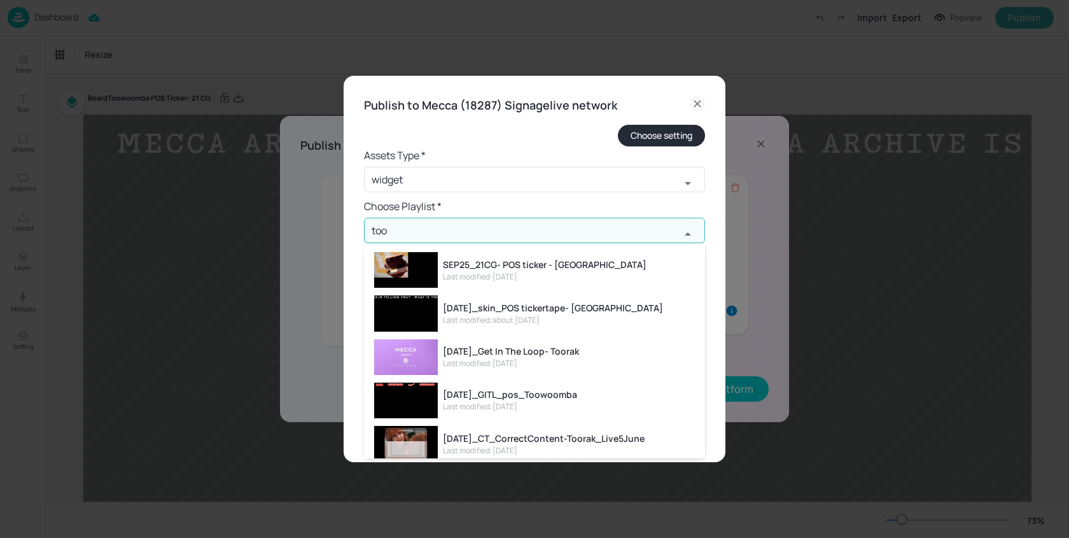
type input "too"
click at [584, 267] on div "SEP25_21CG- POS ticker - [GEOGRAPHIC_DATA]" at bounding box center [545, 264] width 204 height 13
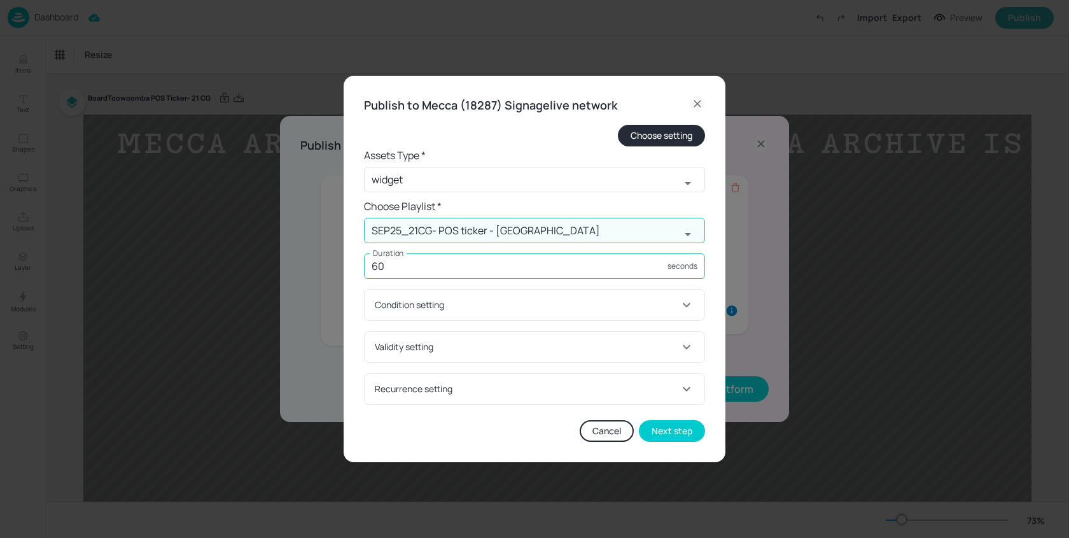
type input "SEP25_21CG- POS ticker - [GEOGRAPHIC_DATA]"
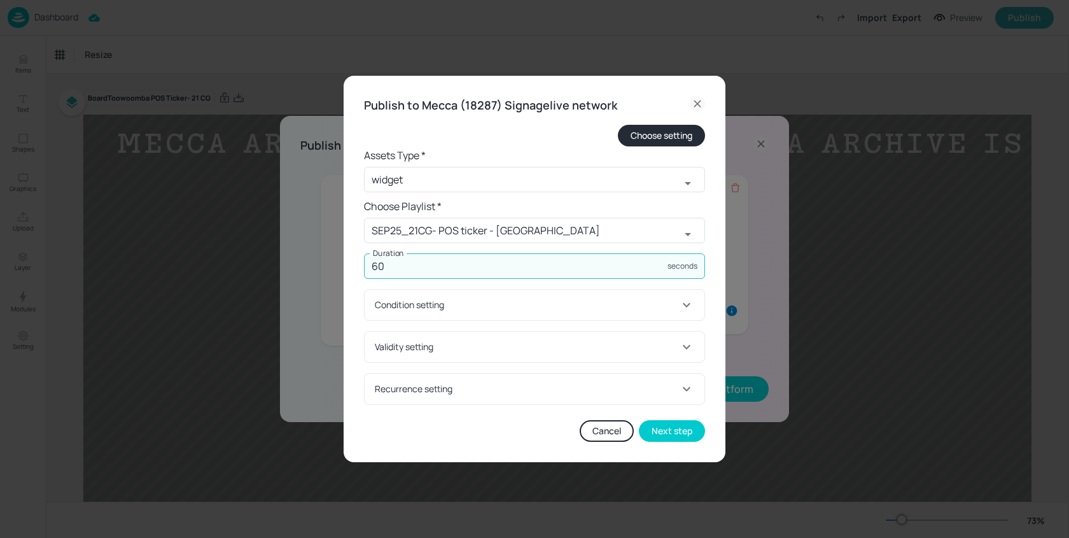
click at [440, 276] on input "60" at bounding box center [516, 265] width 304 height 25
click at [666, 428] on button "Next step" at bounding box center [672, 431] width 66 height 22
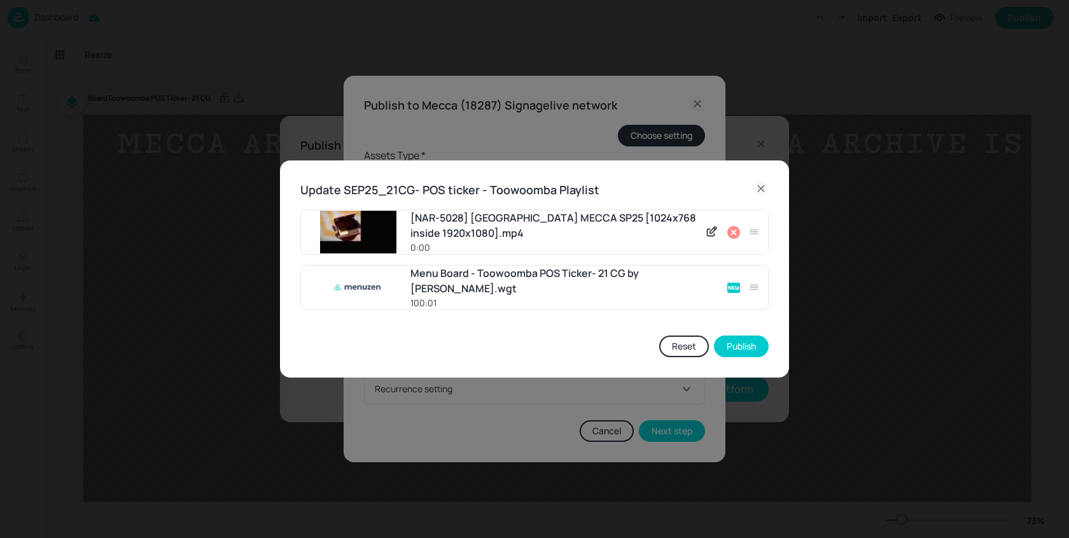
click at [733, 232] on icon at bounding box center [733, 232] width 15 height 15
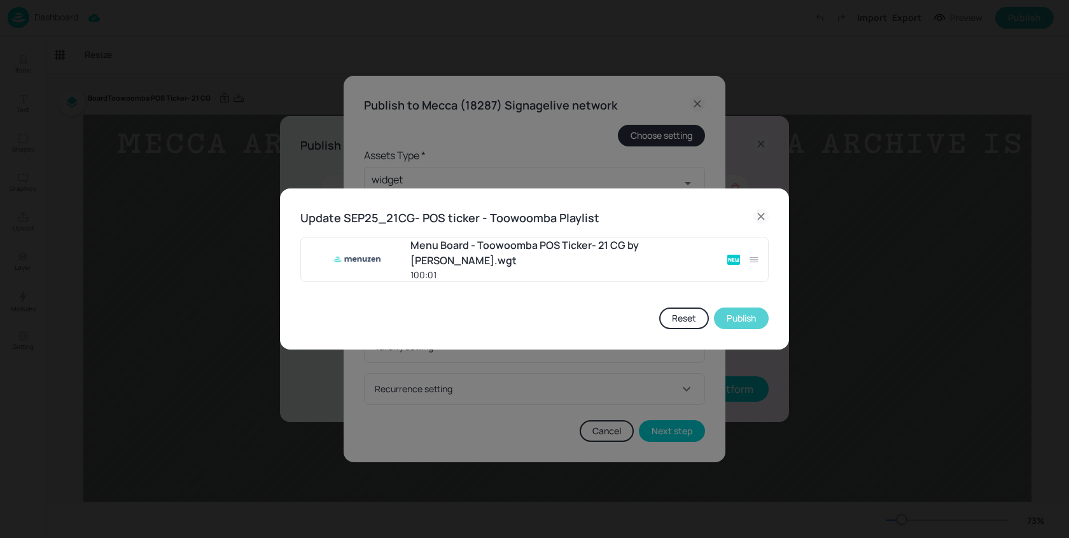
click at [741, 318] on button "Publish" at bounding box center [741, 318] width 55 height 22
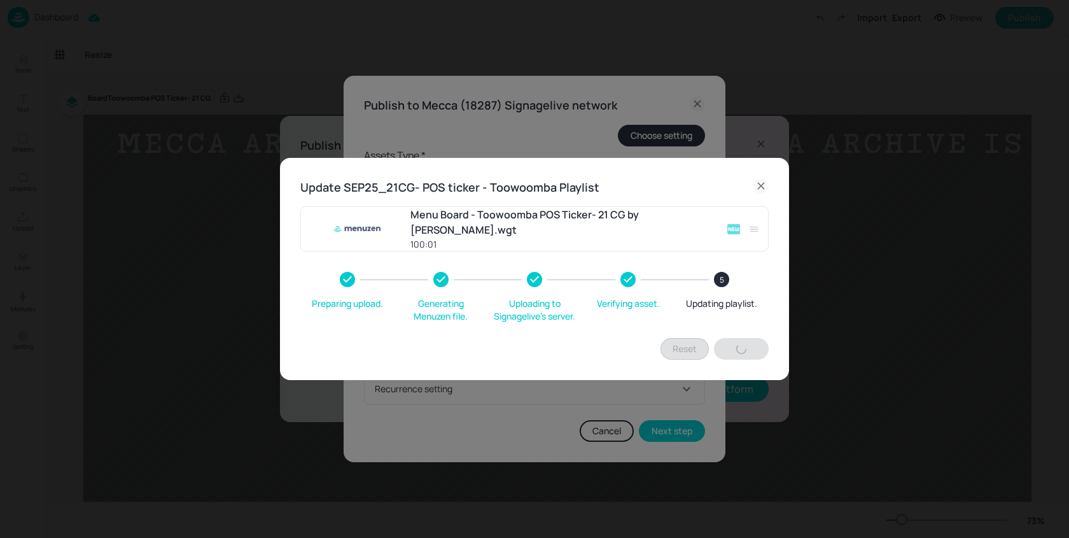
type input "60"
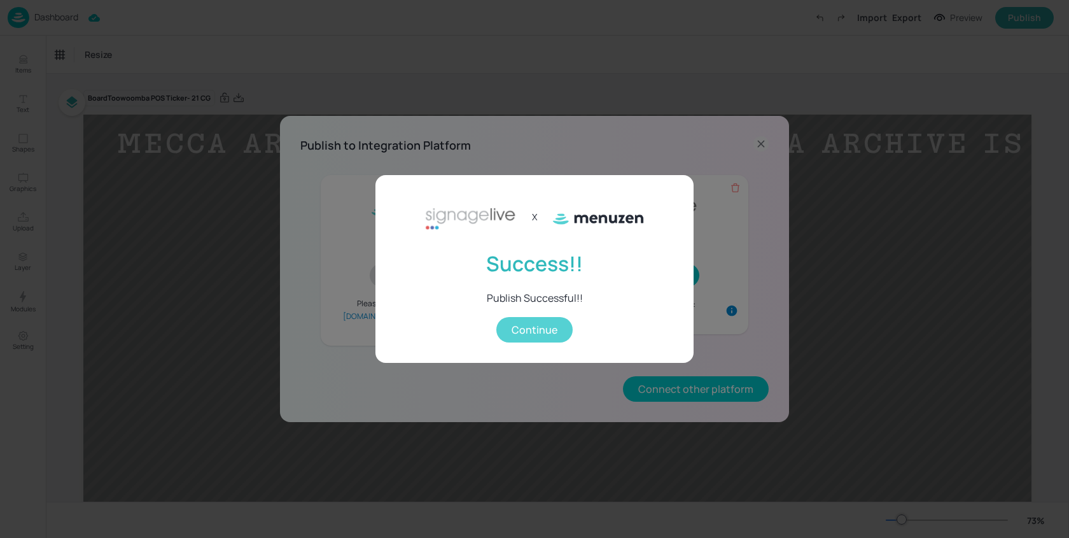
click at [554, 321] on button "Continue" at bounding box center [534, 329] width 76 height 25
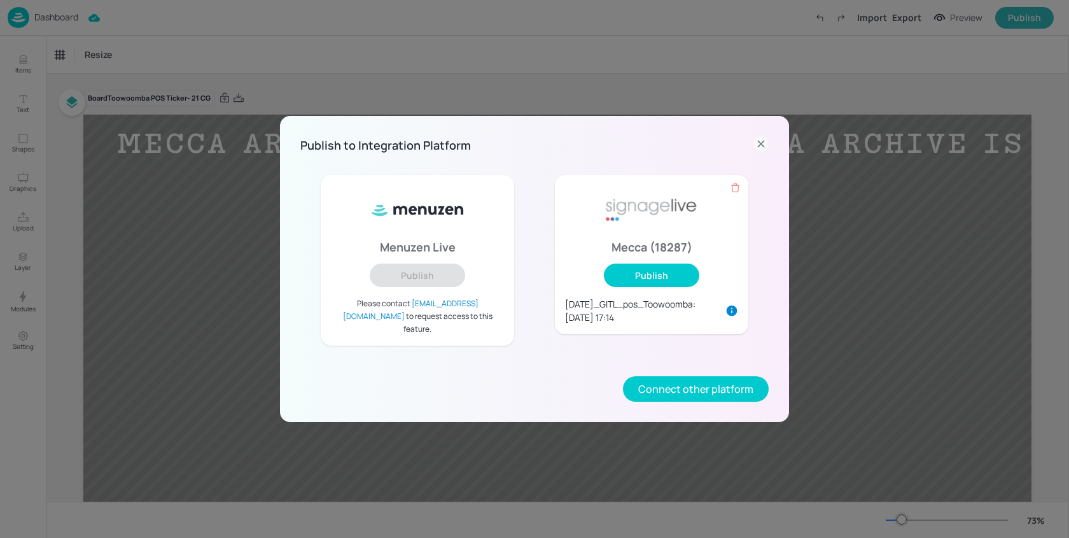
click at [756, 151] on icon at bounding box center [761, 143] width 15 height 15
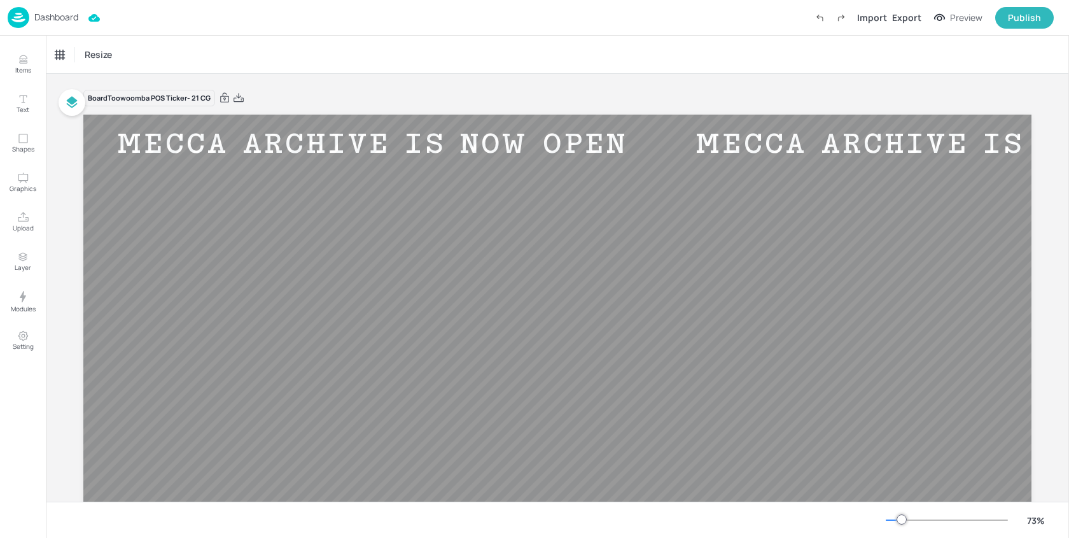
click at [67, 17] on p "Dashboard" at bounding box center [56, 17] width 44 height 9
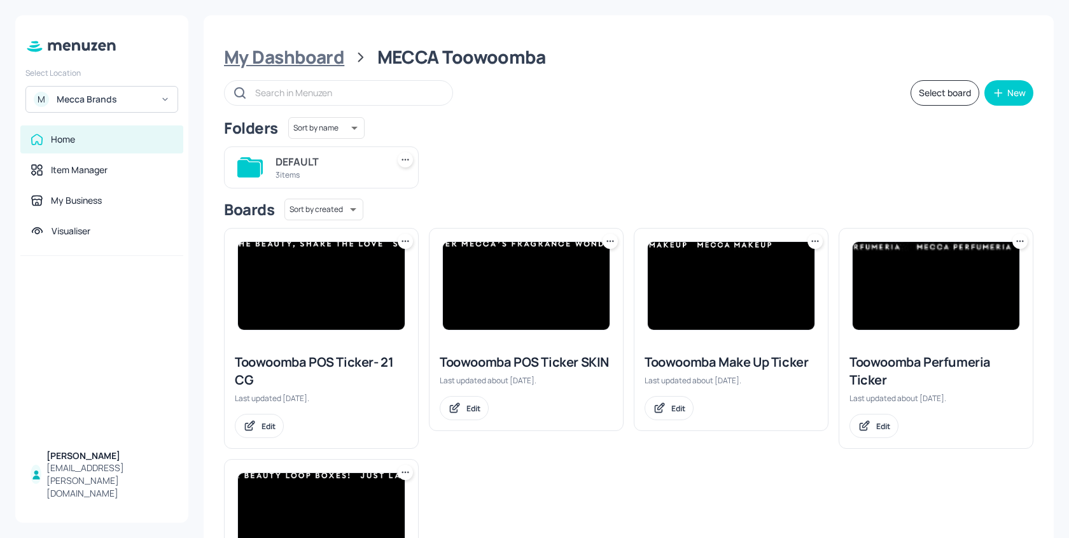
click at [318, 52] on div "My Dashboard" at bounding box center [284, 57] width 120 height 23
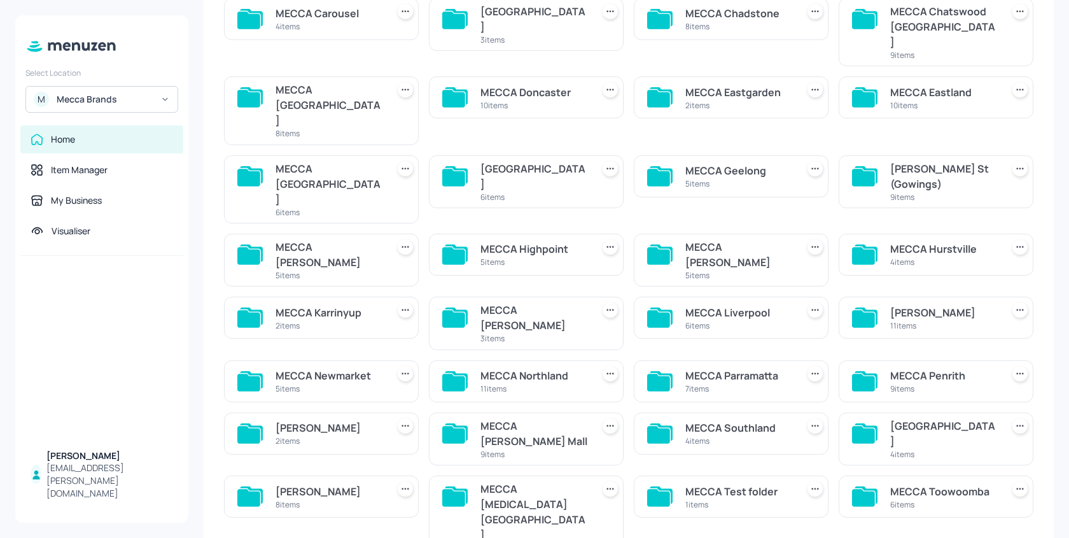
scroll to position [202, 0]
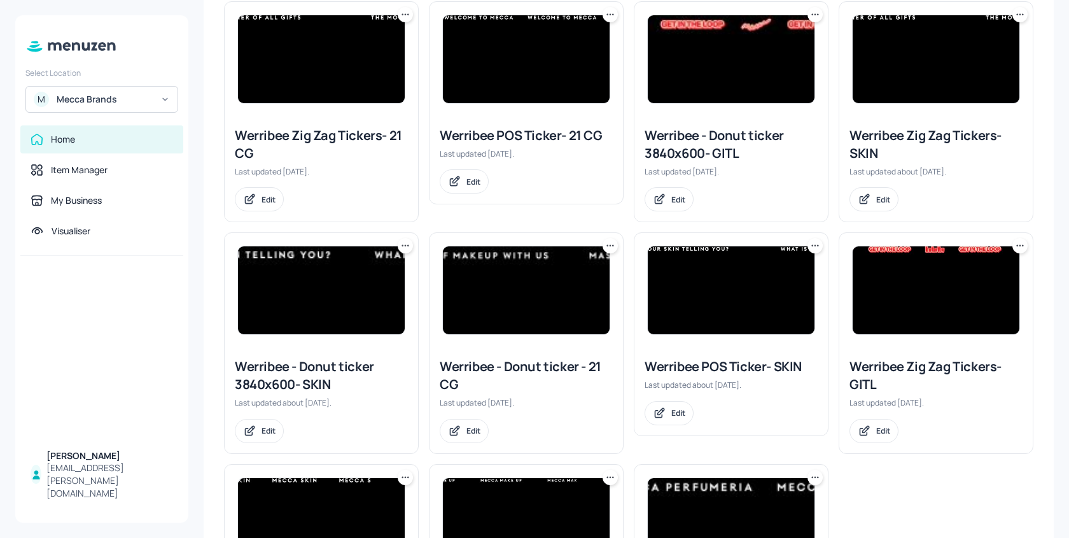
scroll to position [188, 0]
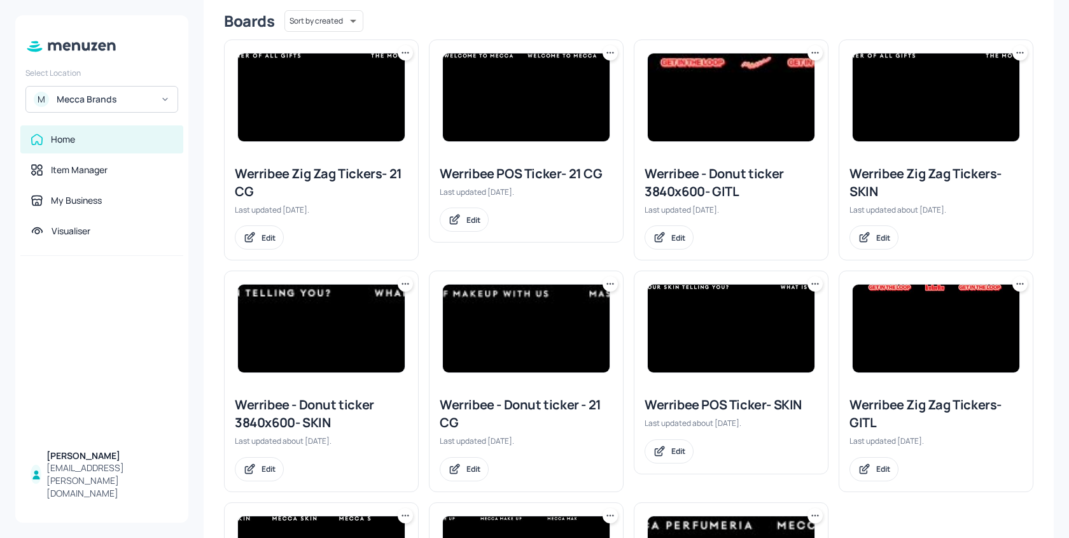
click at [297, 79] on img at bounding box center [321, 97] width 167 height 88
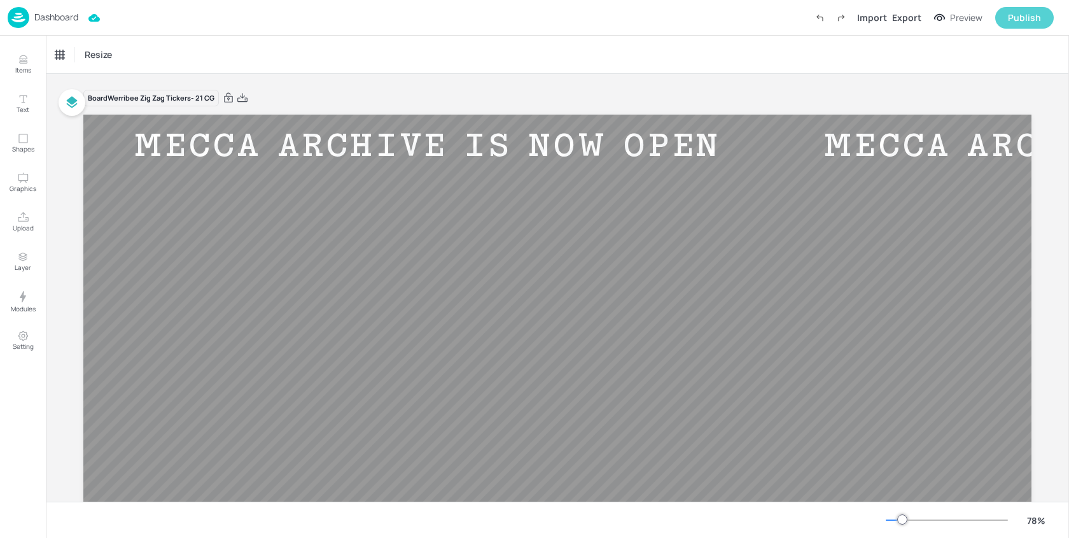
click at [1030, 13] on div "Publish" at bounding box center [1024, 18] width 33 height 14
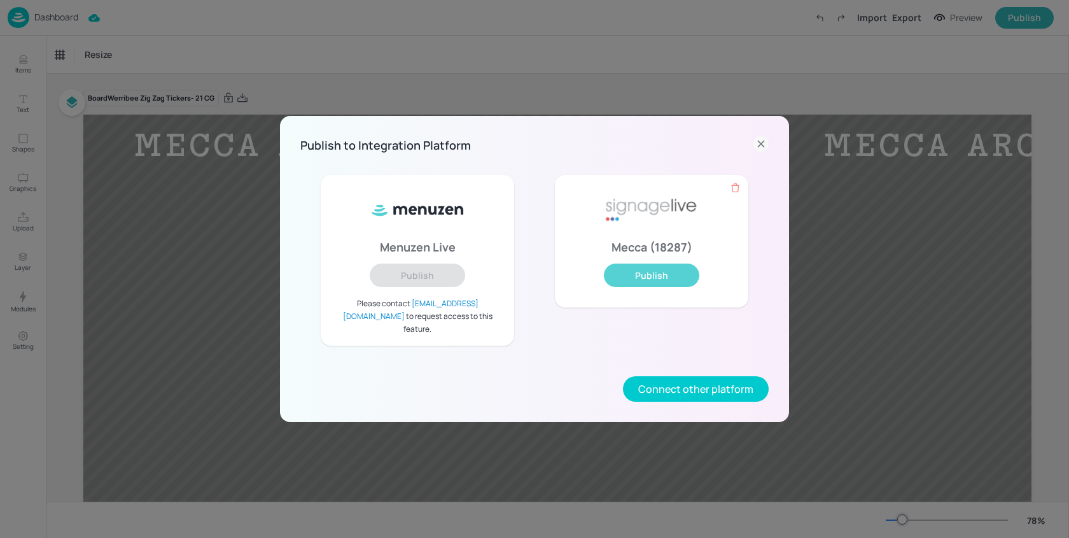
click at [650, 282] on button "Publish" at bounding box center [651, 275] width 95 height 24
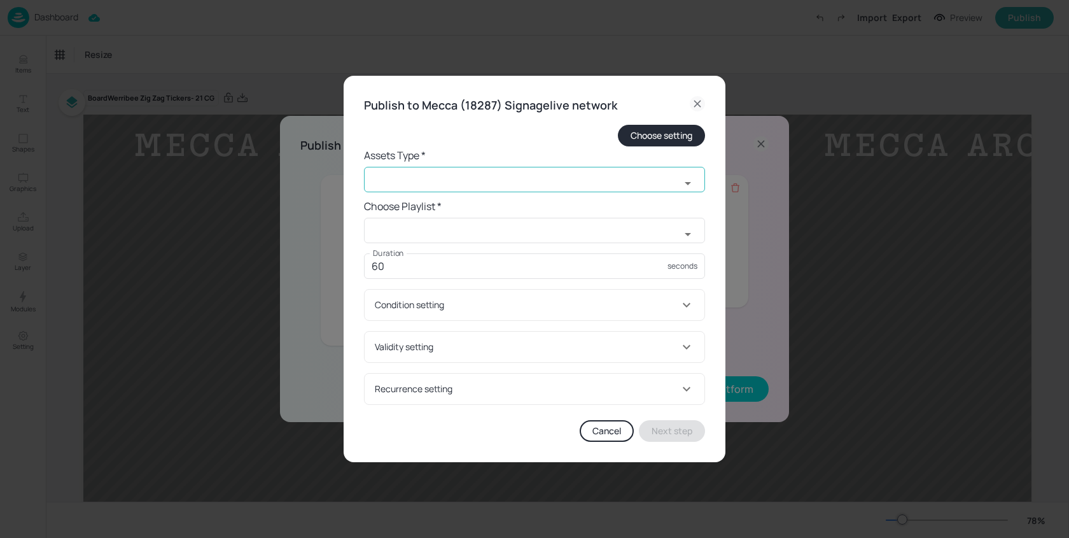
click at [467, 190] on input "text" at bounding box center [522, 179] width 316 height 25
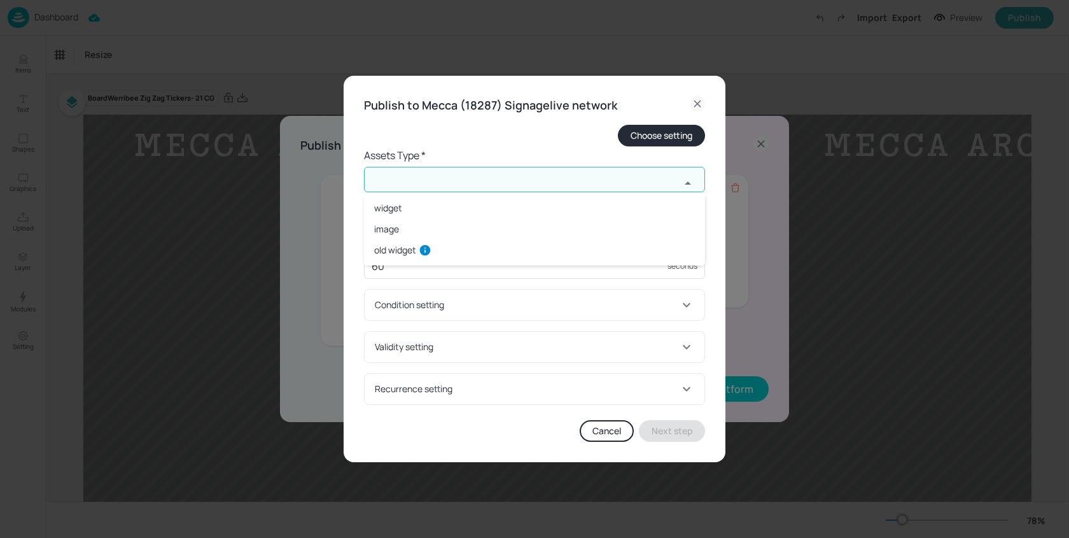
click at [440, 203] on li "widget" at bounding box center [534, 207] width 341 height 21
type input "widget"
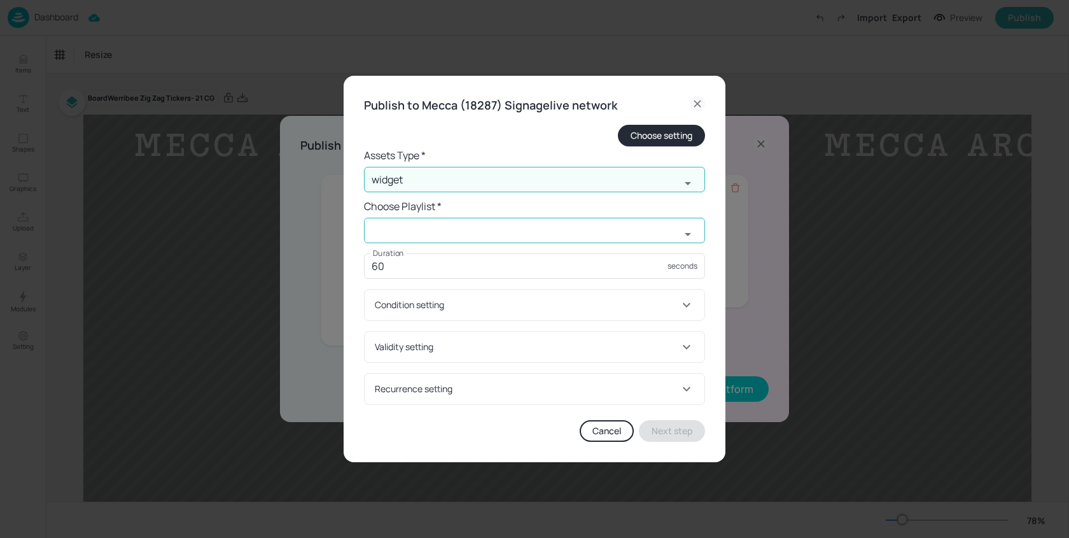
click at [432, 232] on input "text" at bounding box center [522, 230] width 316 height 25
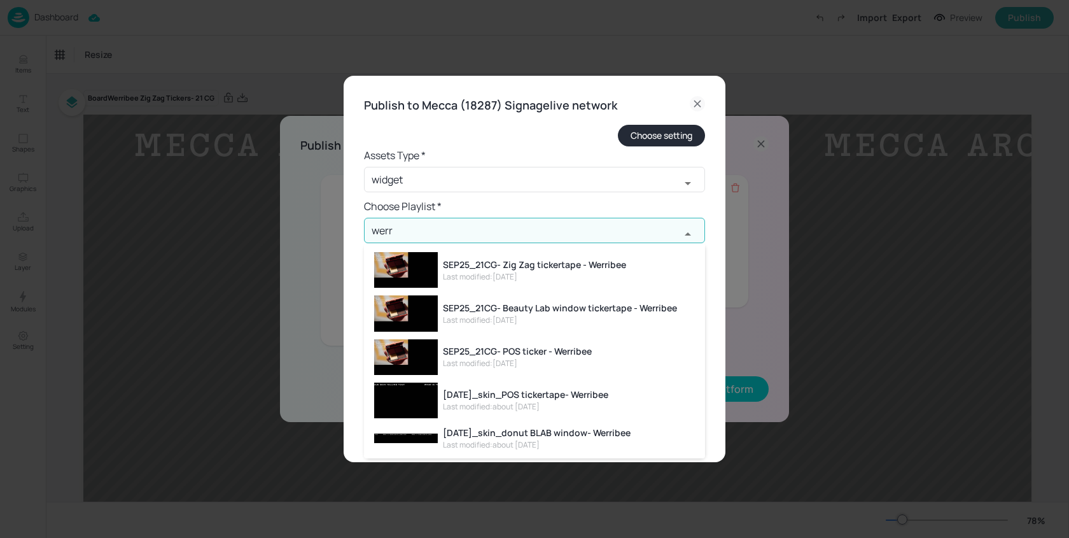
click at [573, 268] on div "SEP25_21CG- Zig Zag tickertape - Werribee" at bounding box center [534, 264] width 183 height 13
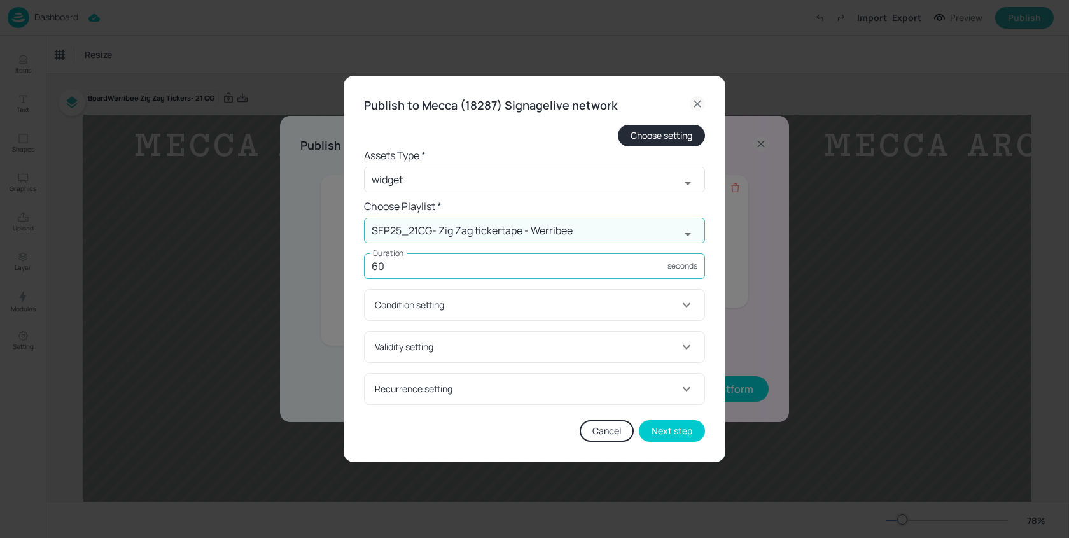
type input "SEP25_21CG- Zig Zag tickertape - Werribee"
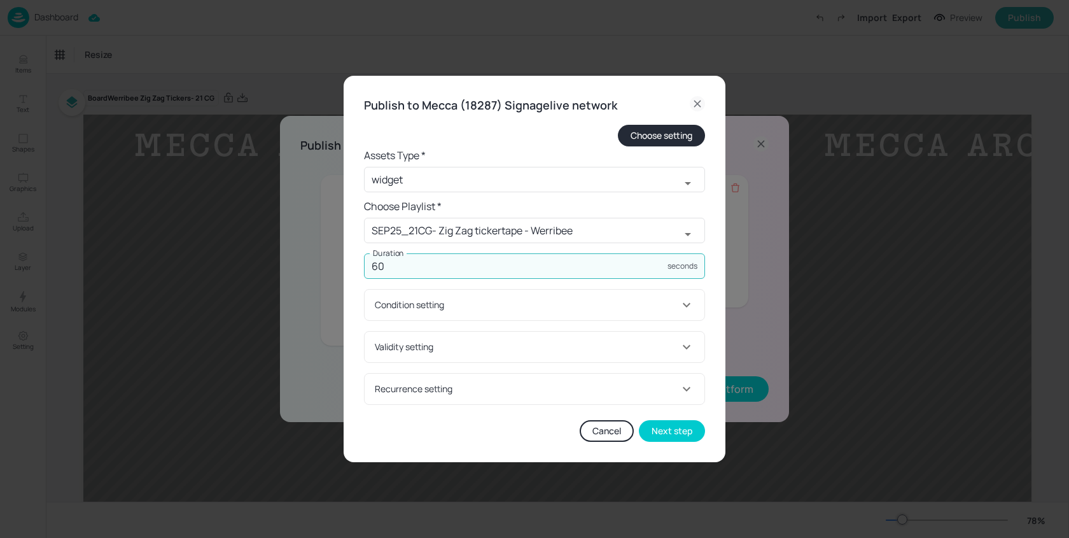
click at [512, 267] on input "60" at bounding box center [516, 265] width 304 height 25
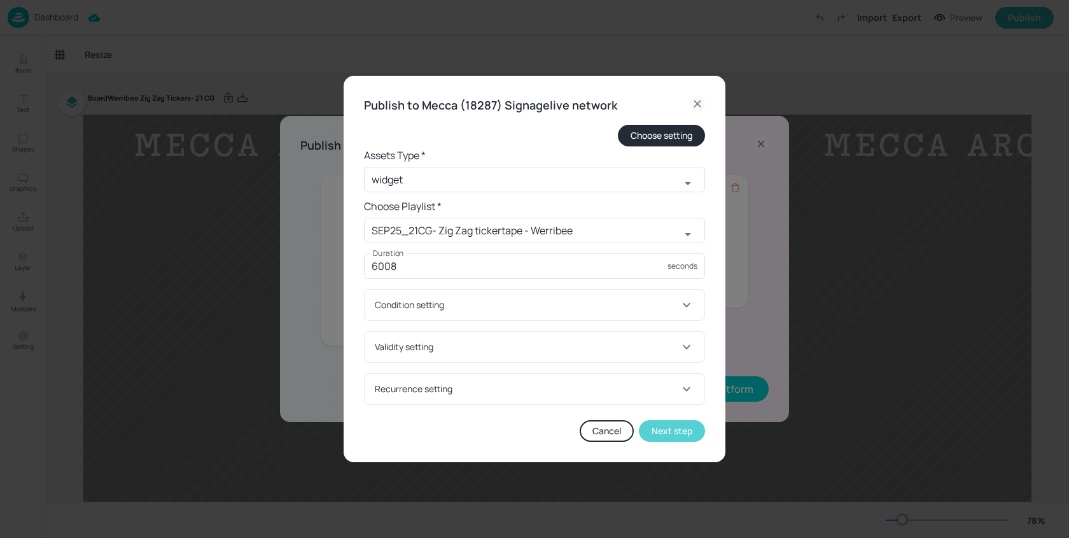
click at [671, 426] on button "Next step" at bounding box center [672, 431] width 66 height 22
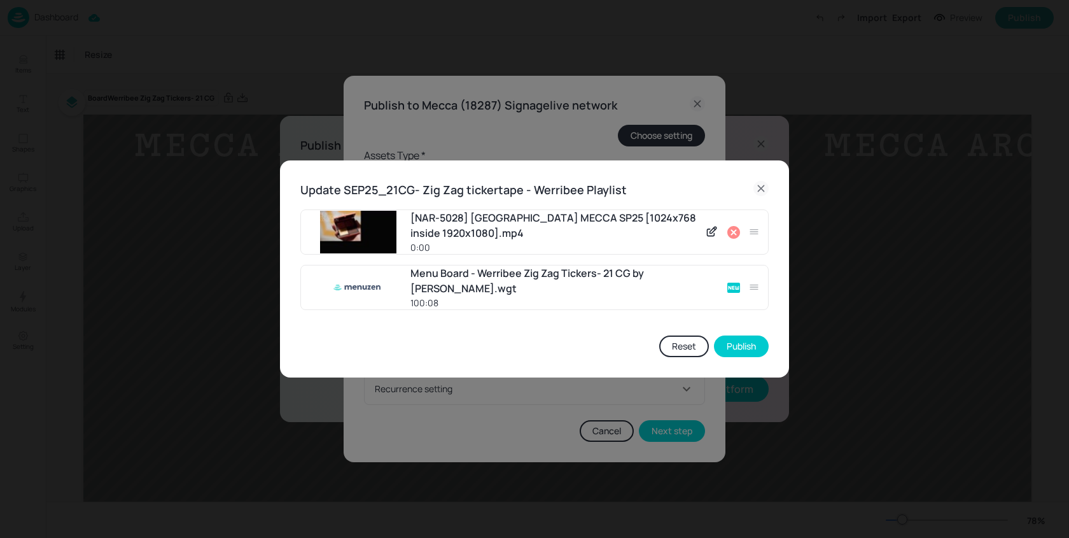
click at [735, 231] on icon at bounding box center [733, 232] width 15 height 15
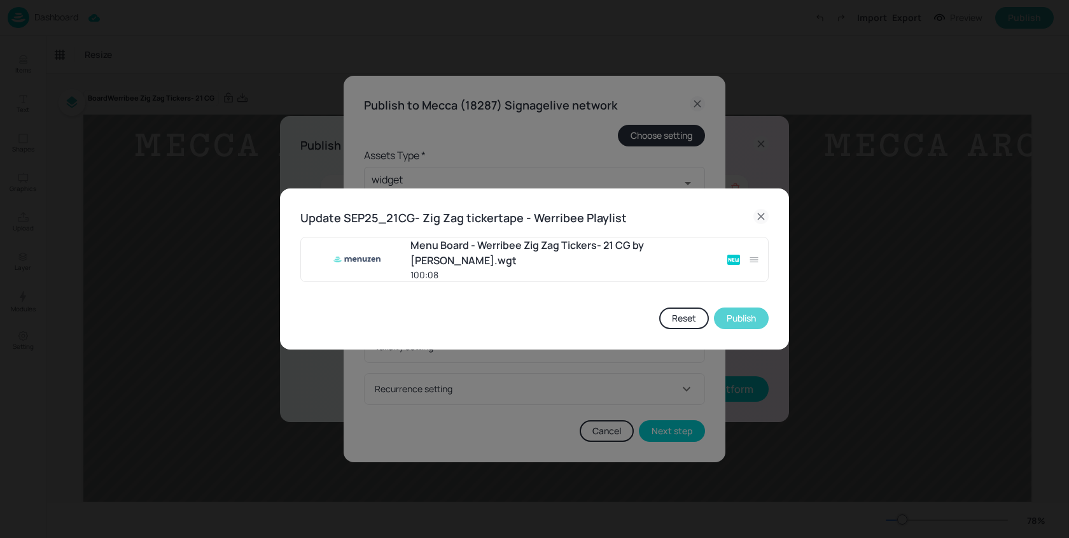
click at [734, 317] on button "Publish" at bounding box center [741, 318] width 55 height 22
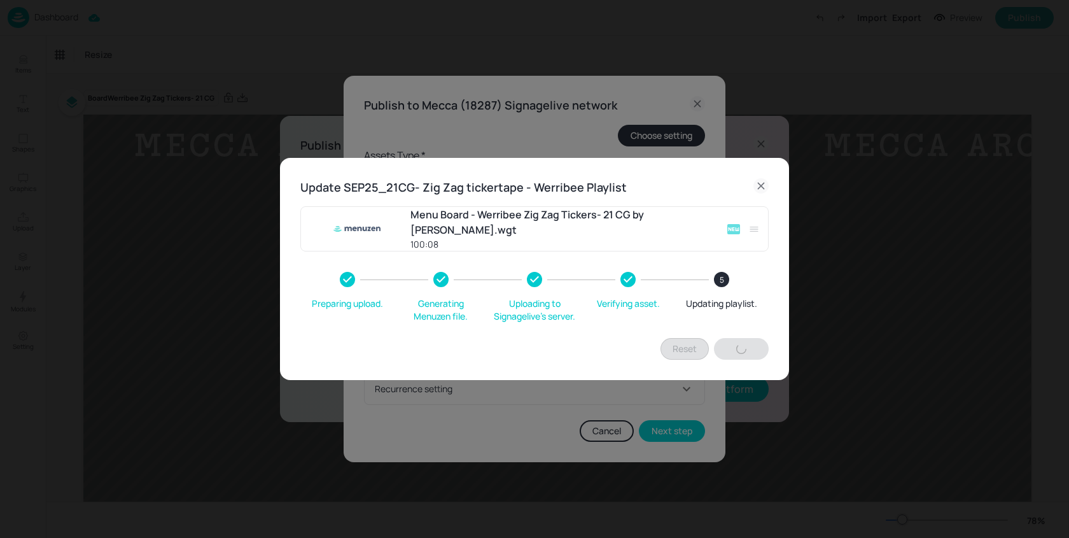
type input "60"
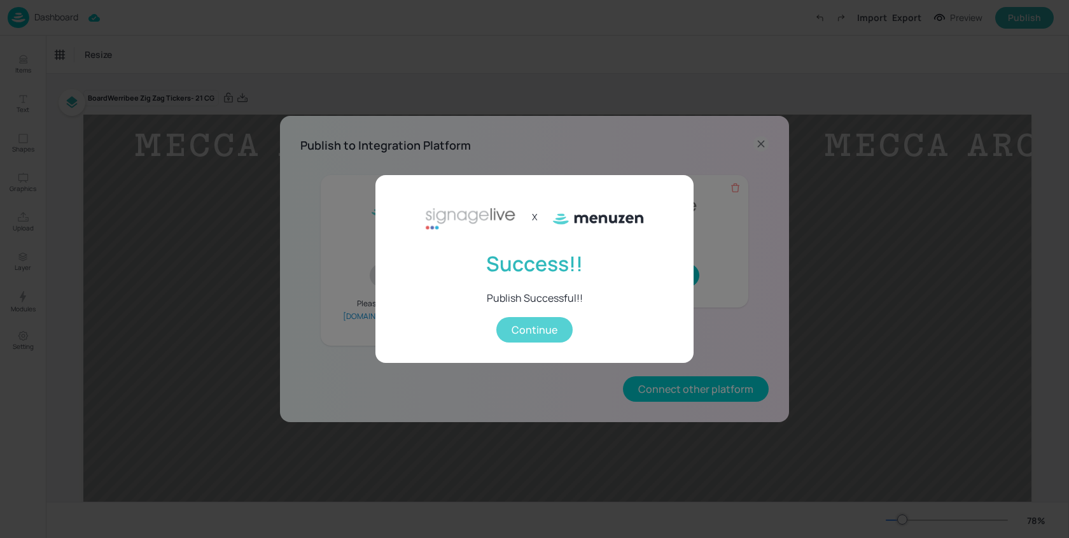
click at [540, 331] on button "Continue" at bounding box center [534, 329] width 76 height 25
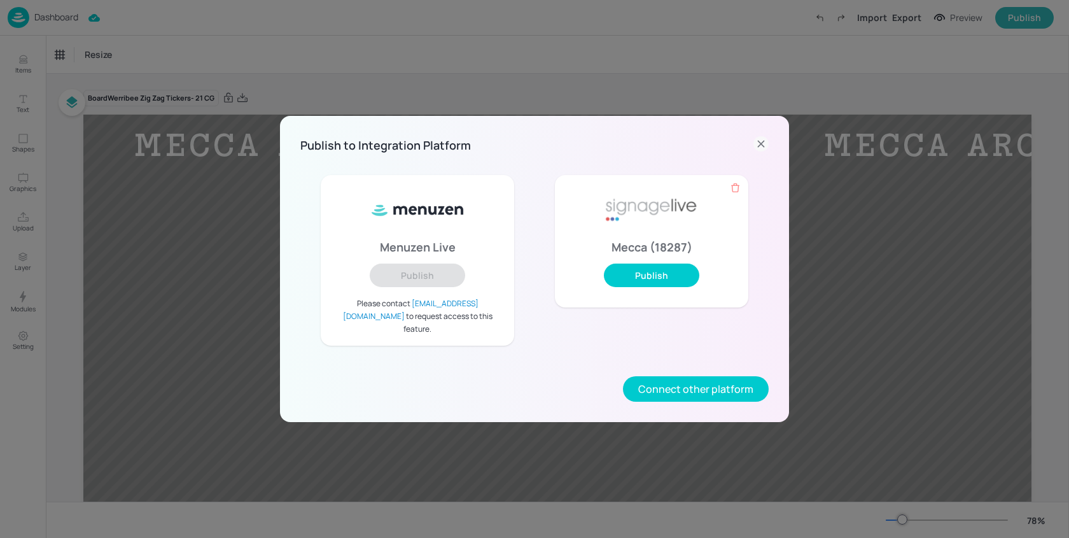
click at [757, 145] on icon at bounding box center [761, 143] width 15 height 15
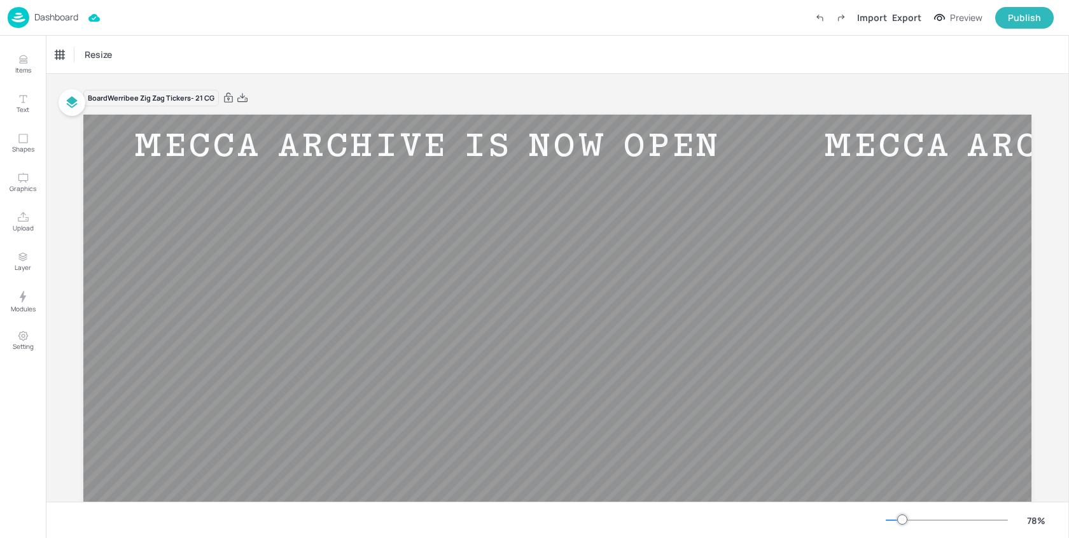
click at [48, 17] on p "Dashboard" at bounding box center [56, 17] width 44 height 9
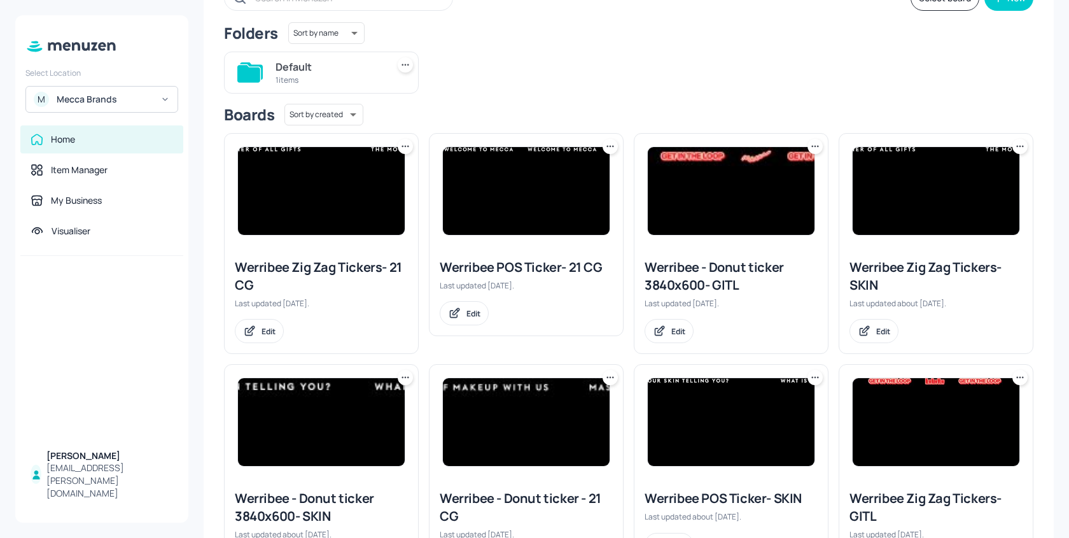
scroll to position [95, 0]
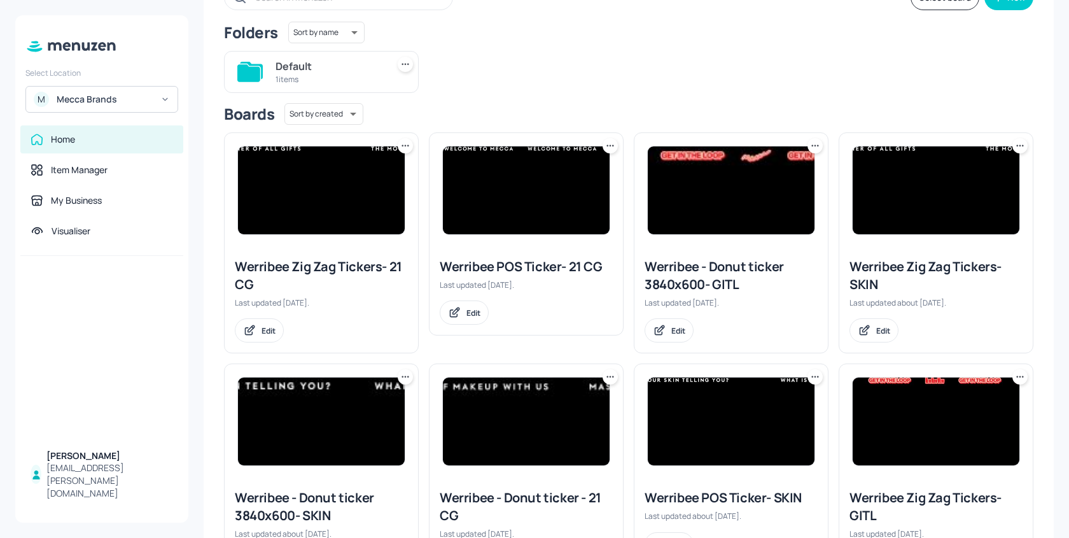
click at [511, 188] on img at bounding box center [526, 190] width 167 height 88
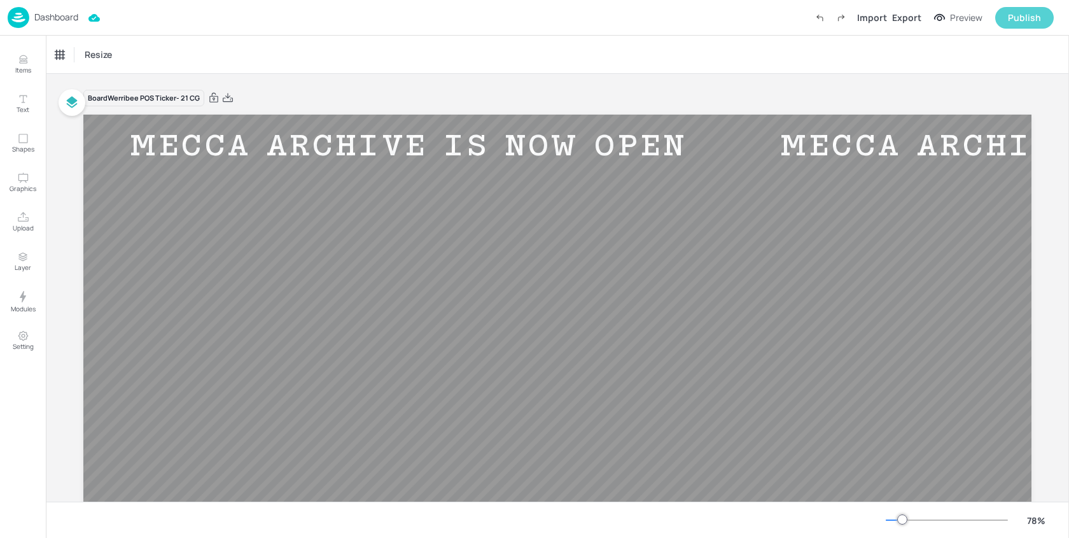
click at [1022, 11] on div "Publish" at bounding box center [1024, 18] width 33 height 14
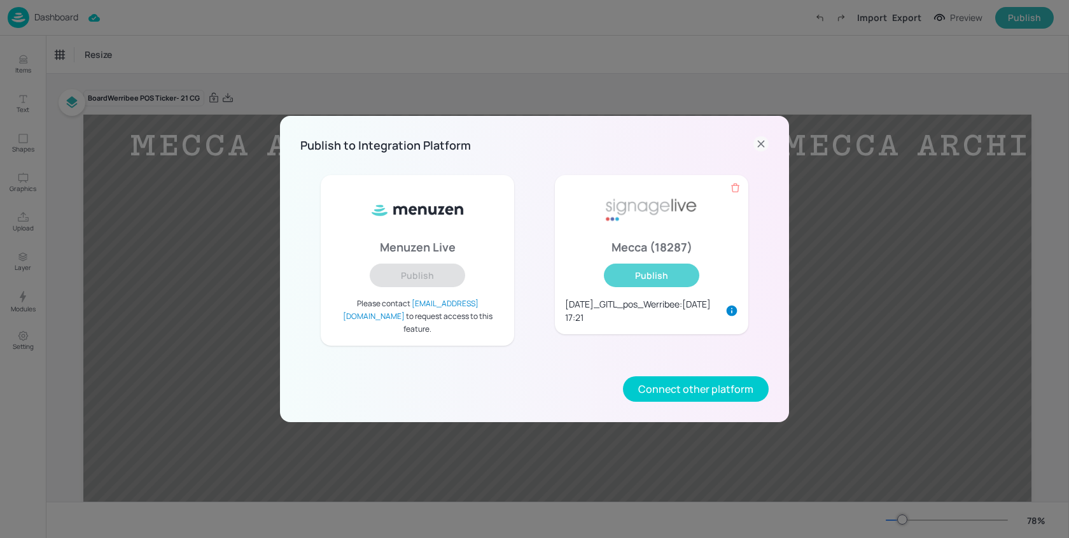
click at [653, 285] on button "Publish" at bounding box center [651, 275] width 95 height 24
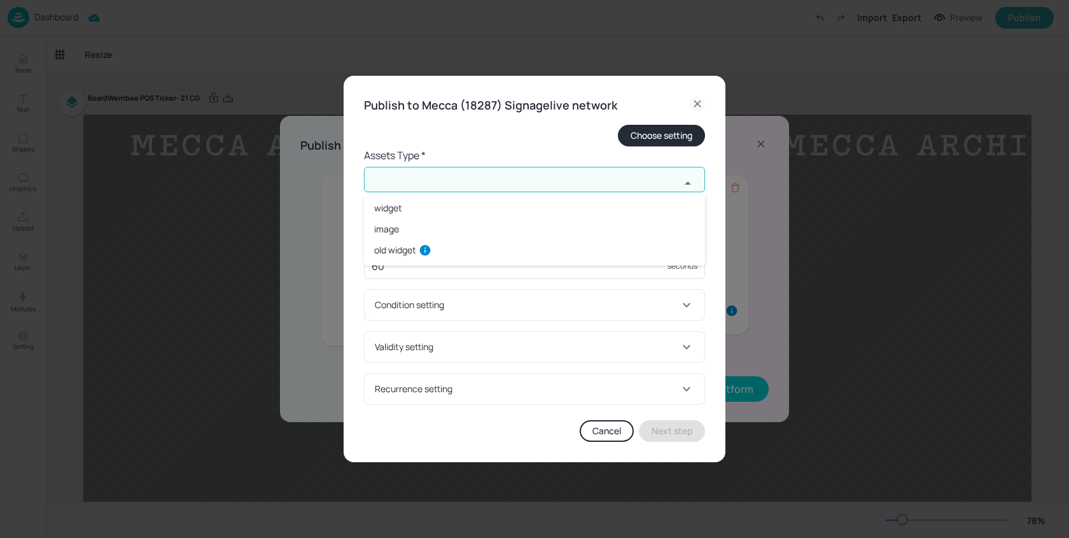
click at [516, 179] on input "text" at bounding box center [522, 179] width 316 height 25
click at [439, 209] on li "widget" at bounding box center [534, 207] width 341 height 21
type input "widget"
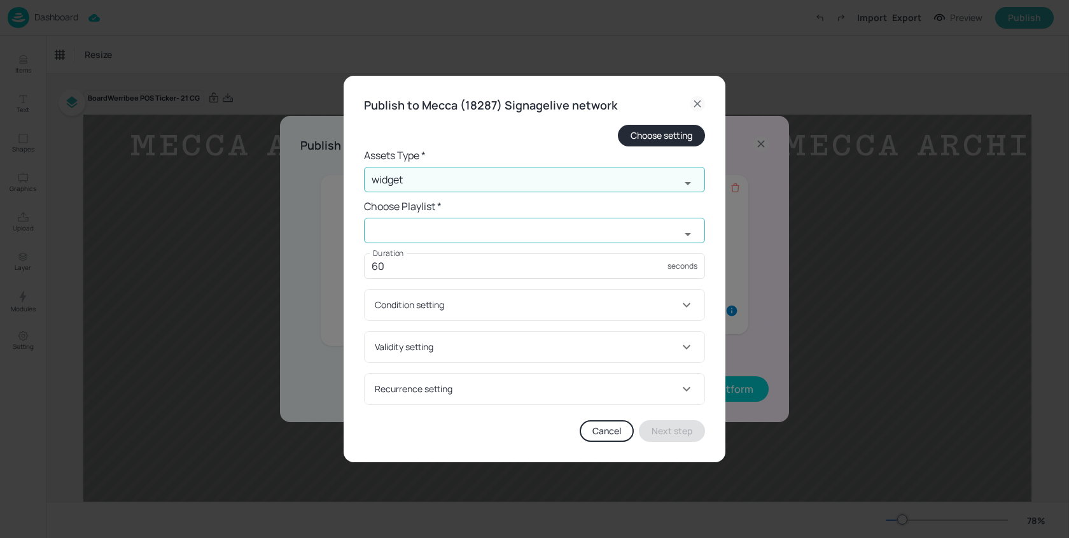
click at [431, 227] on input "text" at bounding box center [522, 230] width 316 height 25
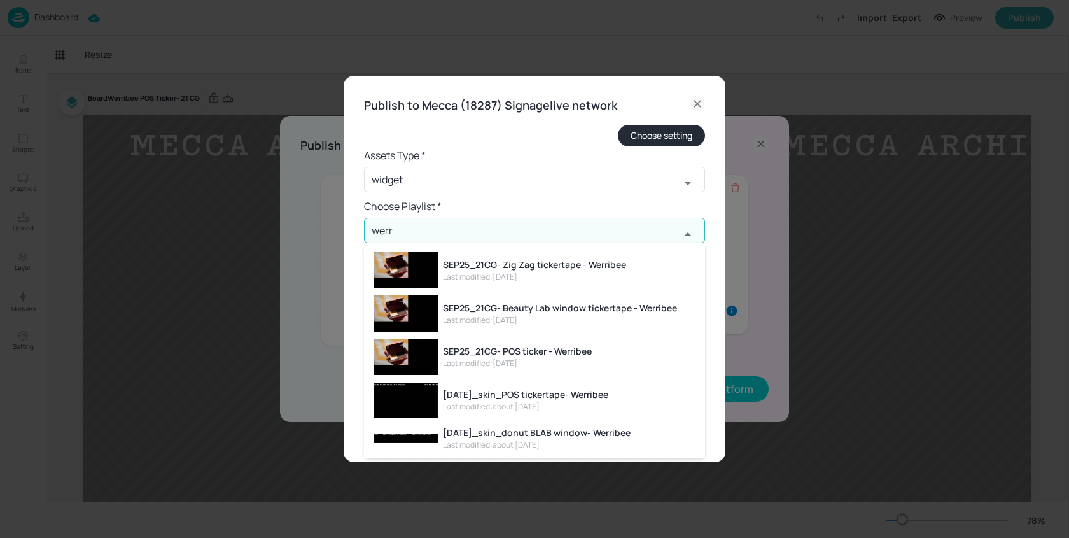
click at [516, 344] on div "SEP25_21CG- POS ticker - Werribee" at bounding box center [517, 350] width 149 height 13
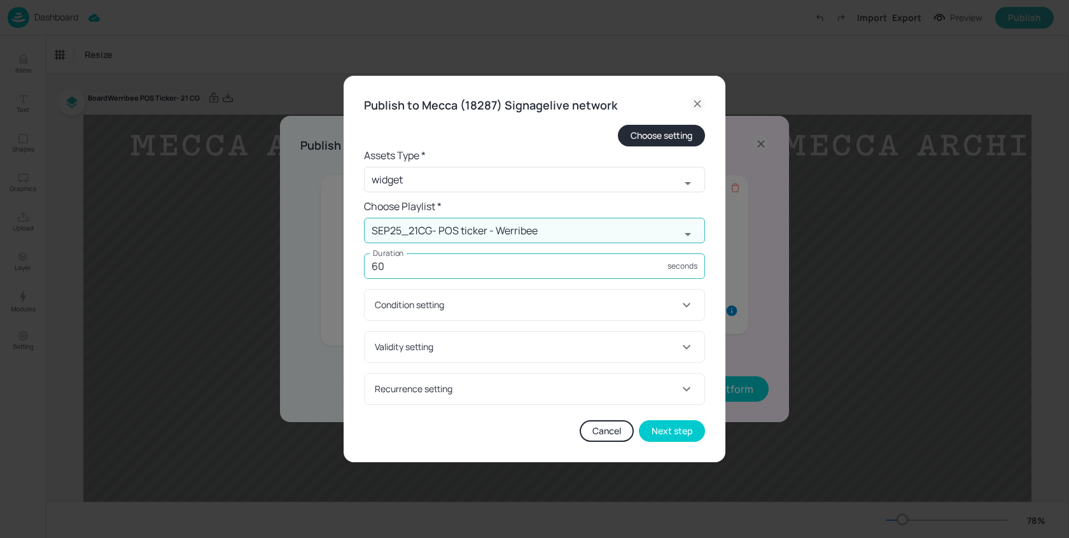
type input "SEP25_21CG- POS ticker - Werribee"
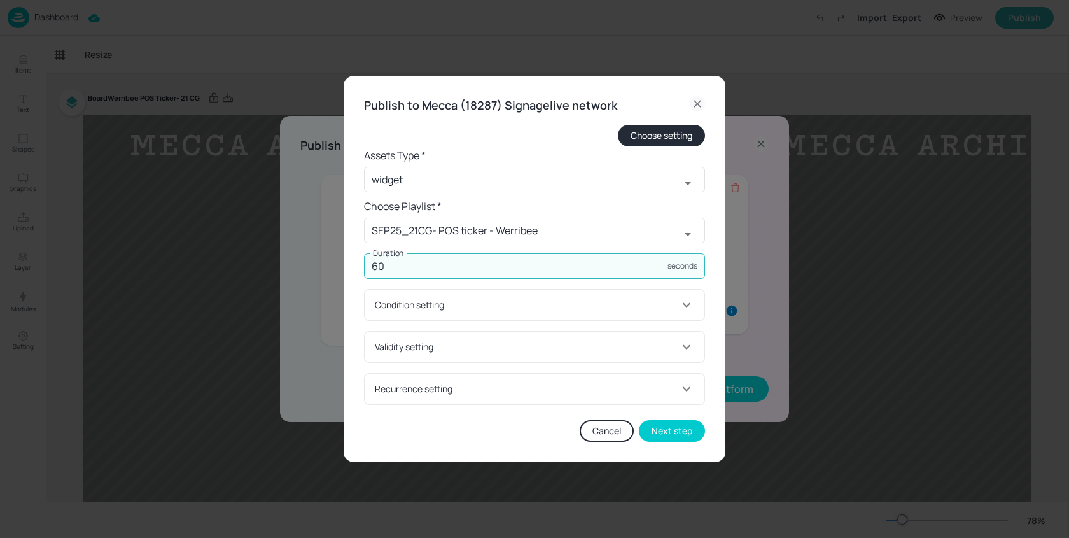
click at [457, 272] on input "60" at bounding box center [516, 265] width 304 height 25
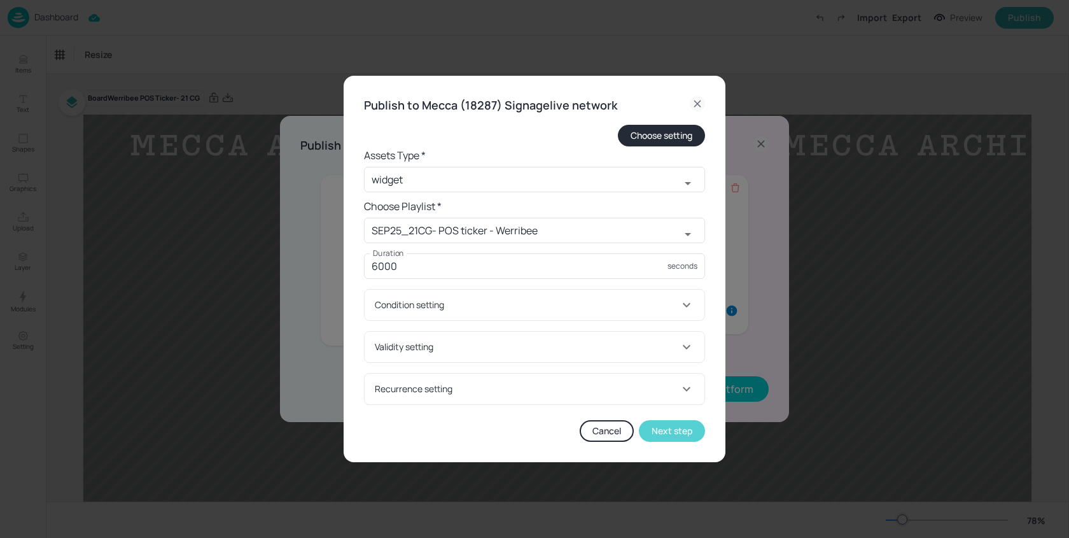
click at [672, 428] on button "Next step" at bounding box center [672, 431] width 66 height 22
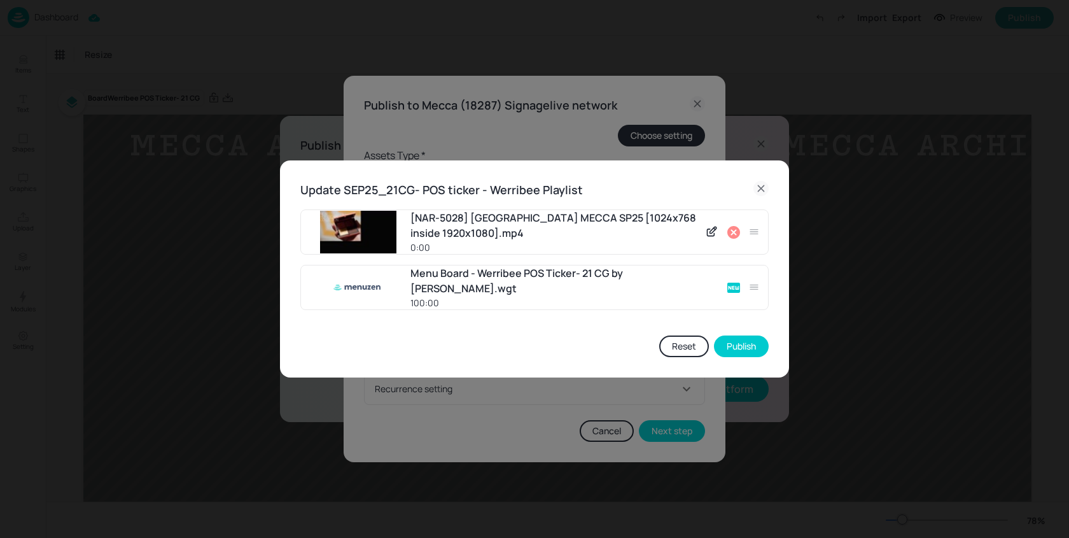
click at [729, 231] on icon at bounding box center [733, 232] width 13 height 13
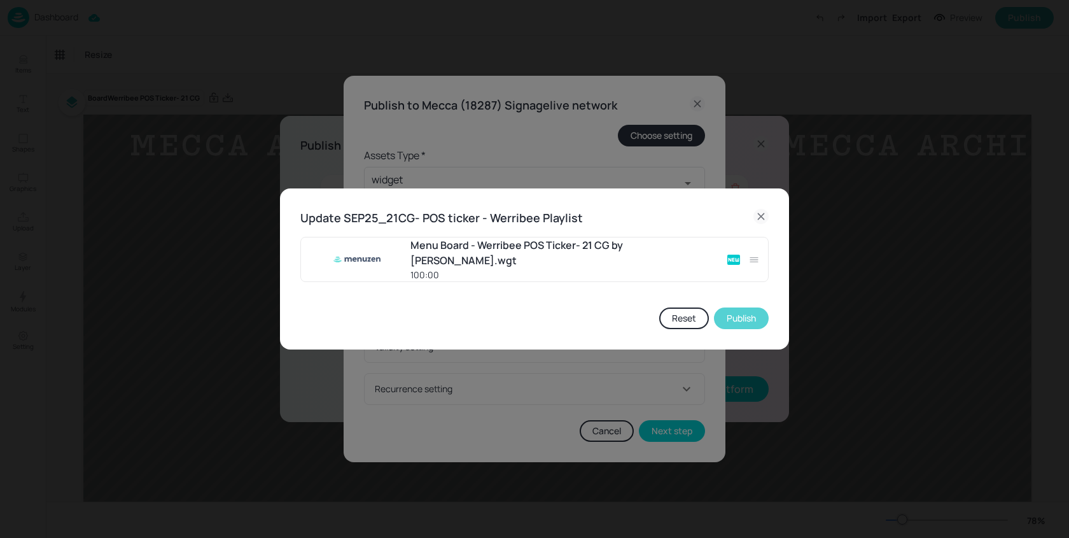
click at [737, 322] on button "Publish" at bounding box center [741, 318] width 55 height 22
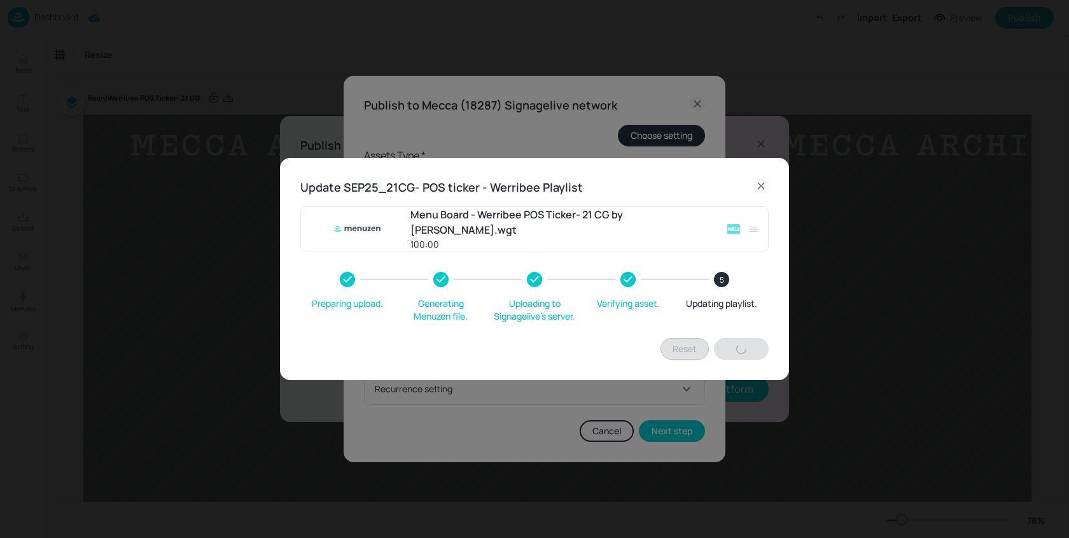
type input "60"
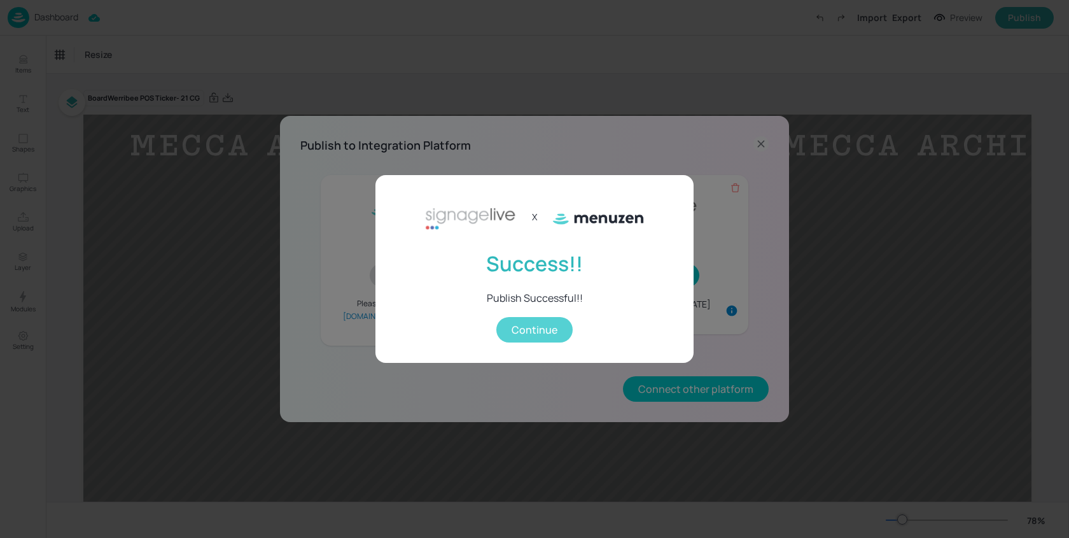
click at [540, 330] on button "Continue" at bounding box center [534, 329] width 76 height 25
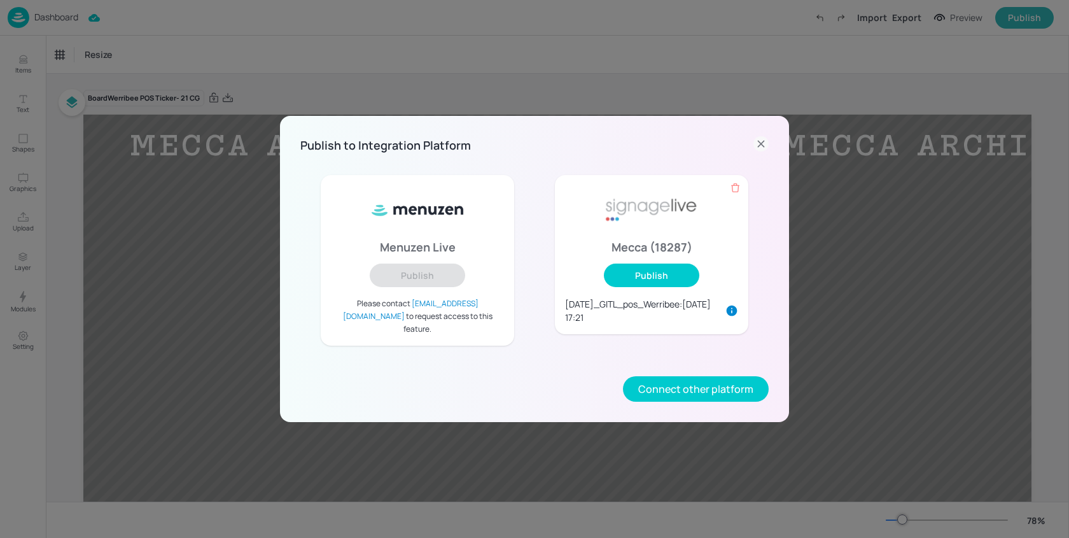
click at [760, 146] on icon at bounding box center [761, 144] width 6 height 6
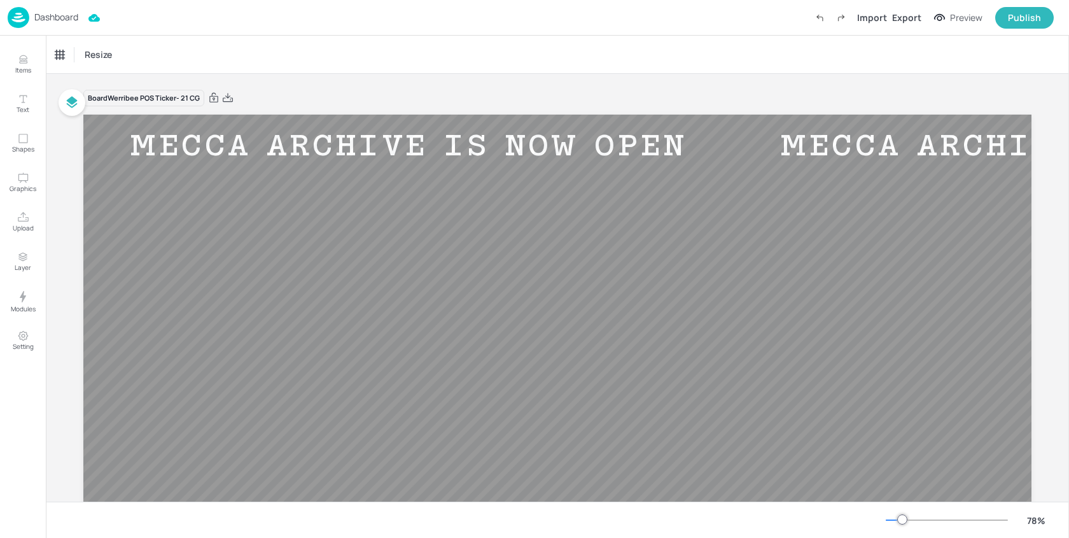
click at [50, 16] on p "Dashboard" at bounding box center [56, 17] width 44 height 9
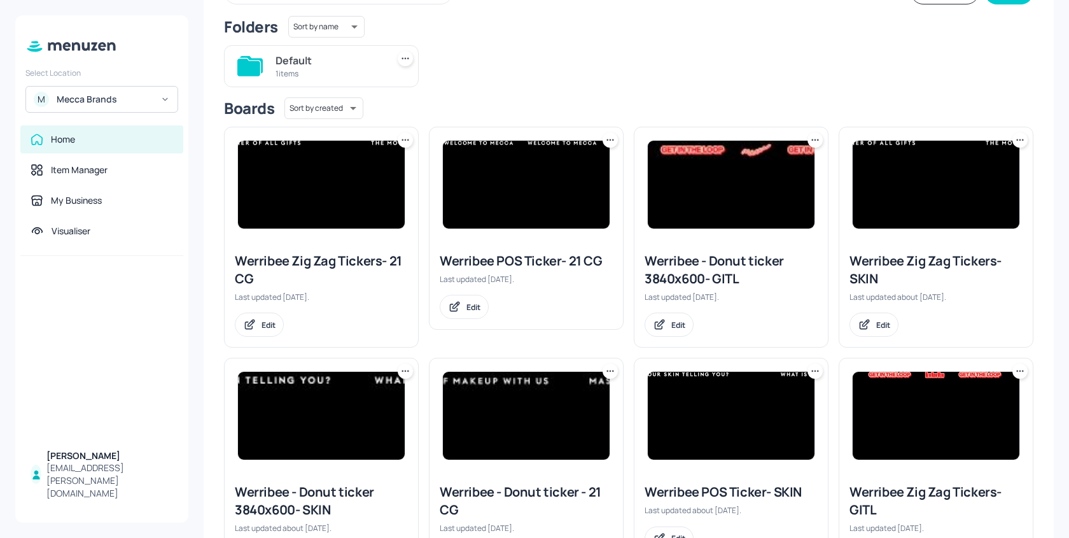
scroll to position [148, 0]
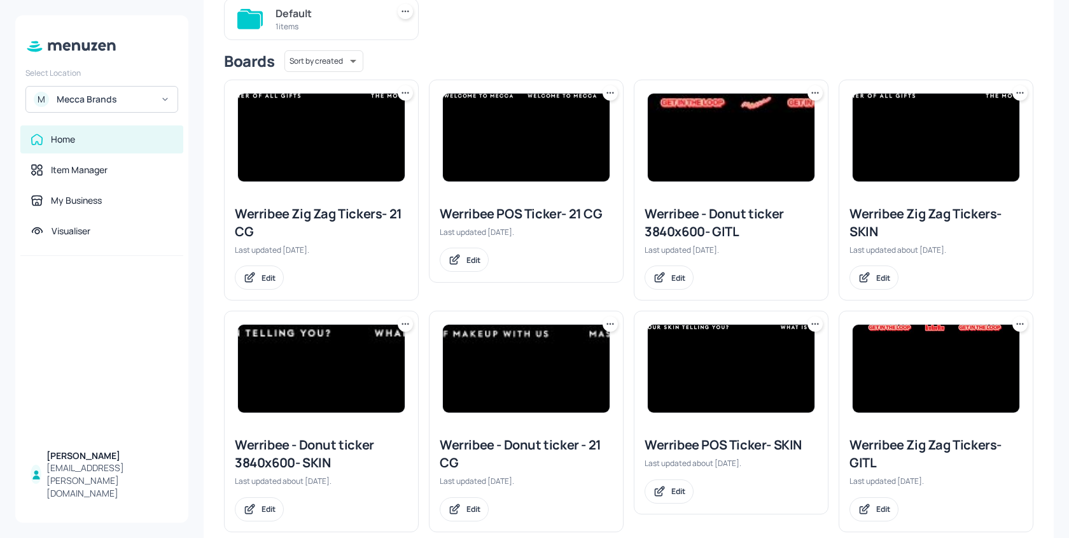
click at [521, 370] on img at bounding box center [526, 369] width 167 height 88
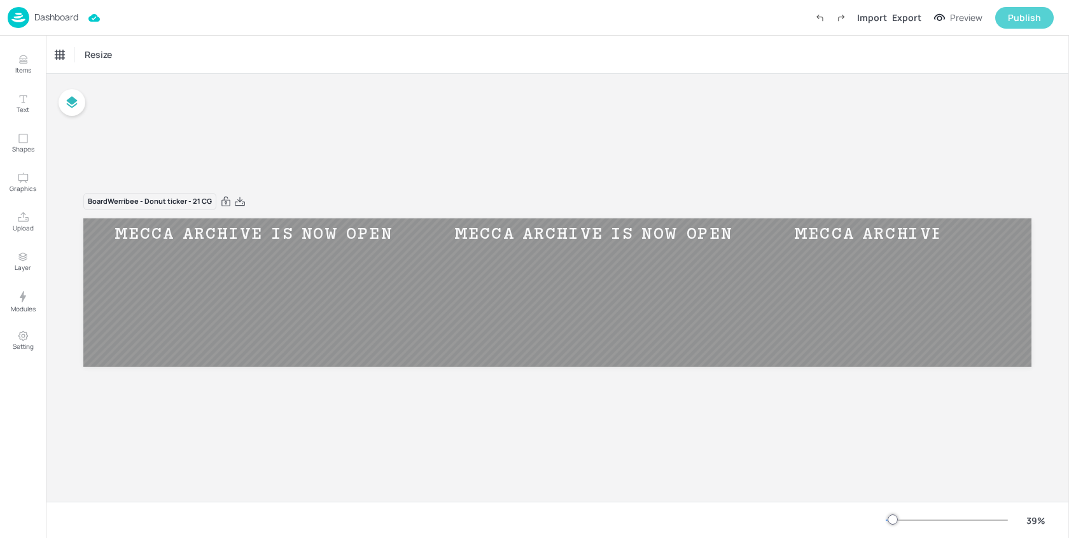
click at [1018, 11] on div "Publish" at bounding box center [1024, 18] width 33 height 14
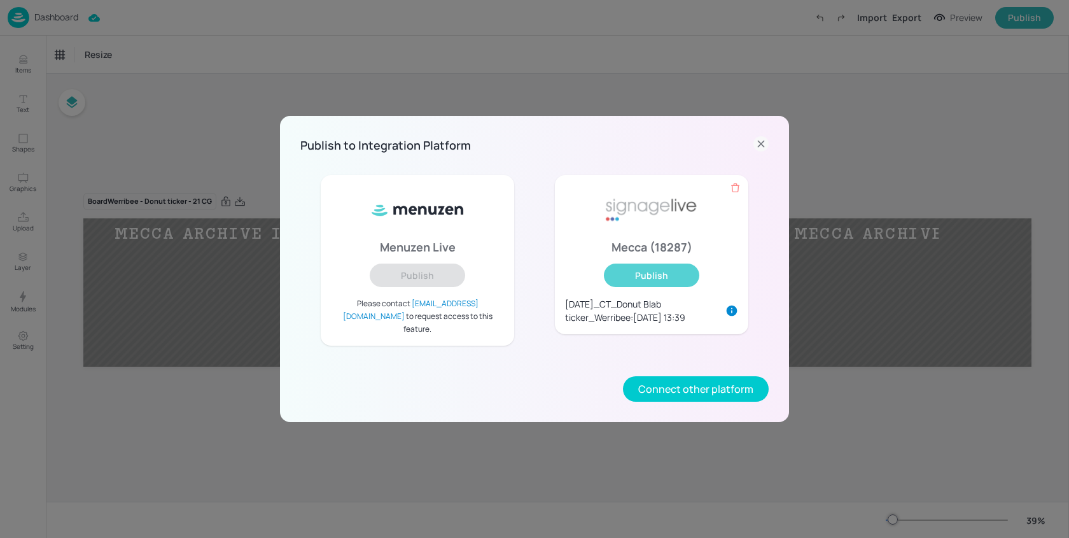
click at [640, 276] on button "Publish" at bounding box center [651, 275] width 95 height 24
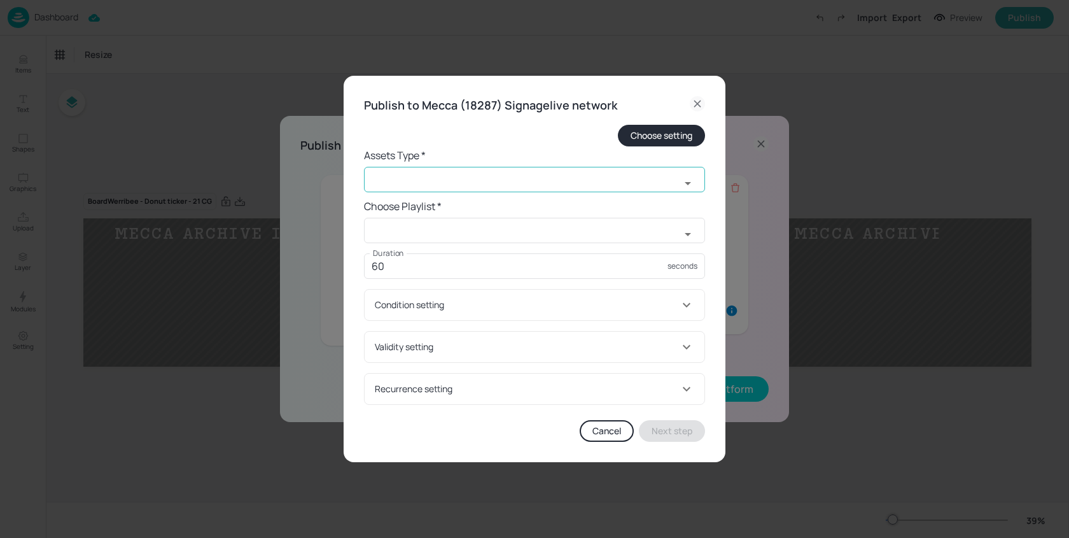
click at [449, 178] on input "text" at bounding box center [522, 179] width 316 height 25
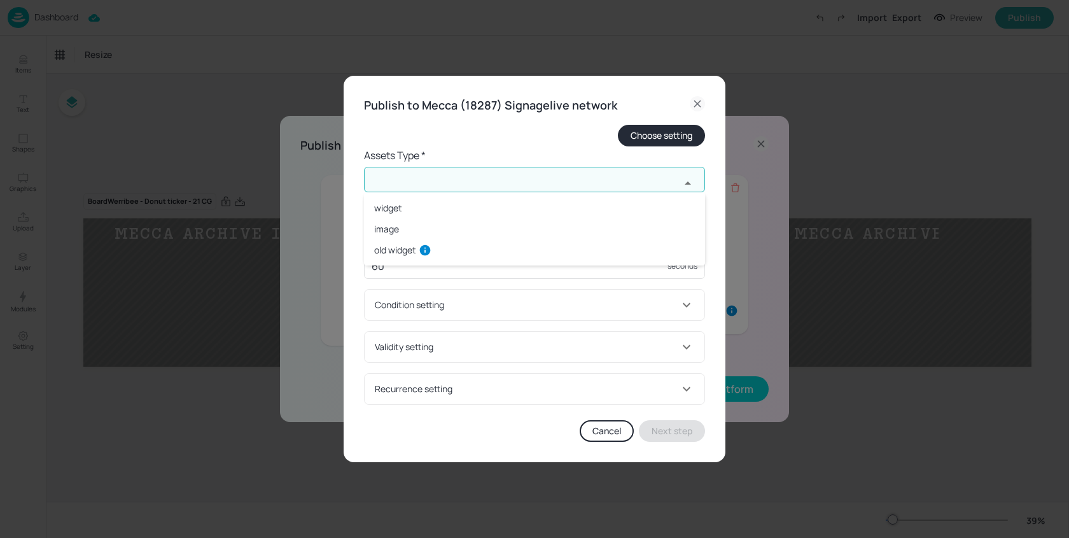
click at [398, 207] on li "widget" at bounding box center [534, 207] width 341 height 21
type input "widget"
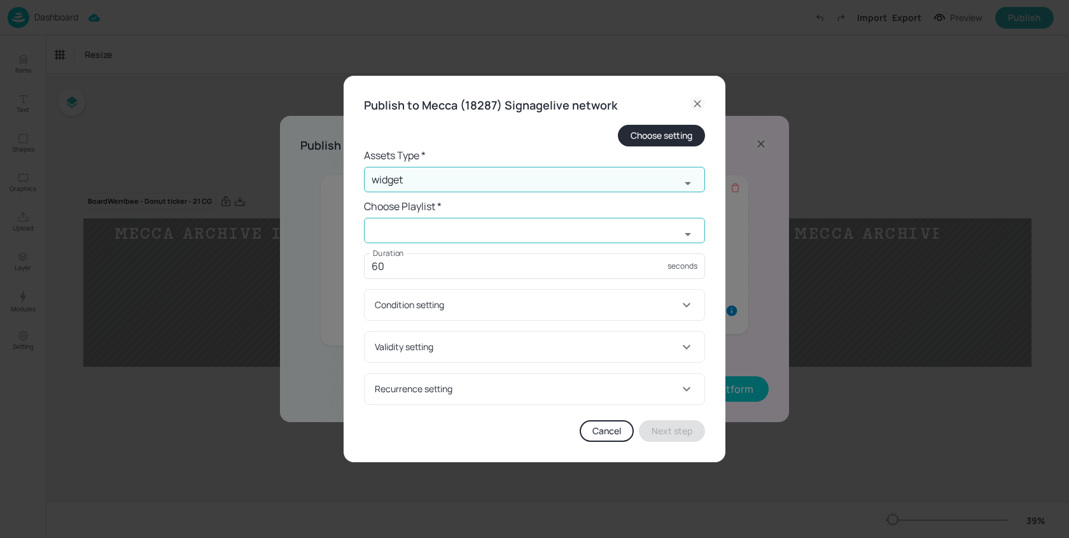
click at [438, 216] on form "Choose setting Assets Type * widget ​ Choose Playlist * ​ Duration 60 seconds D…" at bounding box center [534, 265] width 341 height 280
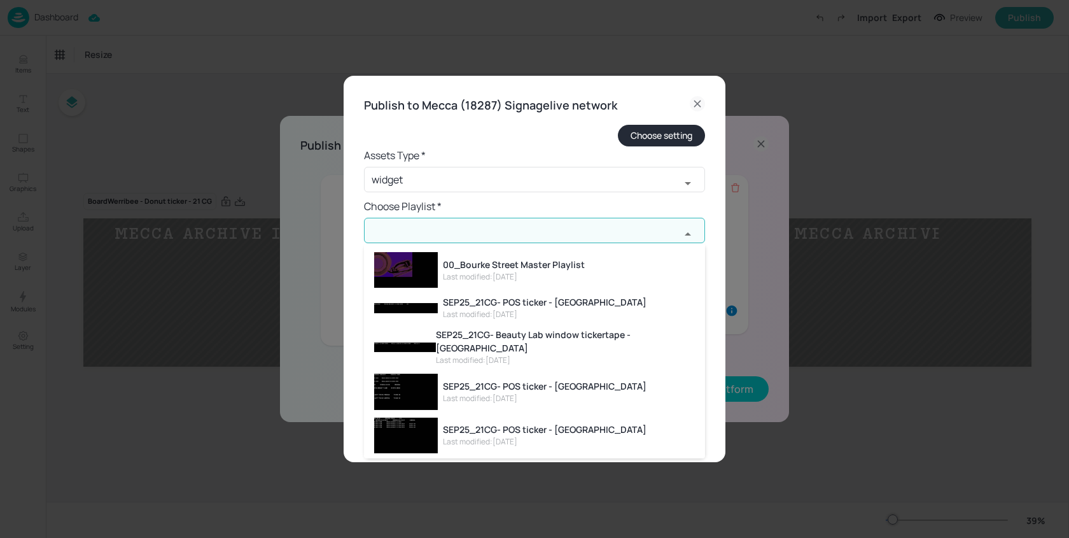
click at [430, 221] on input "text" at bounding box center [522, 230] width 316 height 25
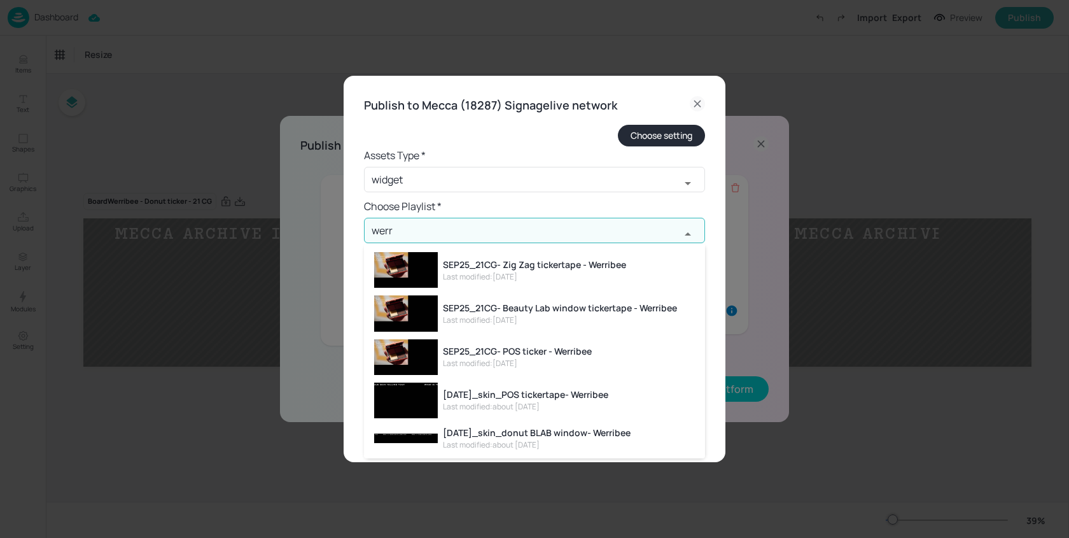
click at [536, 314] on div "SEP25_21CG- Beauty Lab window tickertape - Werribee" at bounding box center [560, 307] width 234 height 13
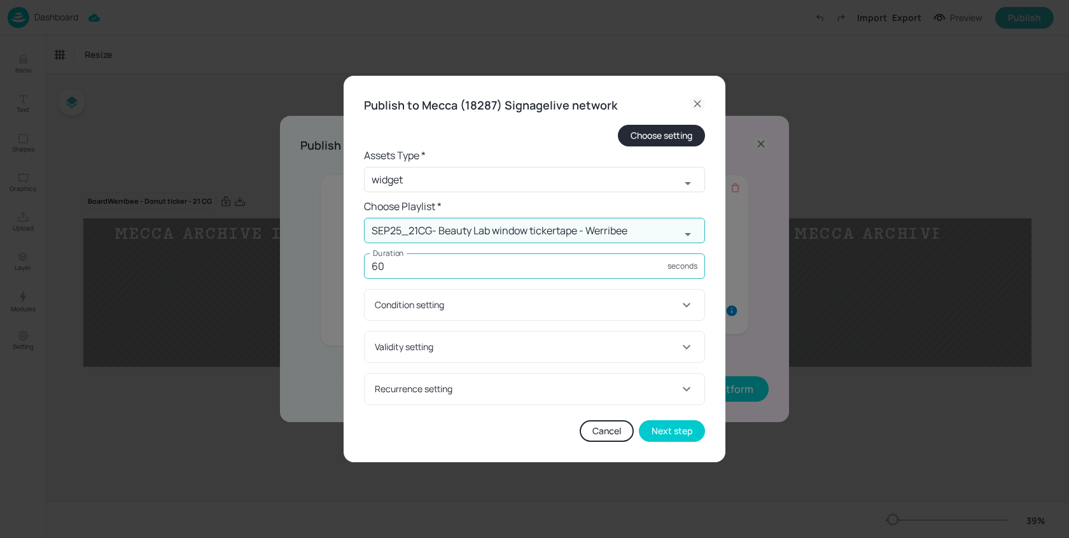
type input "SEP25_21CG- Beauty Lab window tickertape - Werribee"
click at [461, 260] on input "60" at bounding box center [516, 265] width 304 height 25
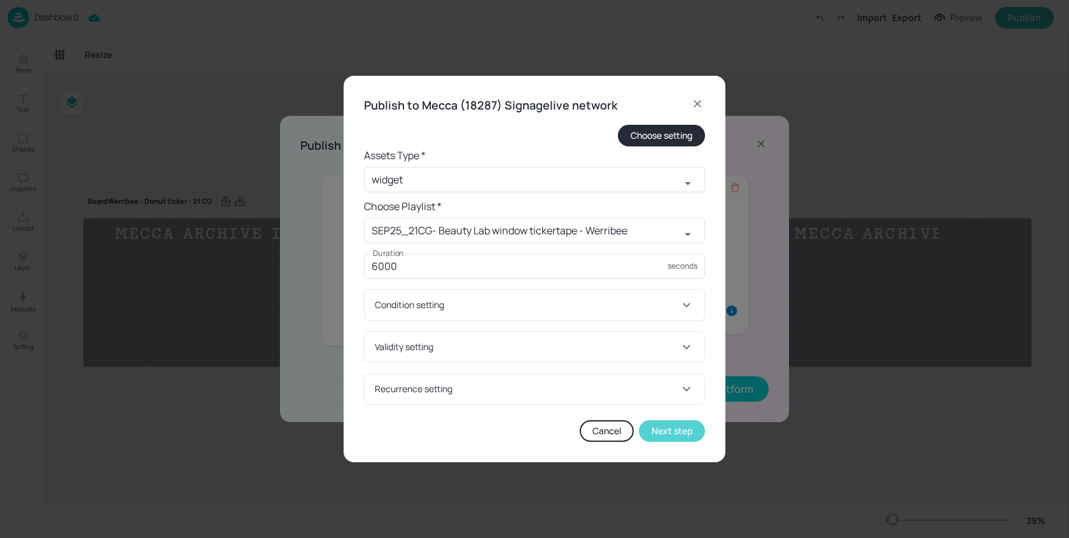
click at [666, 430] on button "Next step" at bounding box center [672, 431] width 66 height 22
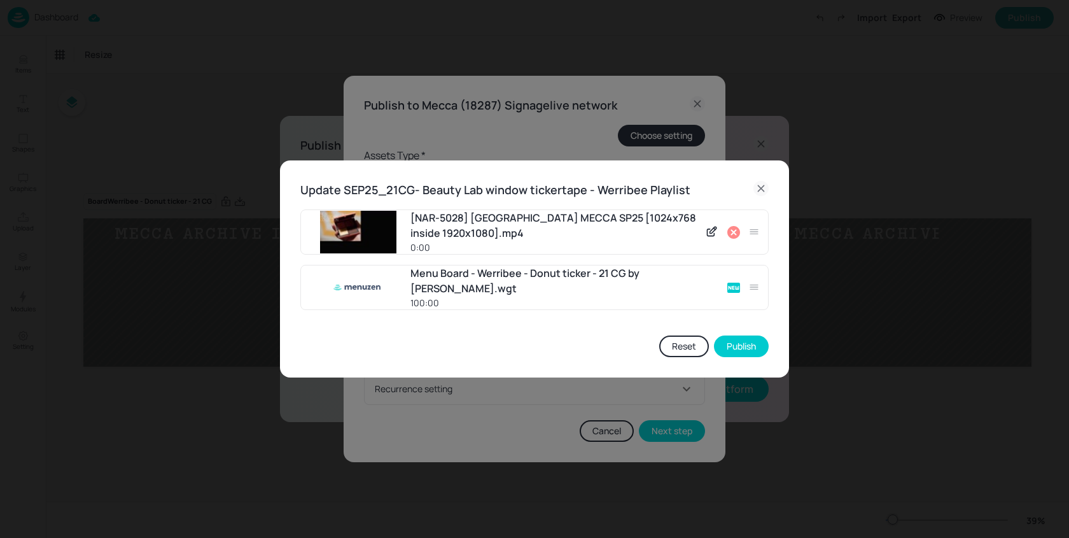
click at [739, 235] on icon at bounding box center [733, 232] width 13 height 13
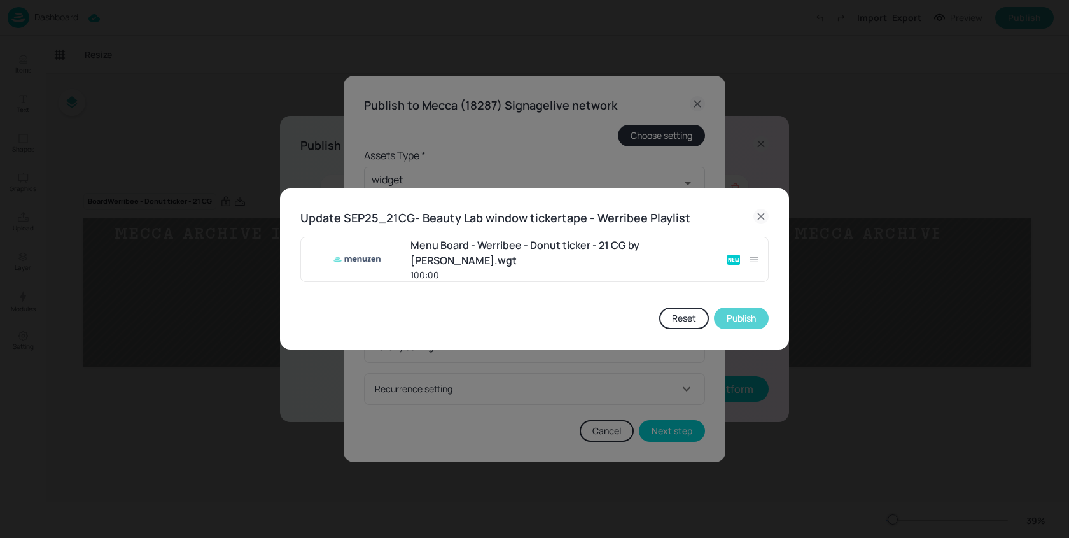
click at [733, 318] on button "Publish" at bounding box center [741, 318] width 55 height 22
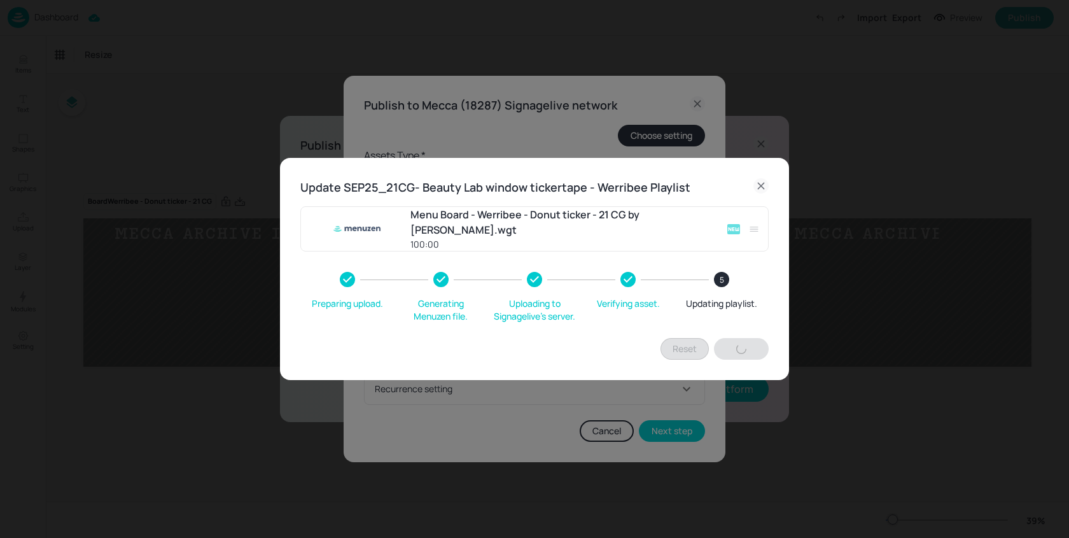
type input "60"
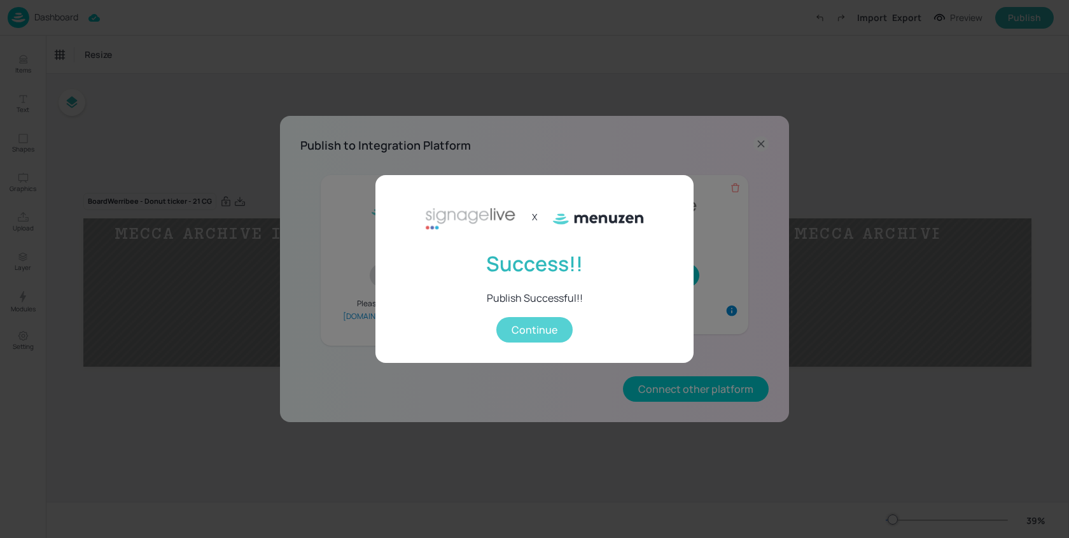
click at [526, 329] on button "Continue" at bounding box center [534, 329] width 76 height 25
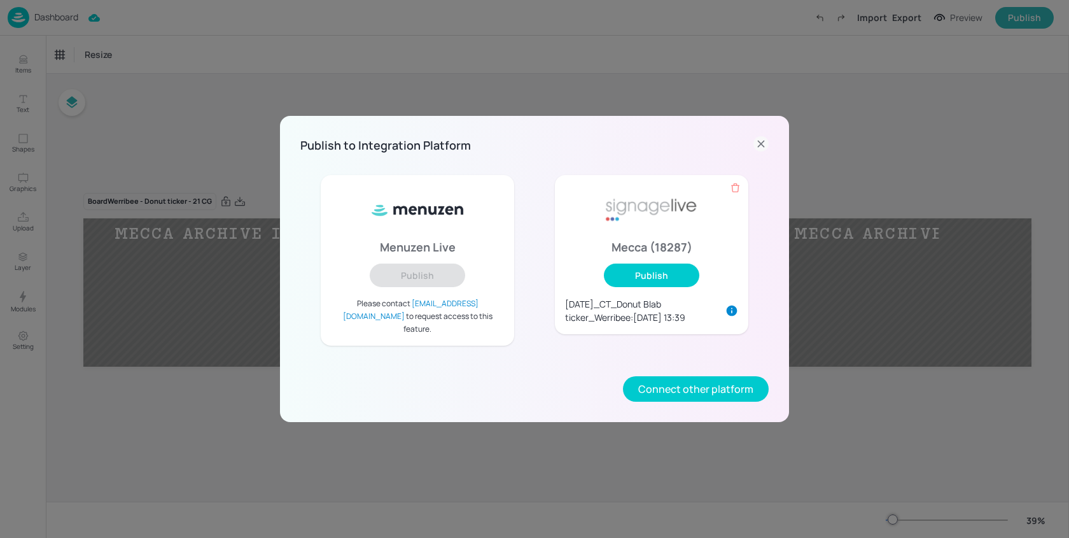
click at [766, 151] on icon at bounding box center [761, 143] width 15 height 15
